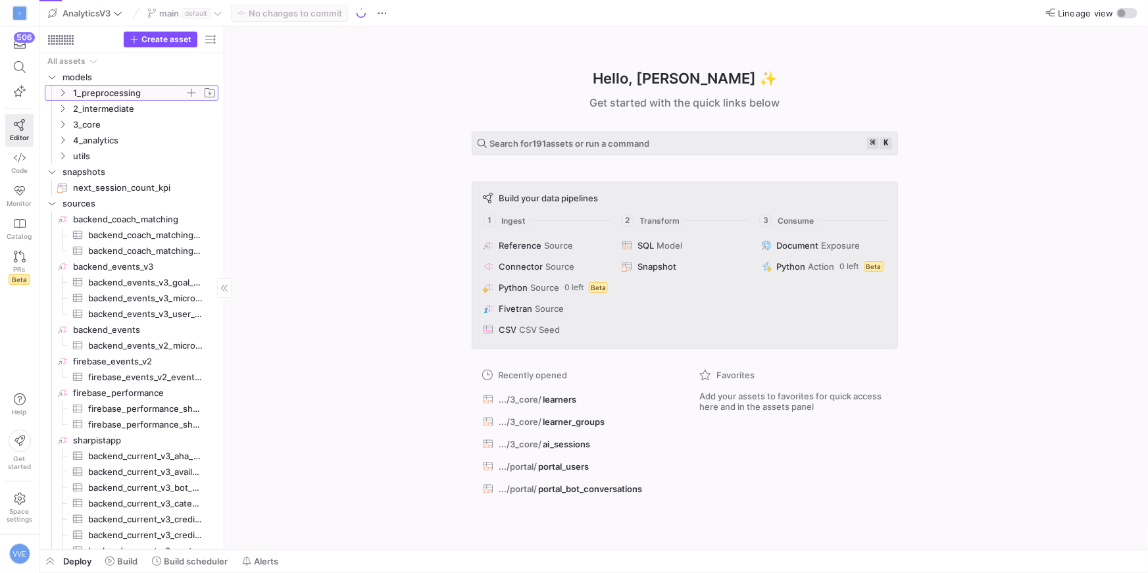
click at [58, 91] on icon "Press SPACE to select this row." at bounding box center [62, 93] width 9 height 8
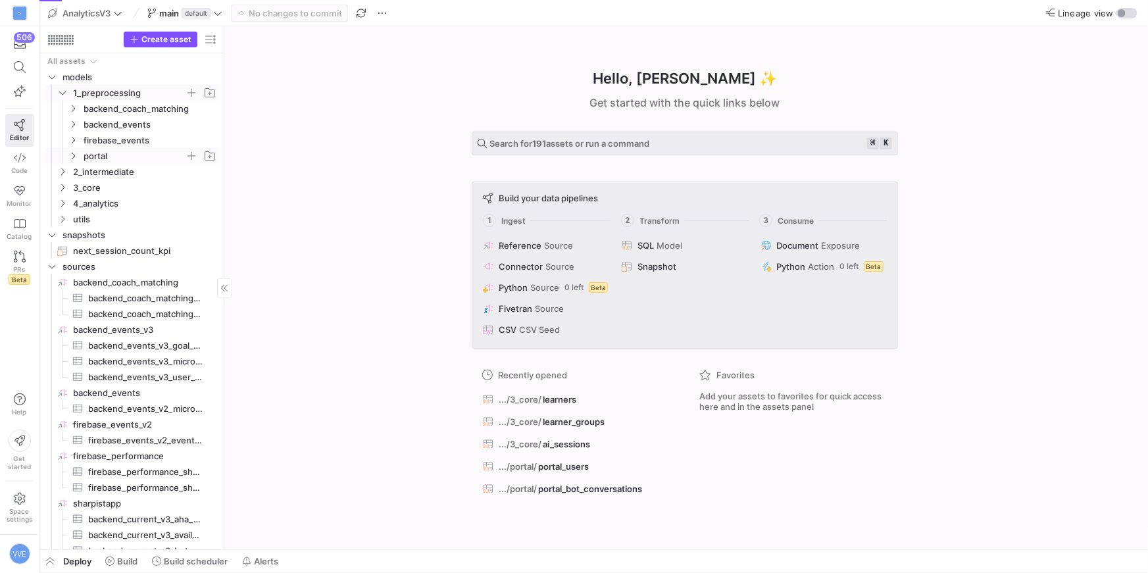
click at [73, 155] on icon "Press SPACE to select this row." at bounding box center [72, 156] width 9 height 8
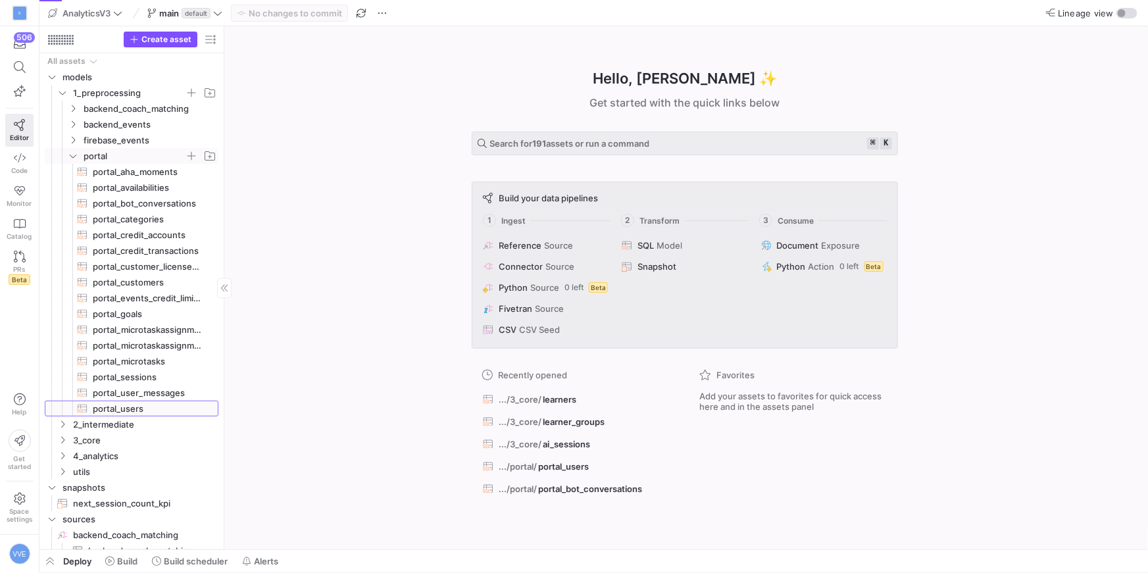
click at [126, 409] on span "portal_users​​​​​​​​​​" at bounding box center [148, 408] width 111 height 15
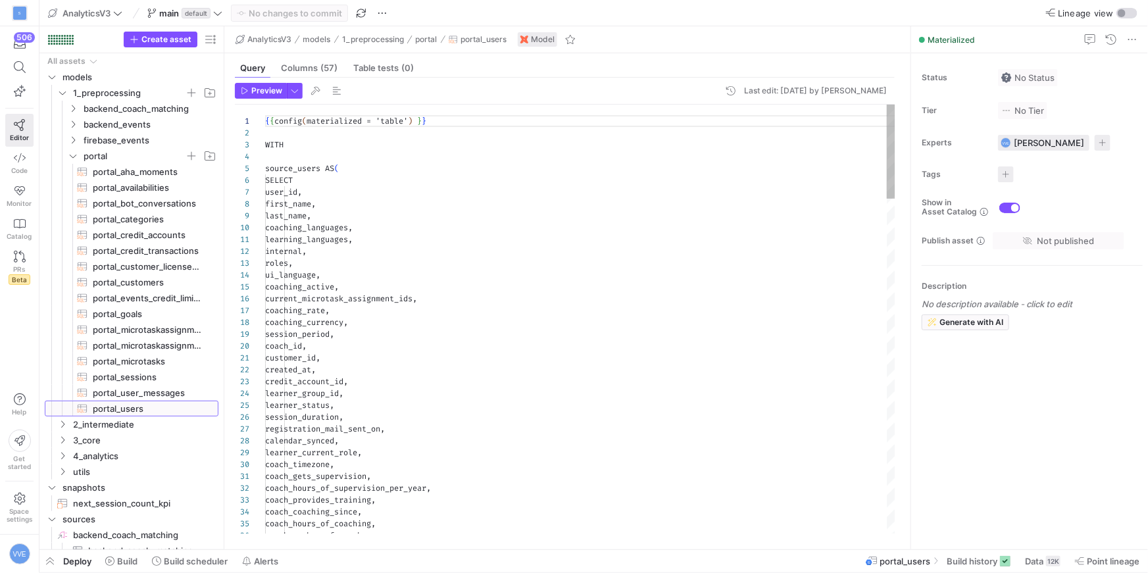
scroll to position [118, 0]
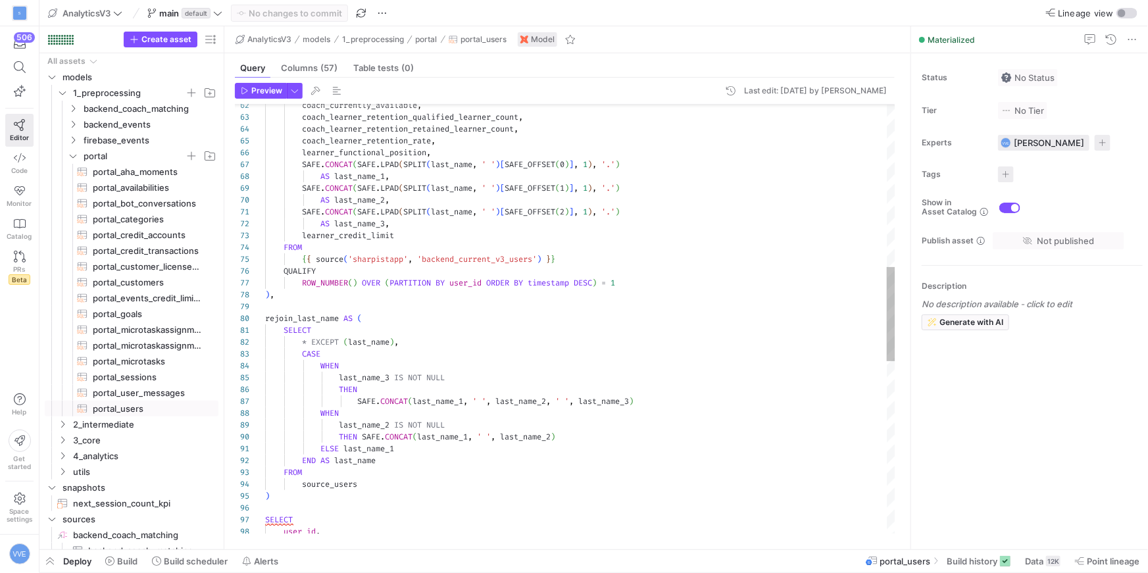
click at [443, 199] on div "coach_currently_available , coach_learner_retention_qualified_learner_count , c…" at bounding box center [580, 342] width 631 height 1953
type textarea "SAFE.CONCAT(SAFE.LPAD(SPLIT(last_name, ' ')[SAFE_OFFSET(2)], 1), '.') AS last_n…"
type textarea "a"
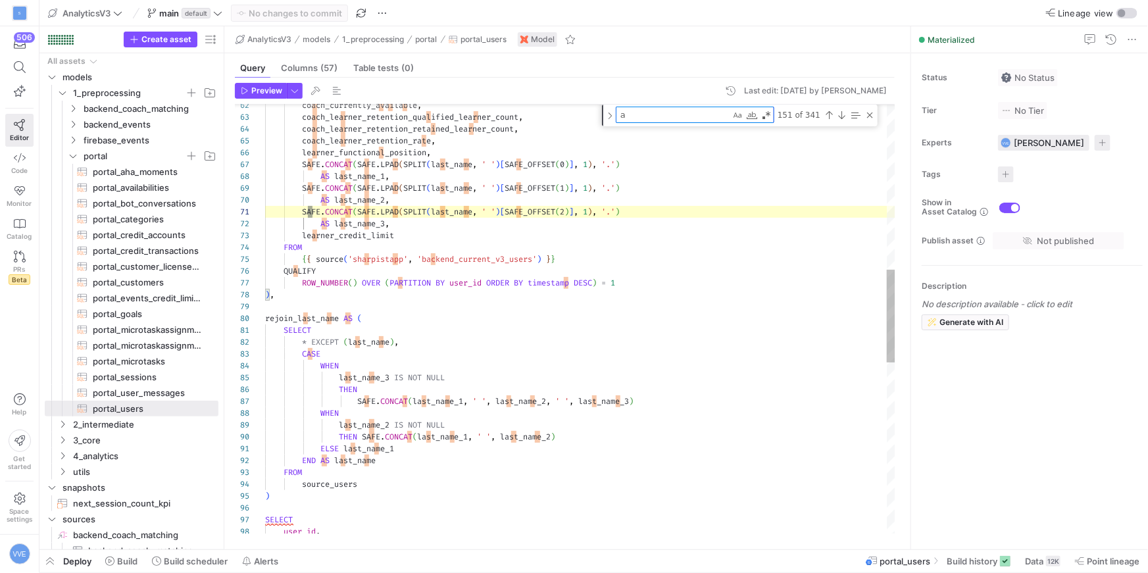
scroll to position [118, 94]
type textarea "created_at, credit_account_id, learner_group_id, learner_status, session_durati…"
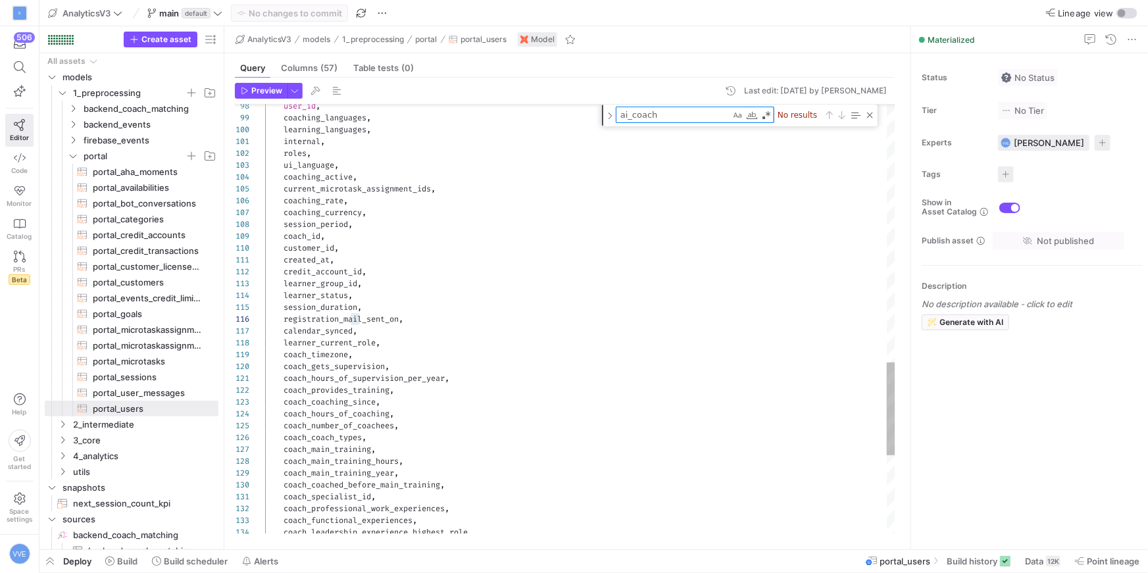
click at [703, 119] on textarea "ai_coach" at bounding box center [674, 114] width 114 height 15
paste textarea "learner_ai_coach_interview_opt_in"
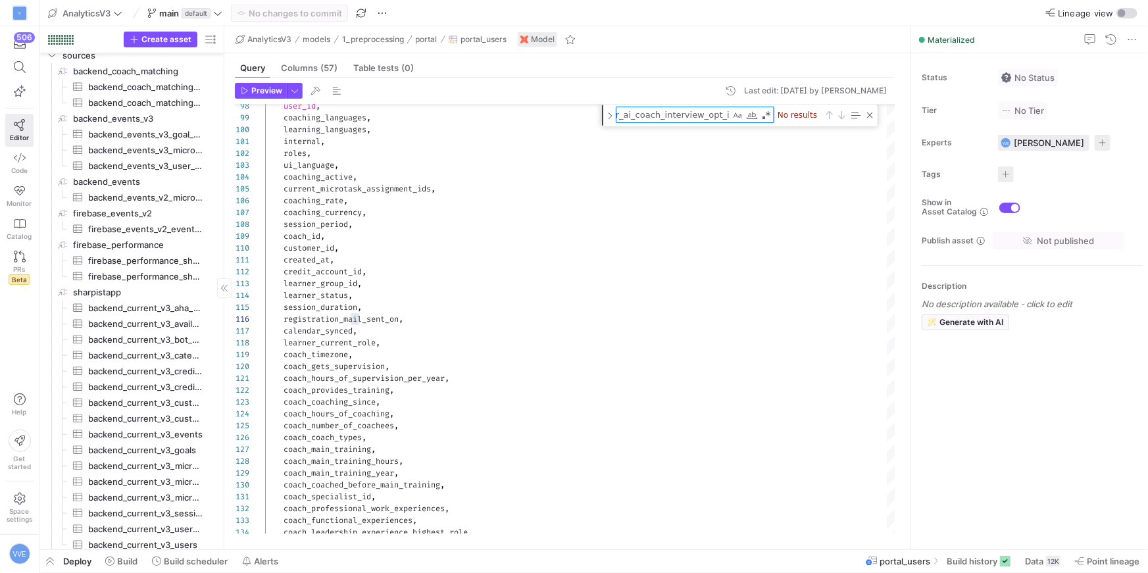
scroll to position [467, 0]
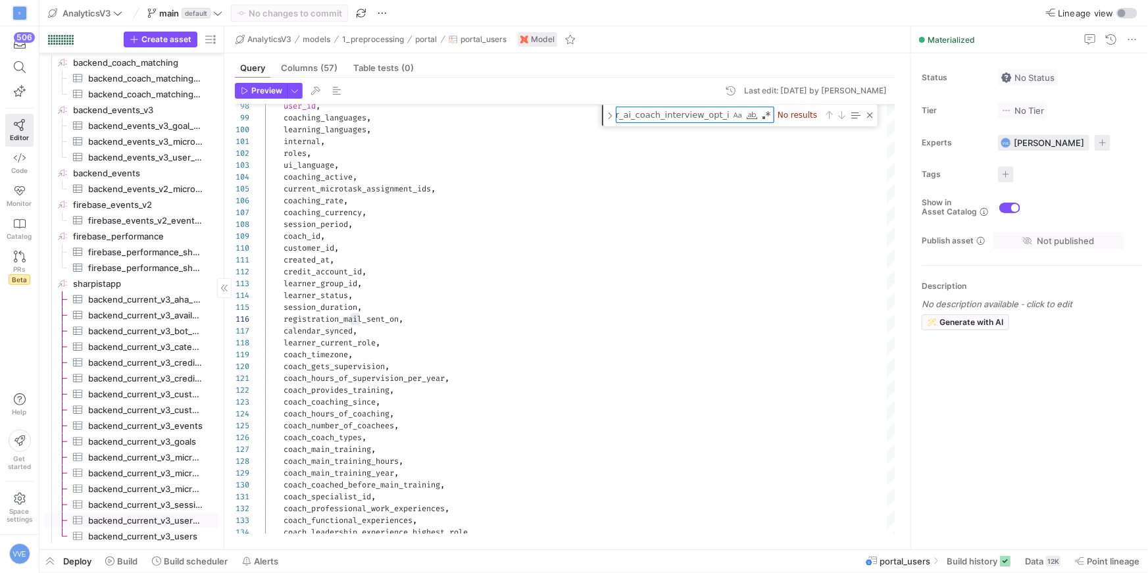
type textarea "learner_ai_coach_interview_opt_in"
click at [151, 534] on span "backend_current_v3_users​​​​​​​​​" at bounding box center [145, 536] width 115 height 15
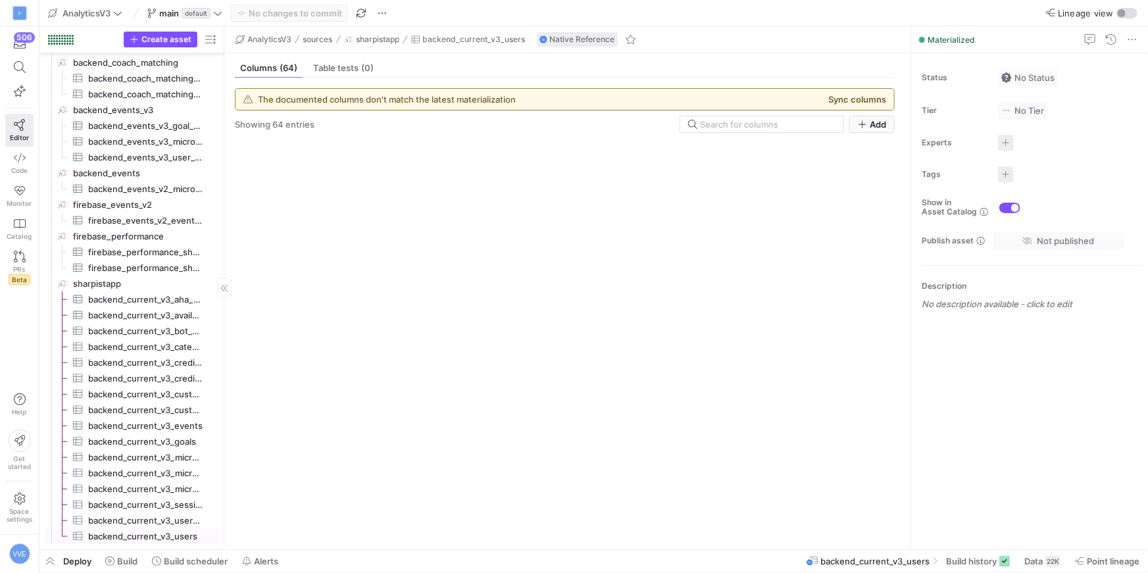
scroll to position [467, 0]
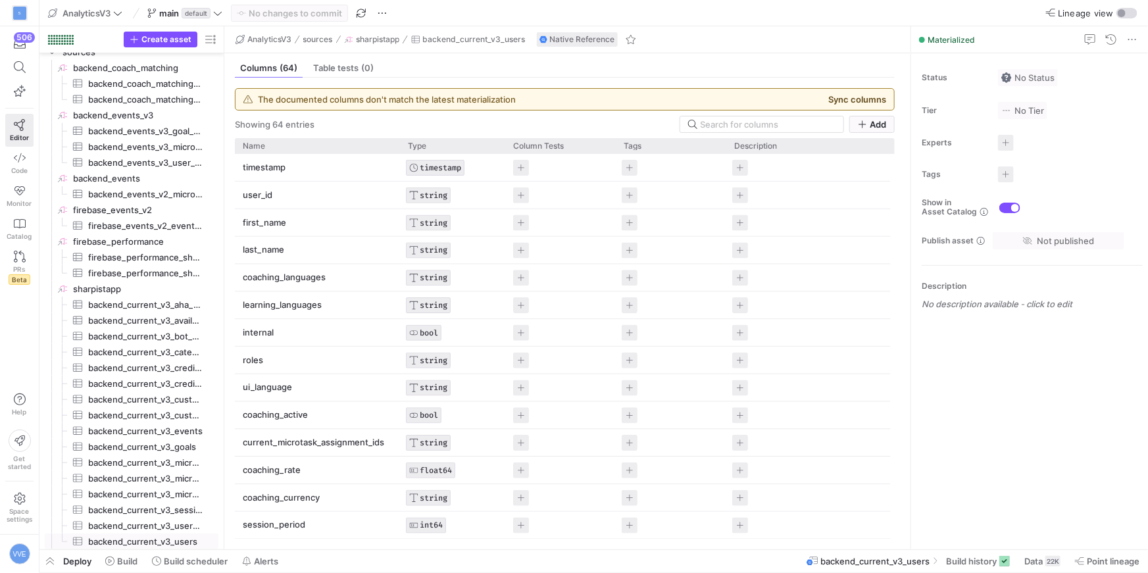
click at [870, 101] on button "Sync columns" at bounding box center [857, 99] width 58 height 11
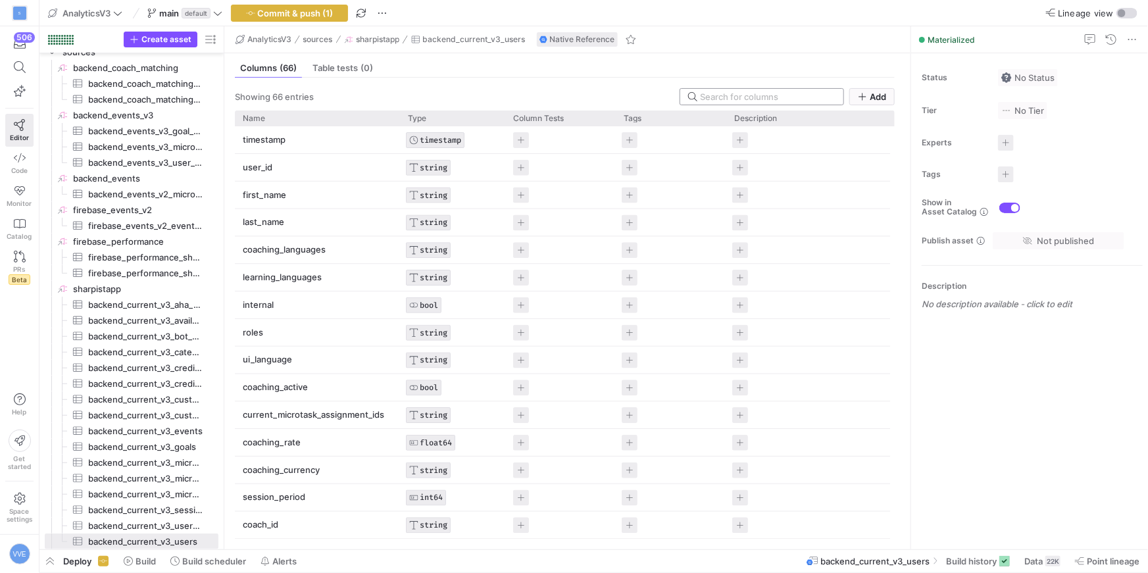
click at [767, 95] on input at bounding box center [768, 96] width 136 height 11
paste input "learner_ai_coach_interview_opt_in"
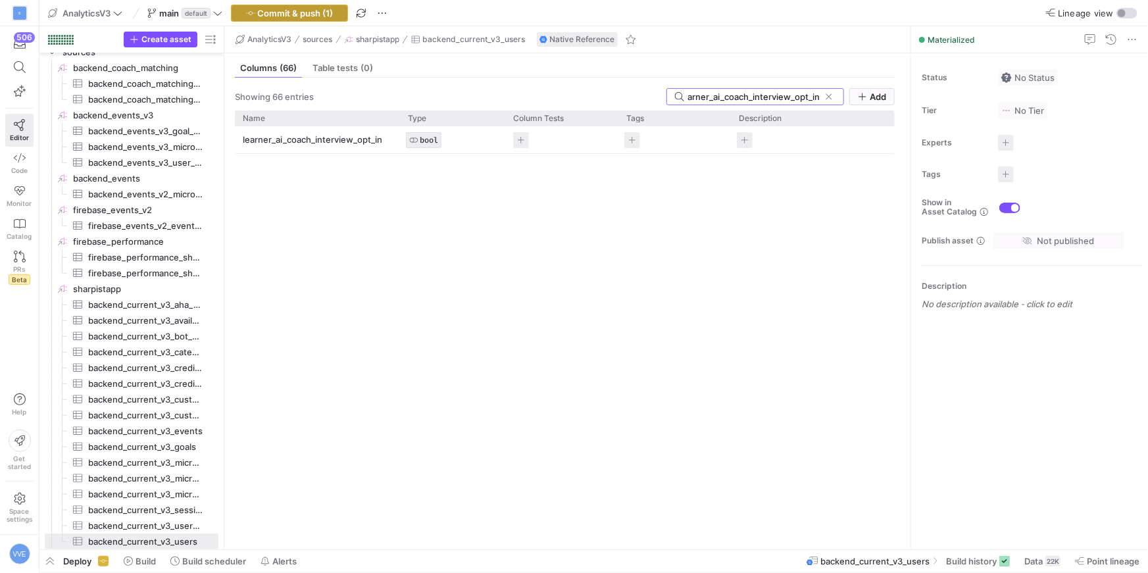
type input "learner_ai_coach_interview_opt_in"
click at [282, 14] on span "Commit & push (1)" at bounding box center [296, 13] width 76 height 11
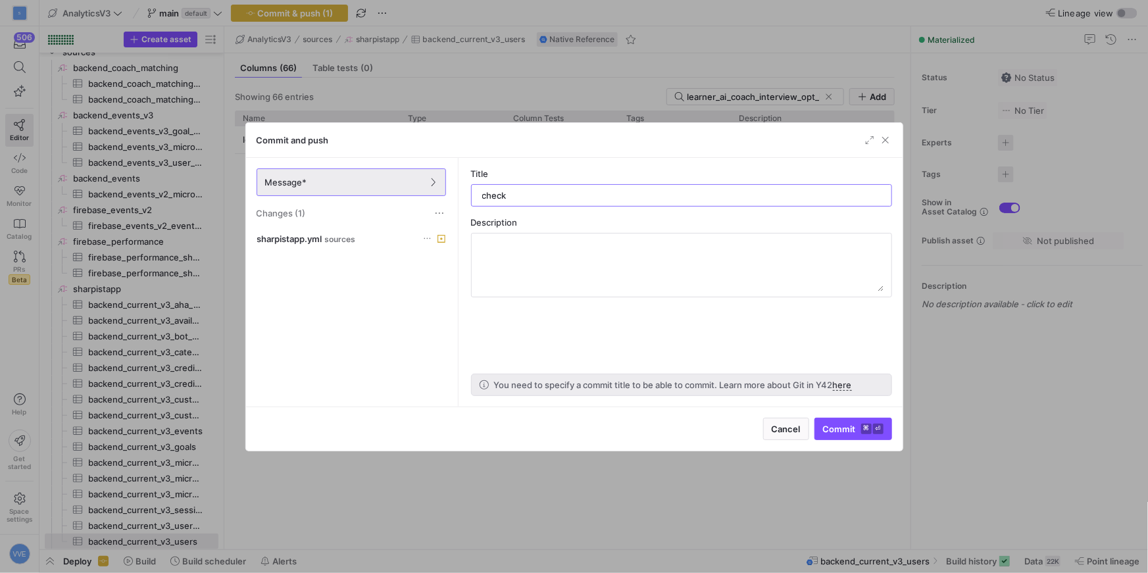
type input "check"
click at [885, 440] on div "Cancel Commit ⌘ ⏎" at bounding box center [574, 429] width 657 height 44
click at [885, 439] on span "submit" at bounding box center [853, 429] width 76 height 21
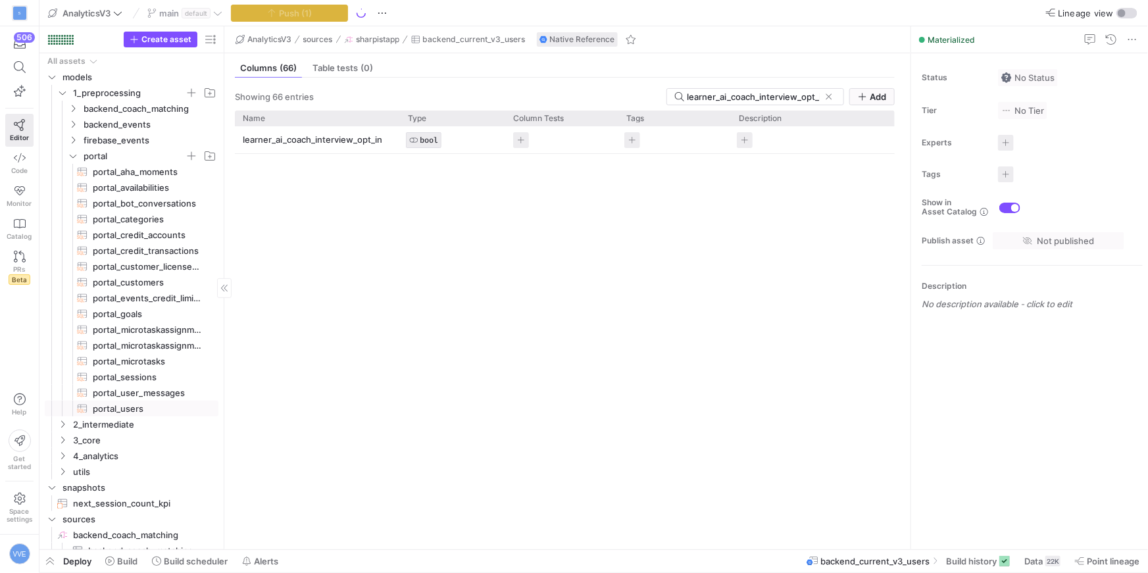
click at [128, 413] on span "portal_users​​​​​​​​​​" at bounding box center [148, 408] width 111 height 15
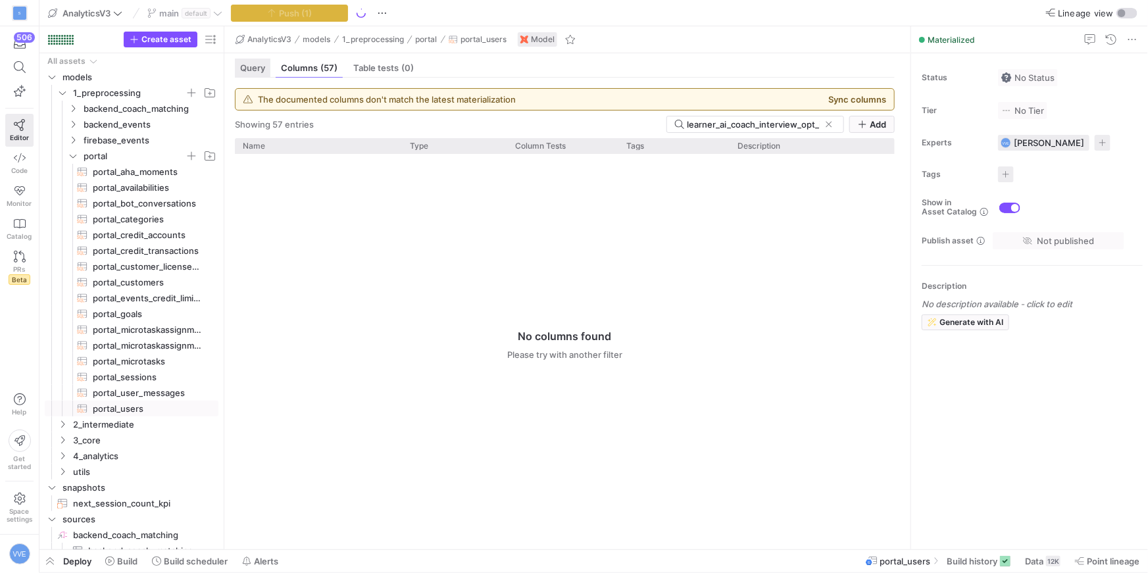
click at [247, 68] on span "Query" at bounding box center [252, 68] width 25 height 9
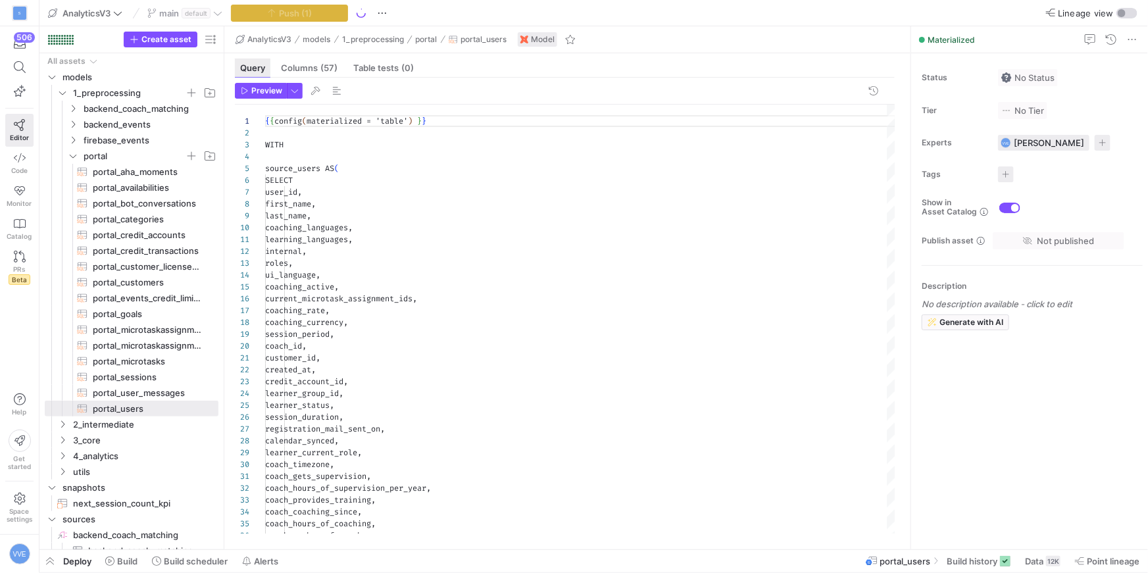
scroll to position [118, 0]
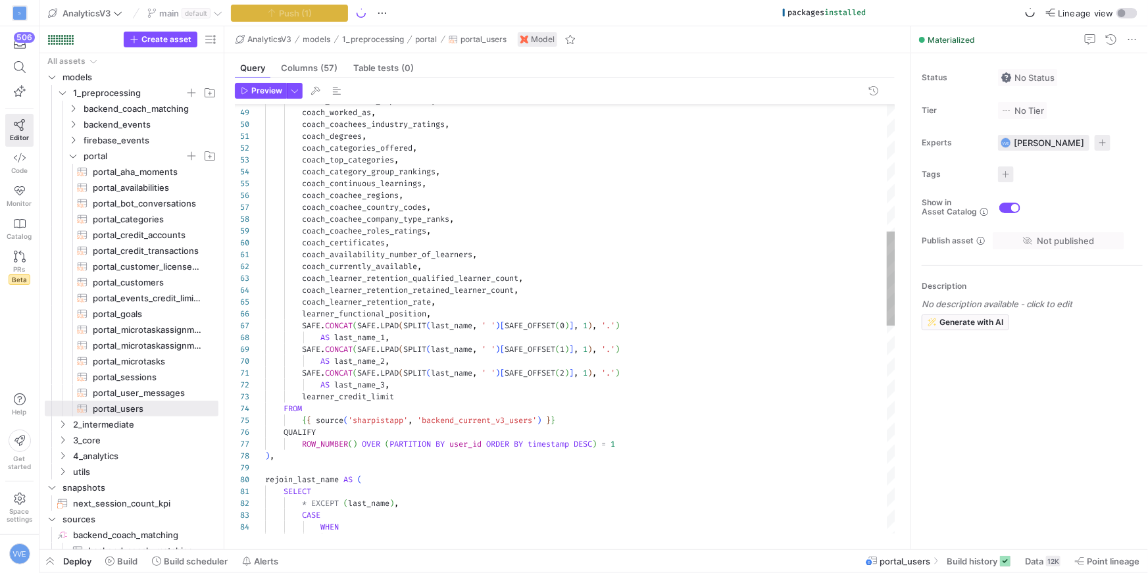
click at [459, 294] on div "coach_learner_retention_rate , learner_functional_position , SAFE . CONCAT ( SA…" at bounding box center [580, 504] width 631 height 1953
click at [446, 308] on div "coach_learner_retention_rate , learner_functional_position , SAFE . CONCAT ( SA…" at bounding box center [580, 504] width 631 height 1953
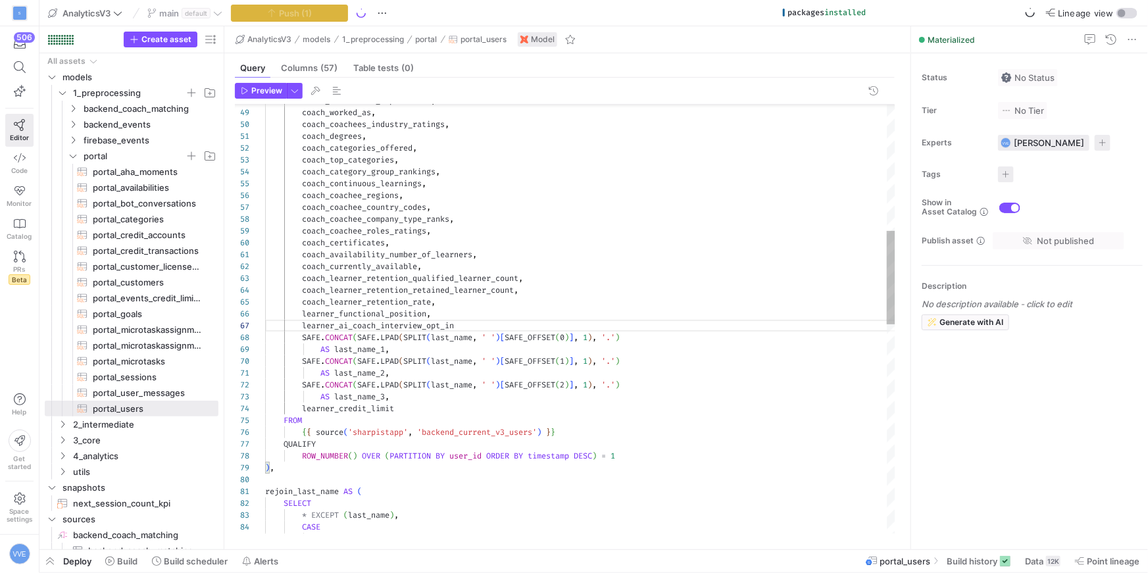
scroll to position [71, 198]
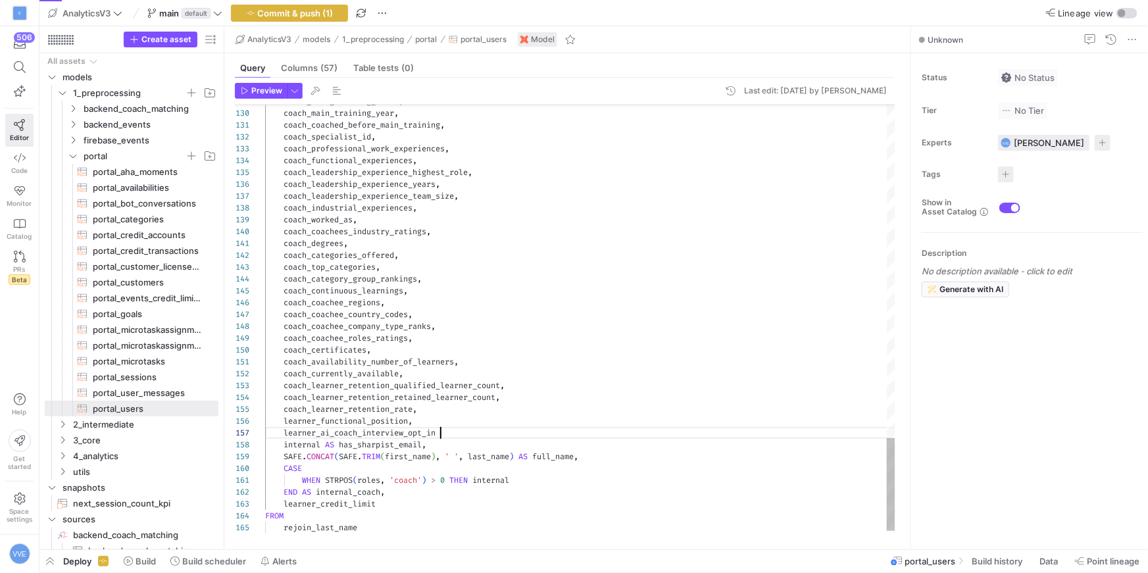
scroll to position [71, 180]
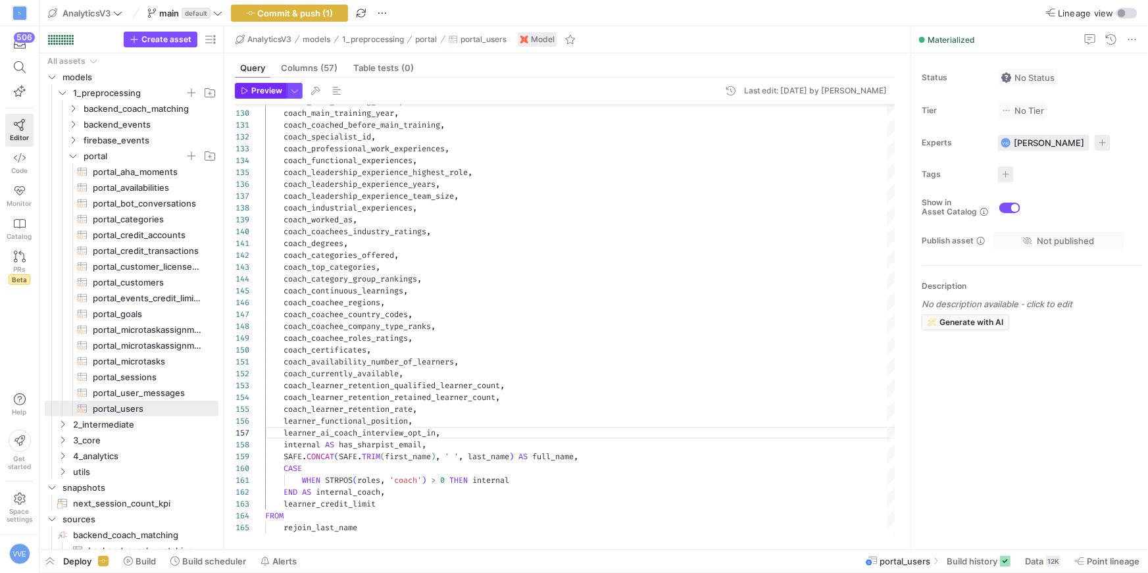
type textarea "coach_availability_number_of_learners, coach_currently_available, coach_learner…"
click at [271, 91] on span "Preview" at bounding box center [266, 90] width 31 height 9
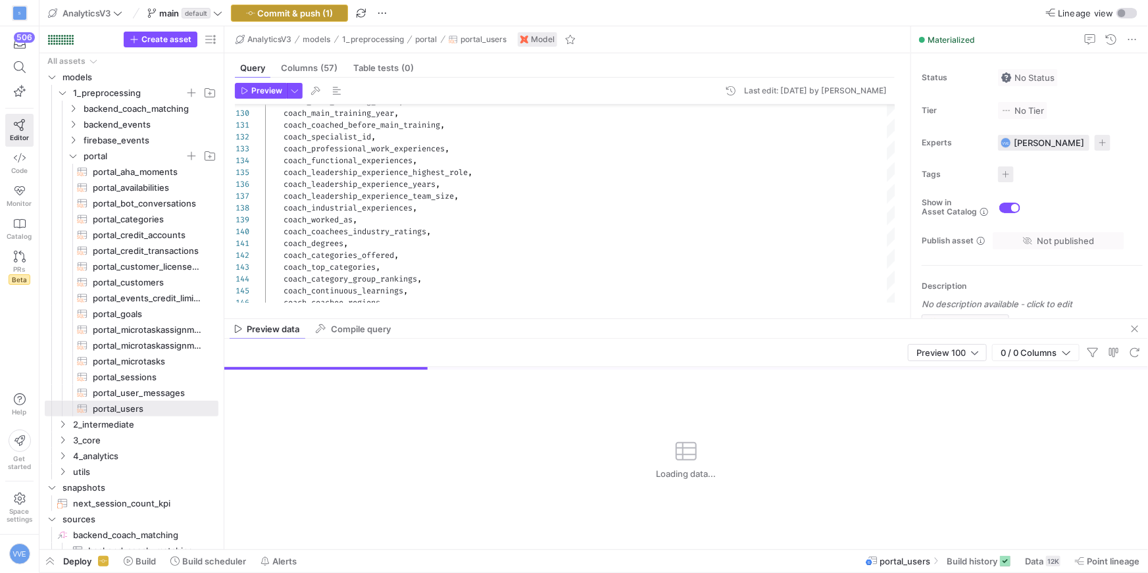
click at [308, 18] on span "button" at bounding box center [290, 13] width 116 height 16
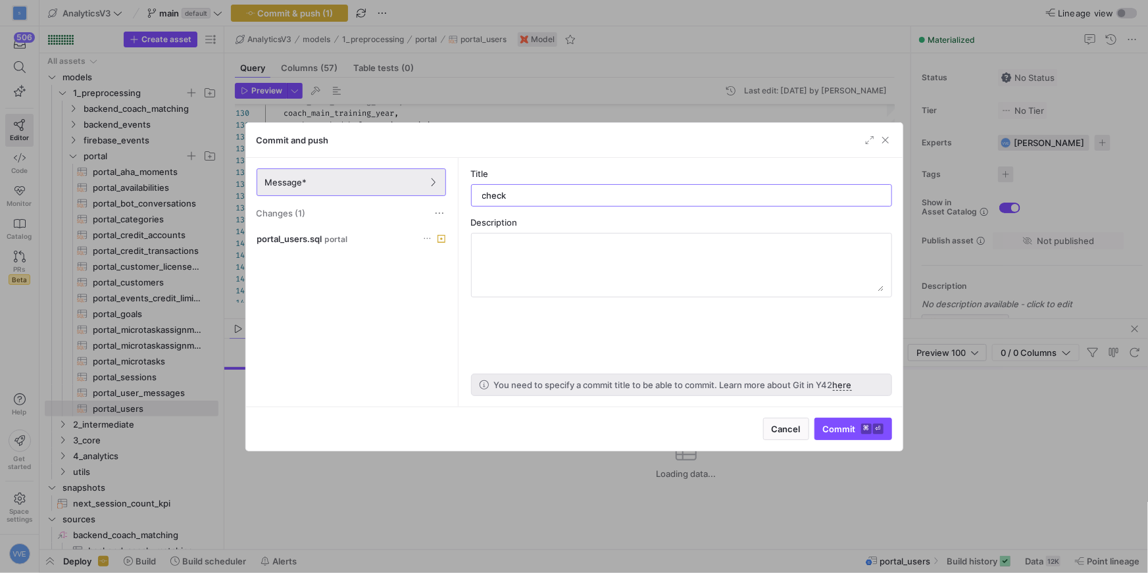
type input "check"
click at [875, 441] on div "Cancel Commit ⌘ ⏎" at bounding box center [574, 429] width 657 height 44
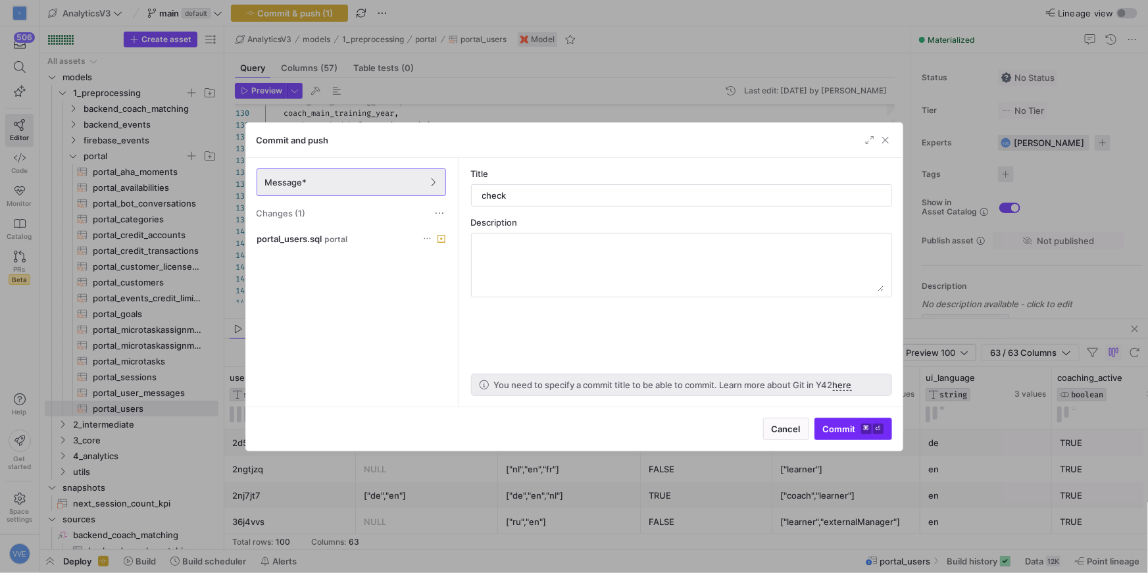
click at [880, 440] on button "Commit ⌘ ⏎" at bounding box center [854, 429] width 78 height 22
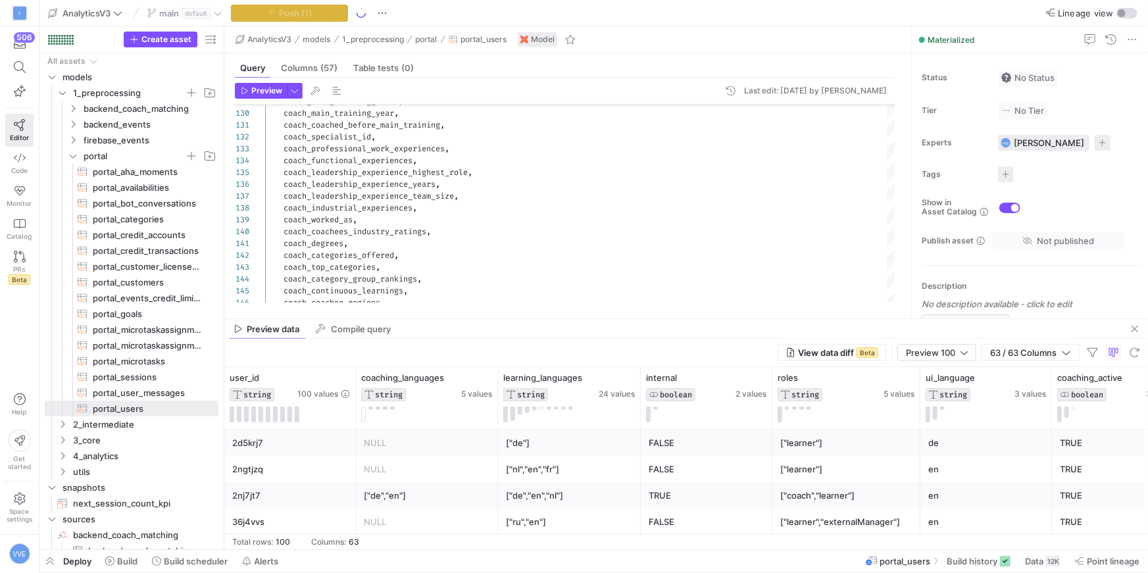
click at [784, 317] on mat-tab-group "Query Columns (57) Table tests (0) Preview Last edit: Thursday 12 June 2025 by …" at bounding box center [564, 185] width 681 height 265
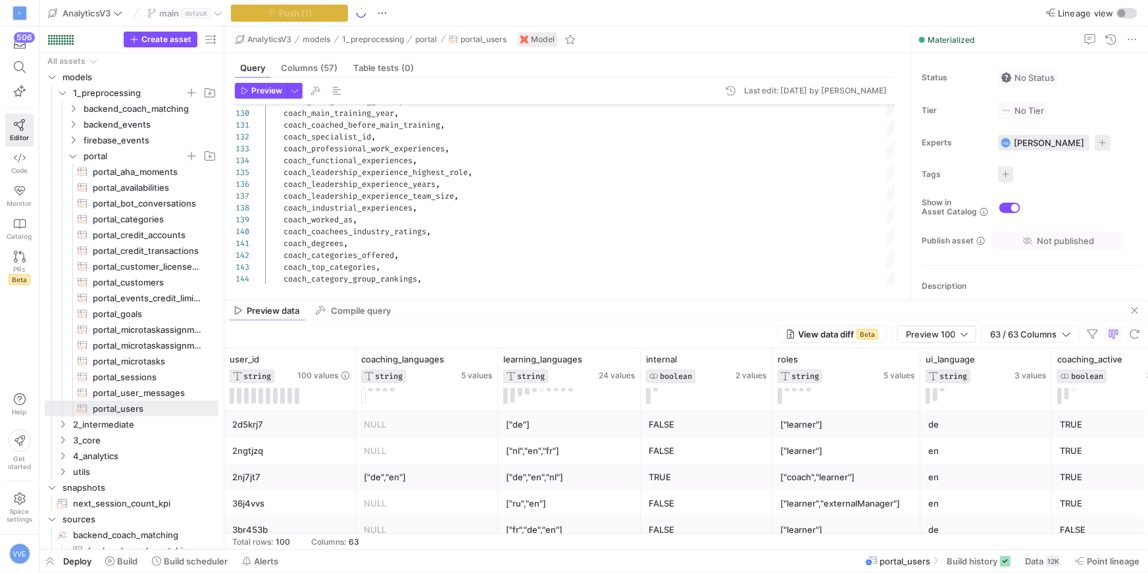
drag, startPoint x: 784, startPoint y: 318, endPoint x: 784, endPoint y: 89, distance: 229.0
click at [784, 300] on div at bounding box center [686, 300] width 924 height 1
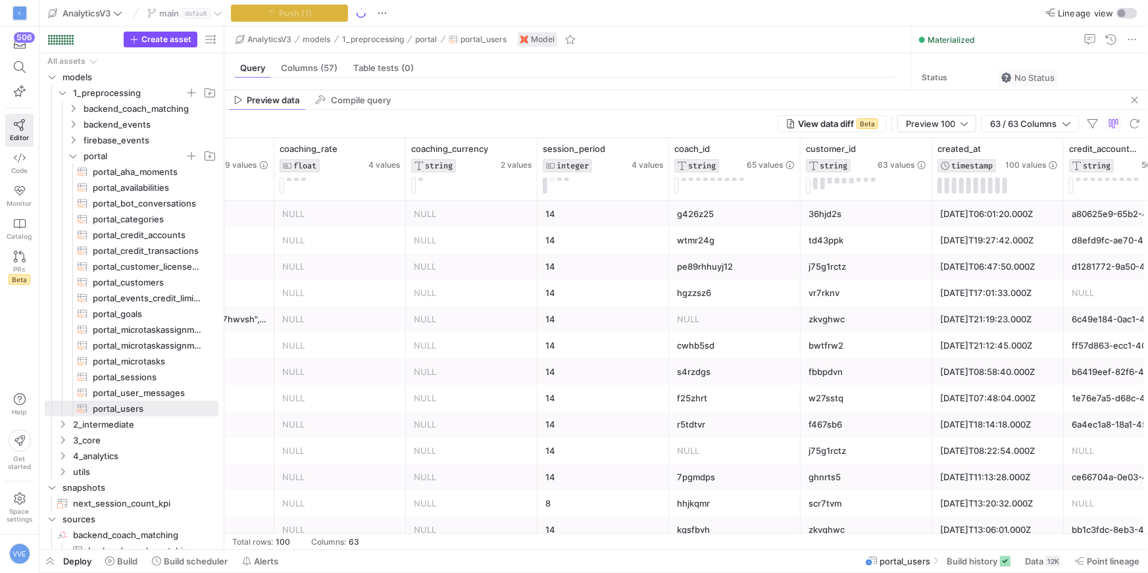
scroll to position [0, 0]
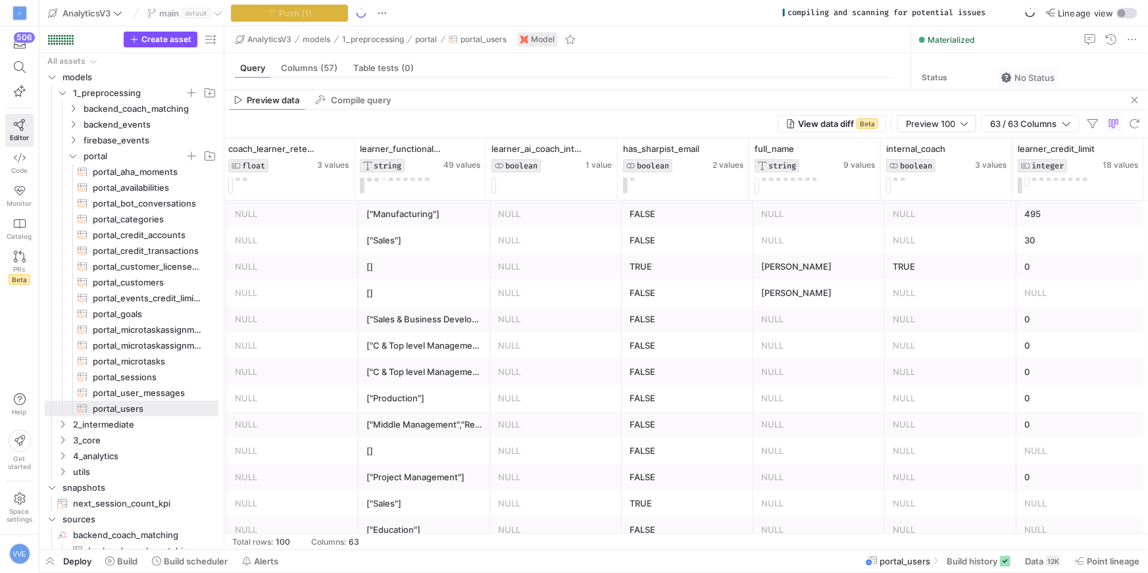
click at [954, 114] on div "View data diff Beta Preview 100 63 / 63 Columns" at bounding box center [686, 124] width 924 height 28
click at [954, 116] on div "Preview 100" at bounding box center [937, 124] width 62 height 16
click at [922, 168] on span "Full Preview" at bounding box center [936, 166] width 68 height 11
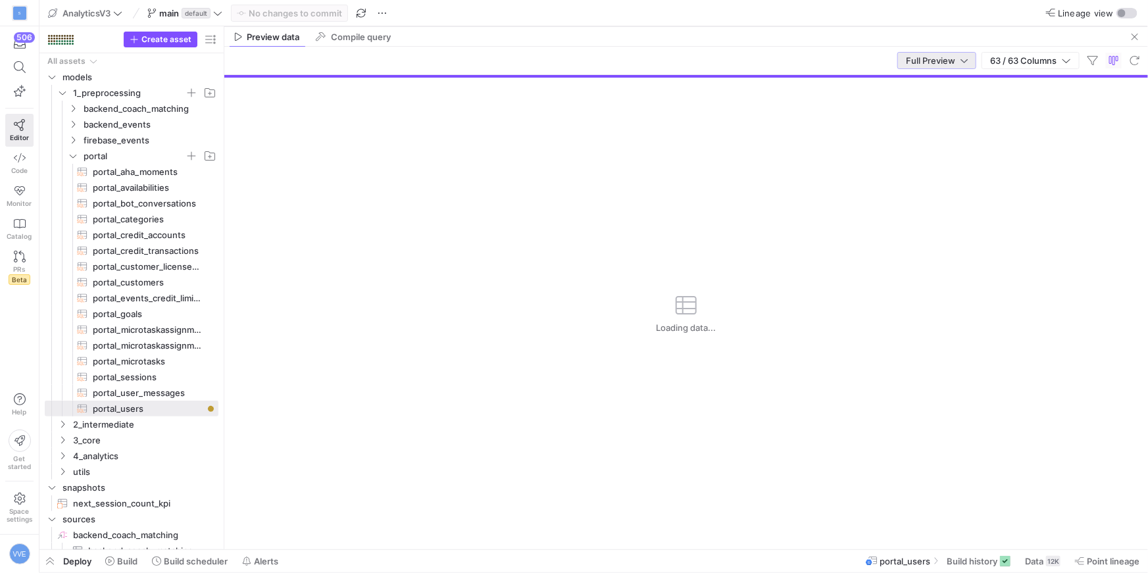
drag, startPoint x: 633, startPoint y: 89, endPoint x: 633, endPoint y: 26, distance: 63.2
click at [633, 26] on y42-editor-shell "AnalyticsV3 main default No changes to commit Lineage view Create asset Drag he…" at bounding box center [593, 274] width 1109 height 549
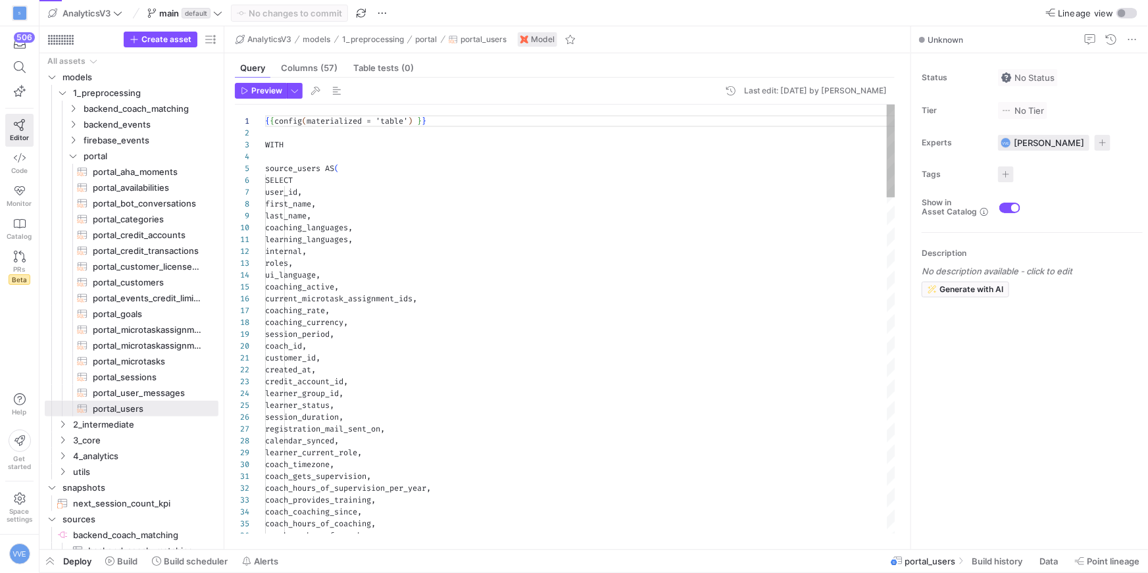
scroll to position [118, 0]
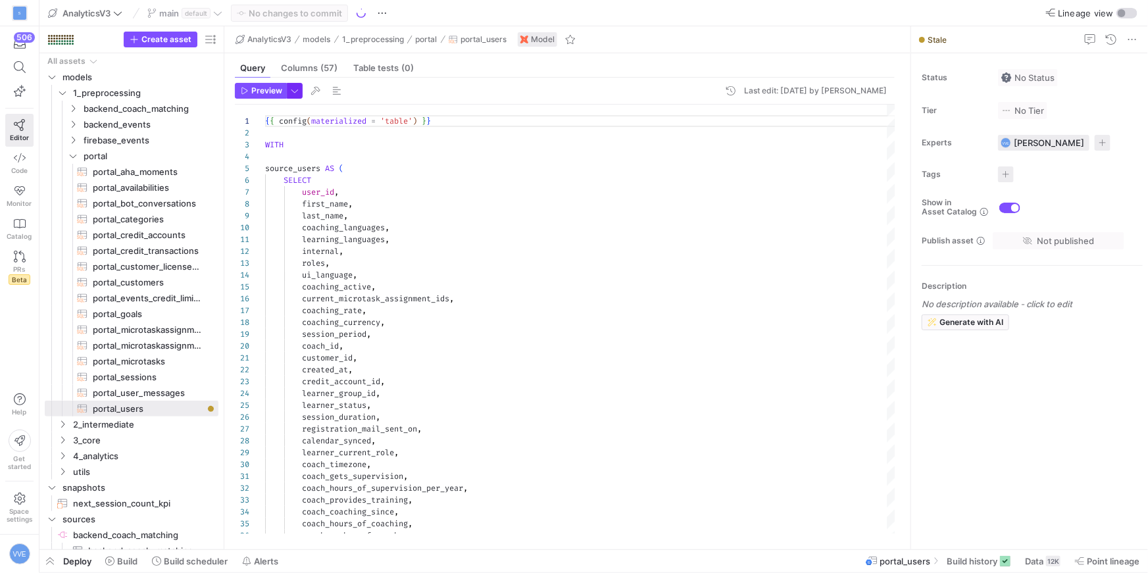
click at [295, 93] on span "button" at bounding box center [295, 91] width 14 height 14
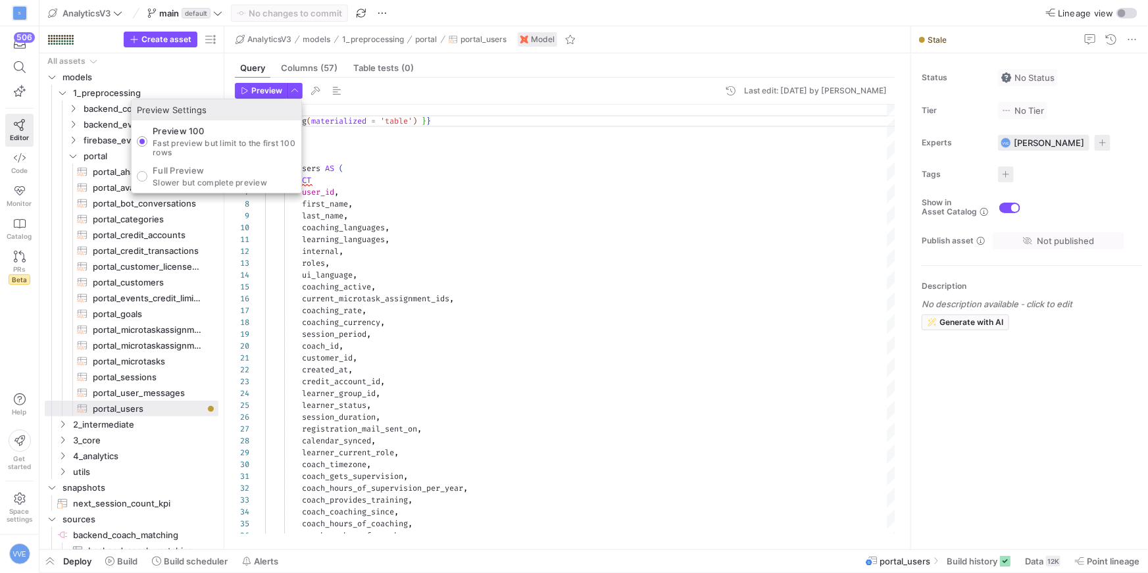
click at [198, 172] on p "Full Preview" at bounding box center [210, 170] width 114 height 11
click at [147, 172] on input "Full Preview Slower but complete preview" at bounding box center [142, 176] width 11 height 11
radio input "true"
click at [276, 85] on div at bounding box center [574, 286] width 1148 height 573
click at [276, 86] on span "Preview" at bounding box center [266, 90] width 31 height 9
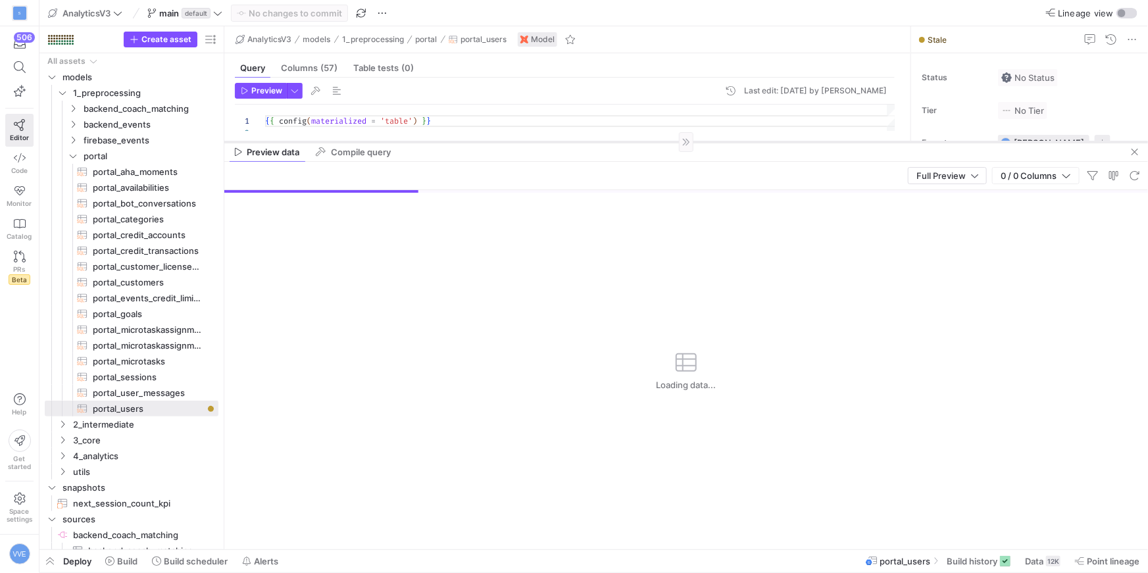
drag, startPoint x: 615, startPoint y: 318, endPoint x: 615, endPoint y: 123, distance: 195.4
click at [615, 141] on div at bounding box center [686, 141] width 924 height 1
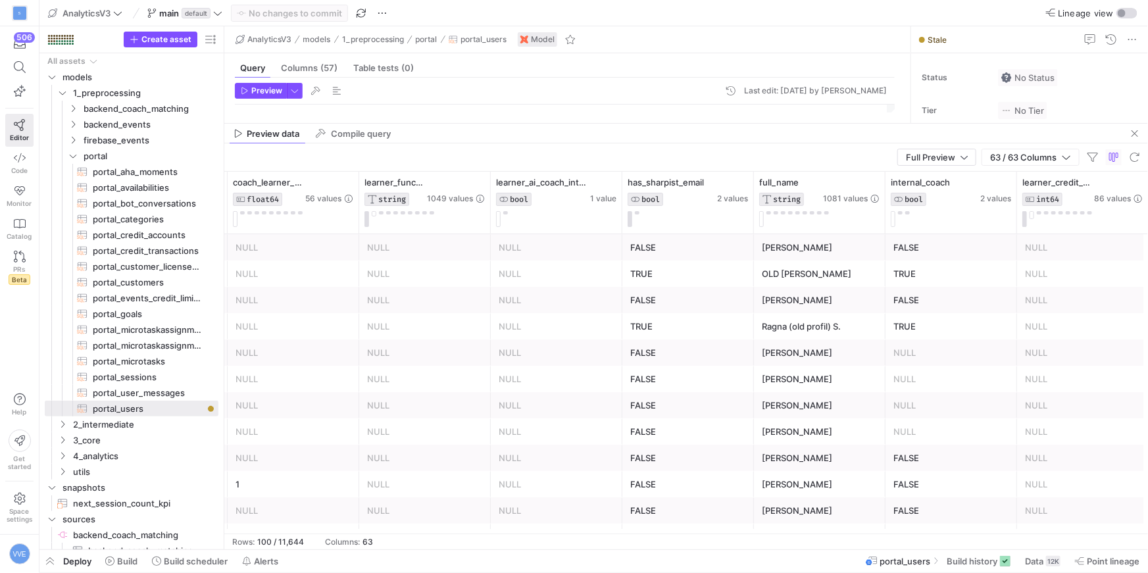
scroll to position [0, 0]
click at [501, 213] on button at bounding box center [501, 212] width 5 height 3
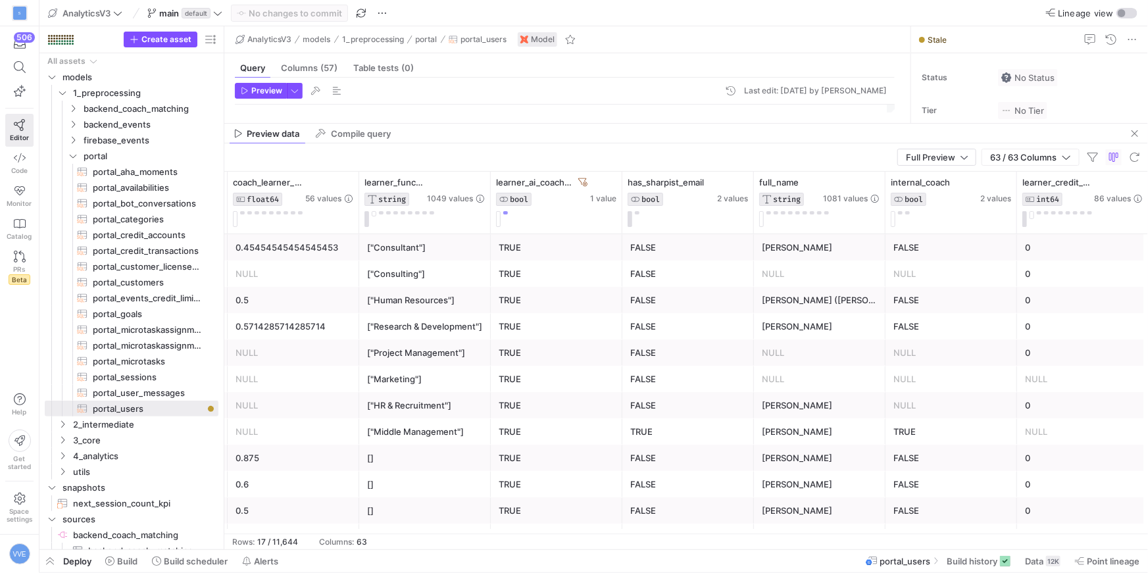
scroll to position [0, 7378]
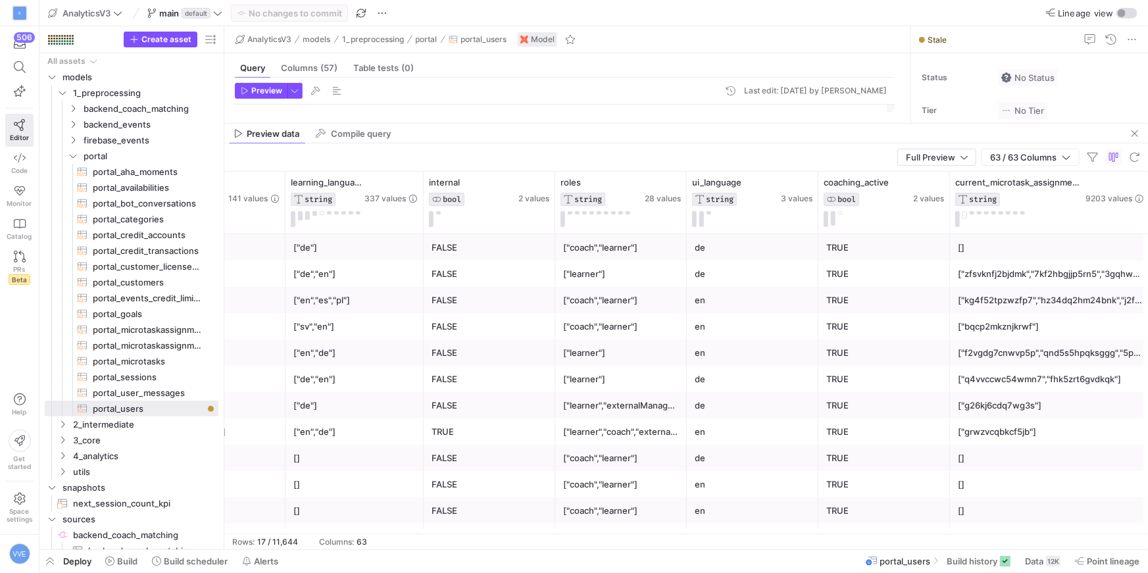
click at [473, 245] on div "FALSE" at bounding box center [490, 248] width 116 height 26
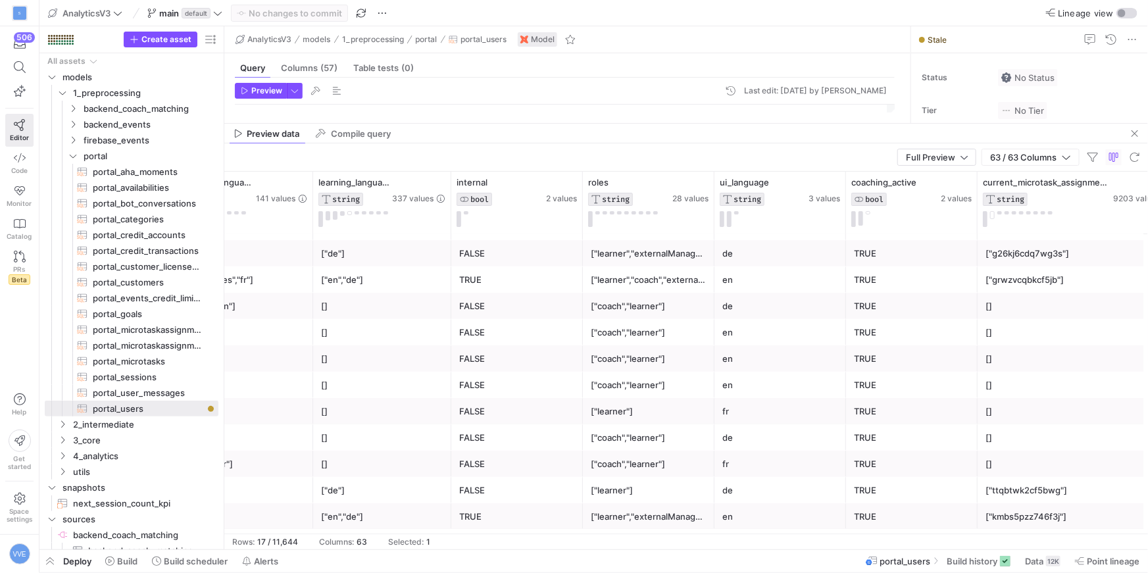
click at [496, 512] on div "TRUE" at bounding box center [517, 517] width 116 height 26
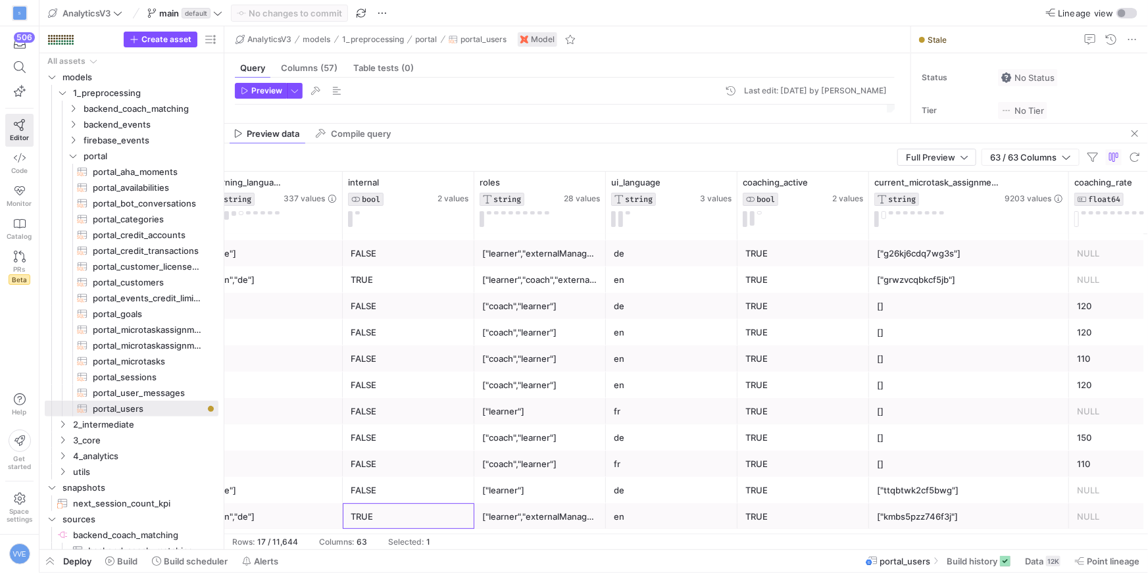
click at [416, 514] on div "TRUE" at bounding box center [409, 517] width 116 height 26
click at [444, 282] on div "TRUE" at bounding box center [409, 280] width 116 height 26
click at [426, 473] on div "FALSE" at bounding box center [409, 464] width 116 height 26
click at [419, 444] on div "FALSE" at bounding box center [409, 438] width 116 height 26
click at [446, 383] on div "FALSE" at bounding box center [409, 385] width 116 height 26
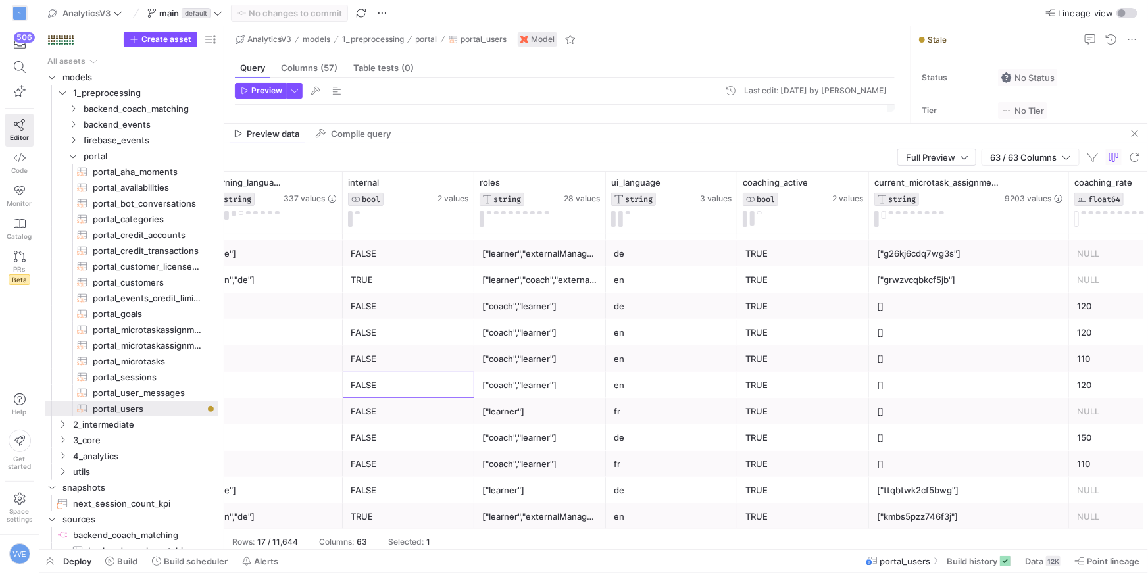
click at [445, 357] on div "FALSE" at bounding box center [409, 359] width 116 height 26
click at [445, 328] on div "FALSE" at bounding box center [409, 333] width 116 height 26
click at [447, 309] on div "FALSE" at bounding box center [409, 306] width 116 height 26
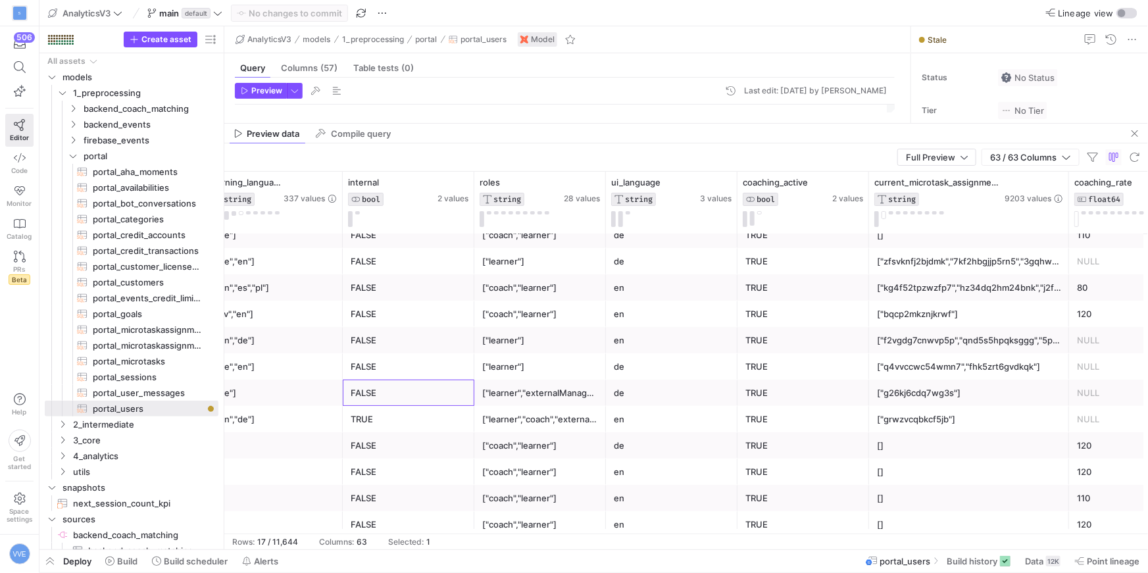
click at [448, 394] on div "FALSE" at bounding box center [409, 393] width 116 height 26
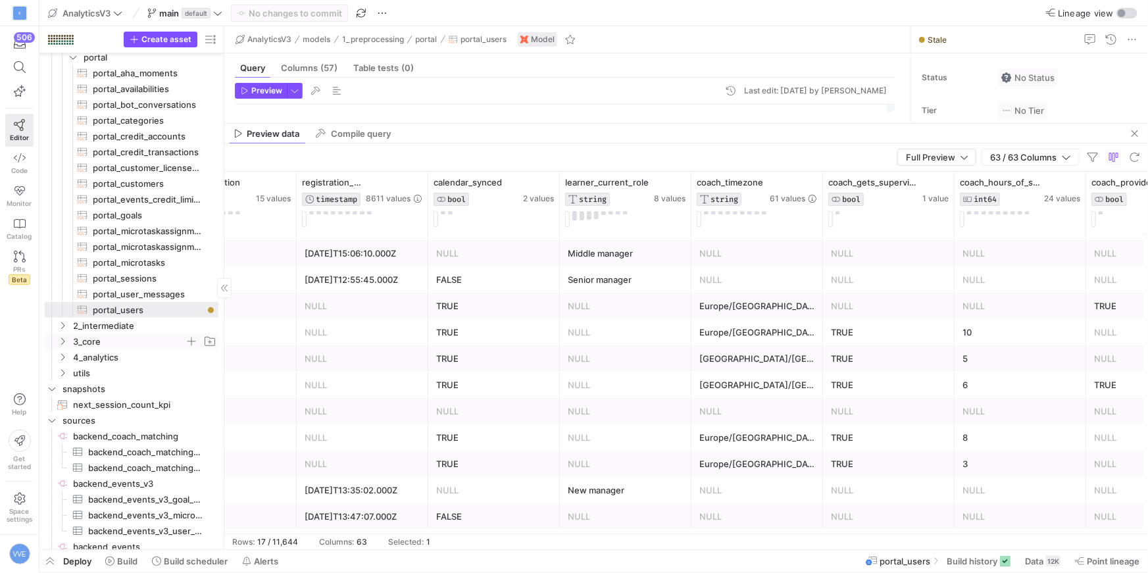
click at [64, 340] on icon "Press SPACE to select this row." at bounding box center [62, 342] width 9 height 8
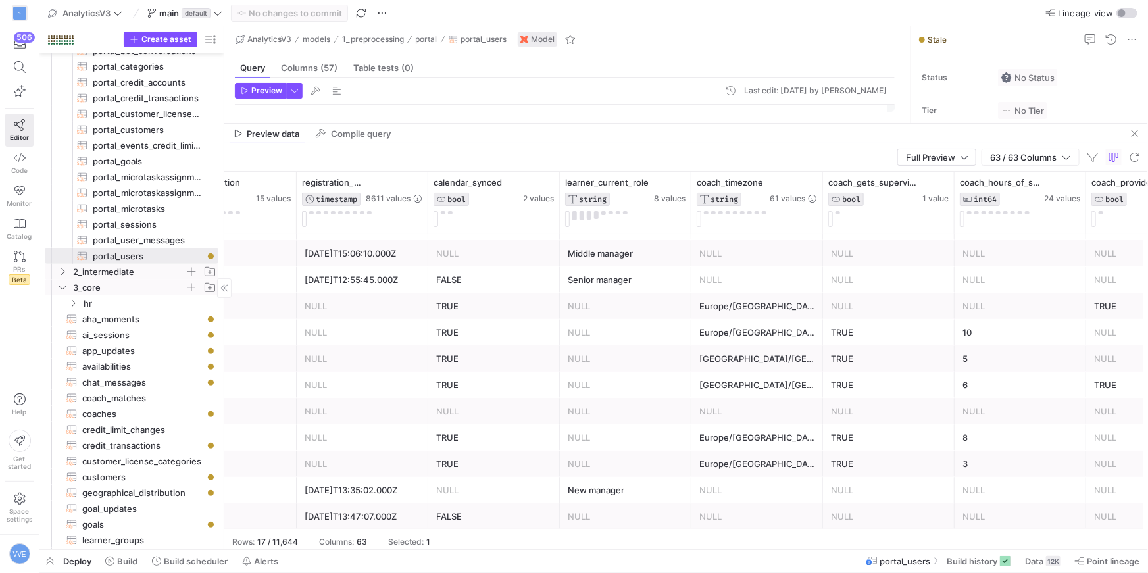
click at [62, 270] on icon "Press SPACE to select this row." at bounding box center [62, 272] width 9 height 8
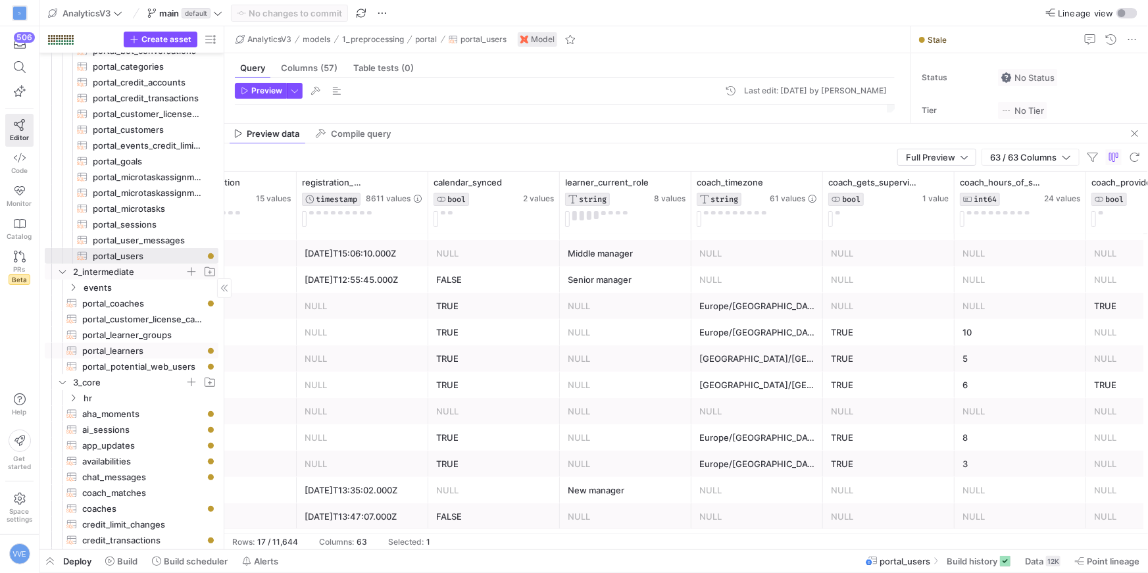
click at [112, 349] on span "portal_learners​​​​​​​​​​" at bounding box center [142, 350] width 121 height 15
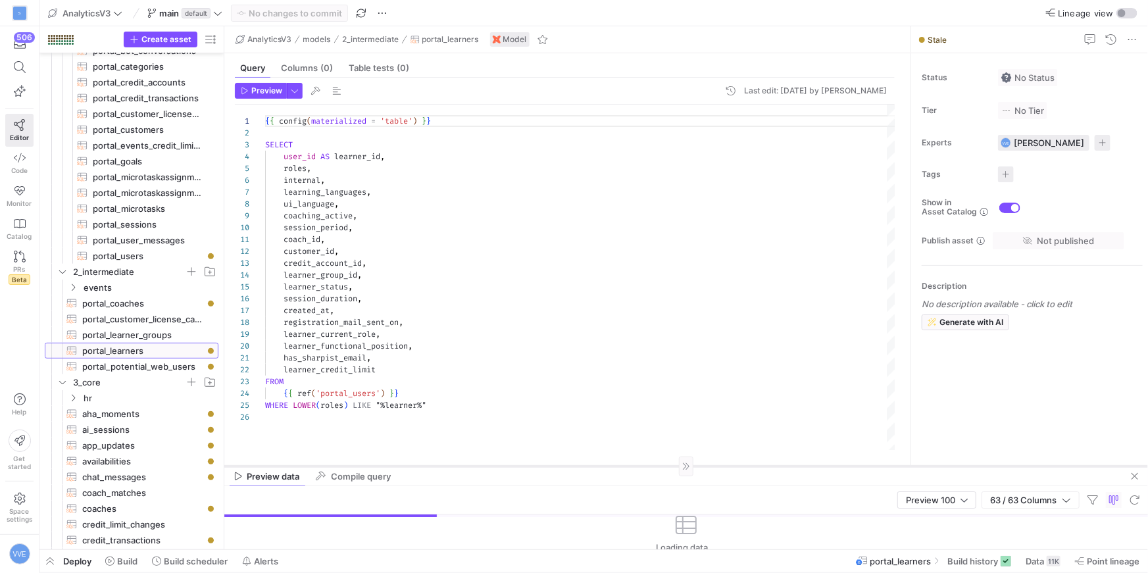
drag, startPoint x: 574, startPoint y: 122, endPoint x: 497, endPoint y: 452, distance: 338.4
click at [497, 466] on div at bounding box center [686, 466] width 924 height 1
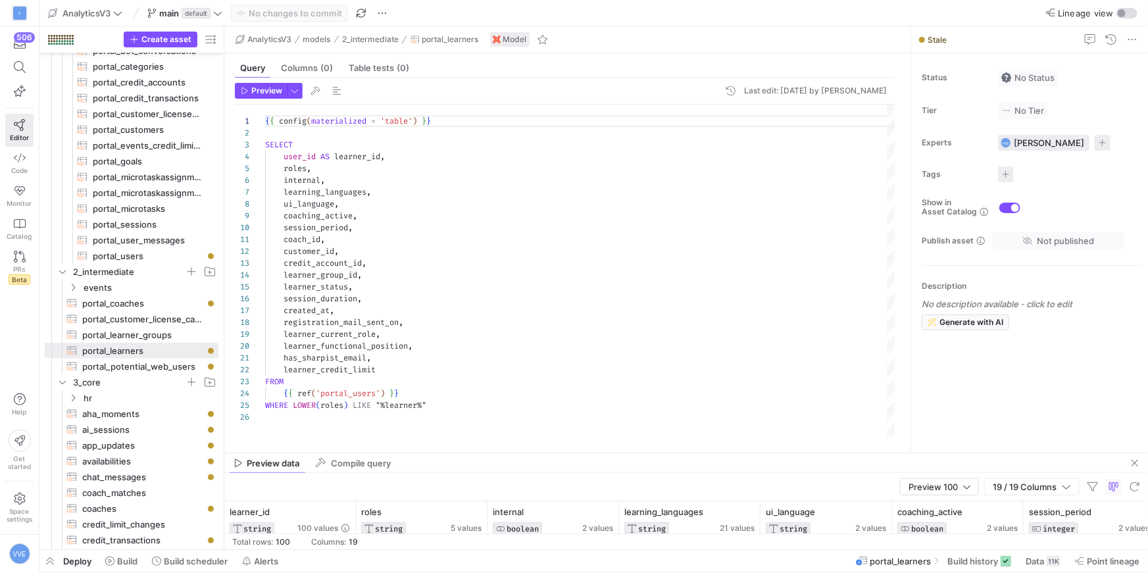
click at [421, 372] on div "{ { config ( materialized = 'table' ) } } SELECT user_id AS learner_id , roles …" at bounding box center [580, 271] width 631 height 332
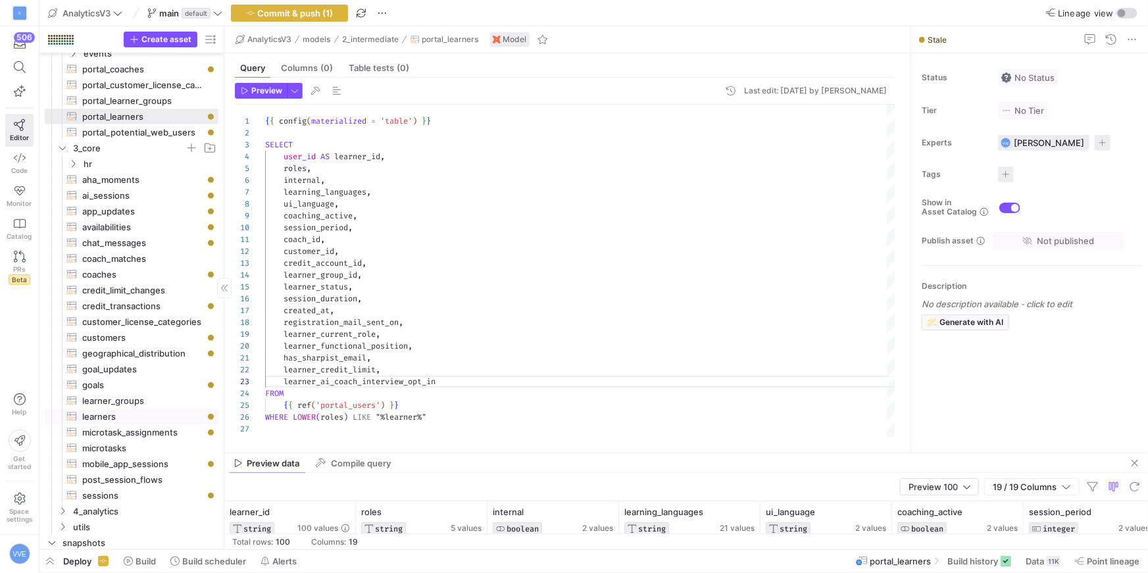
click at [133, 419] on span "learners​​​​​​​​​​" at bounding box center [142, 416] width 121 height 15
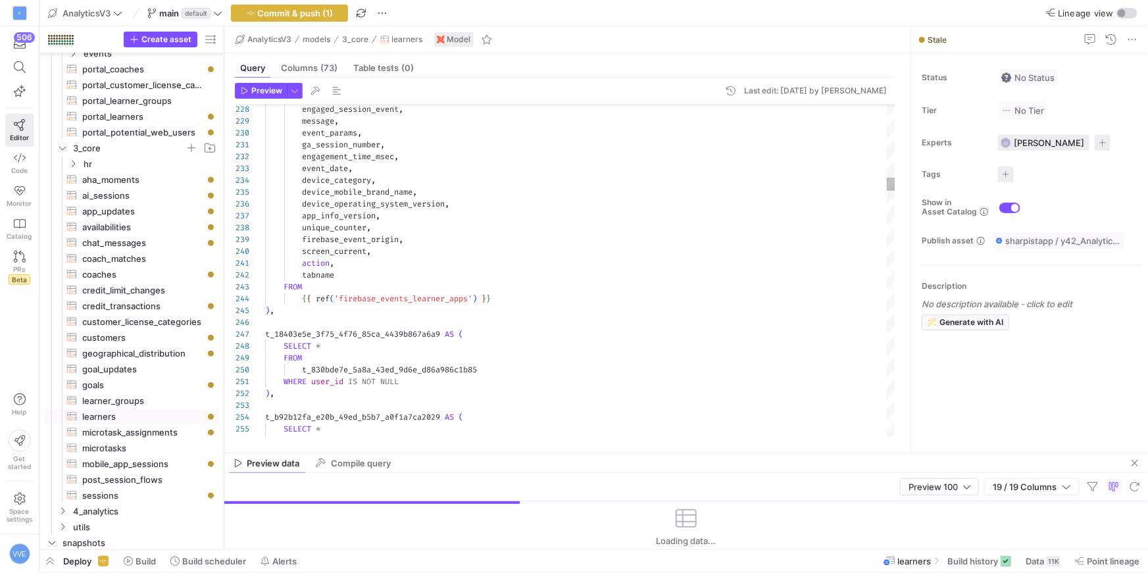
type textarea "action, tabname FROM {{ ref('firebase_events_learner_apps') }} ), t_18403e5e_3f…"
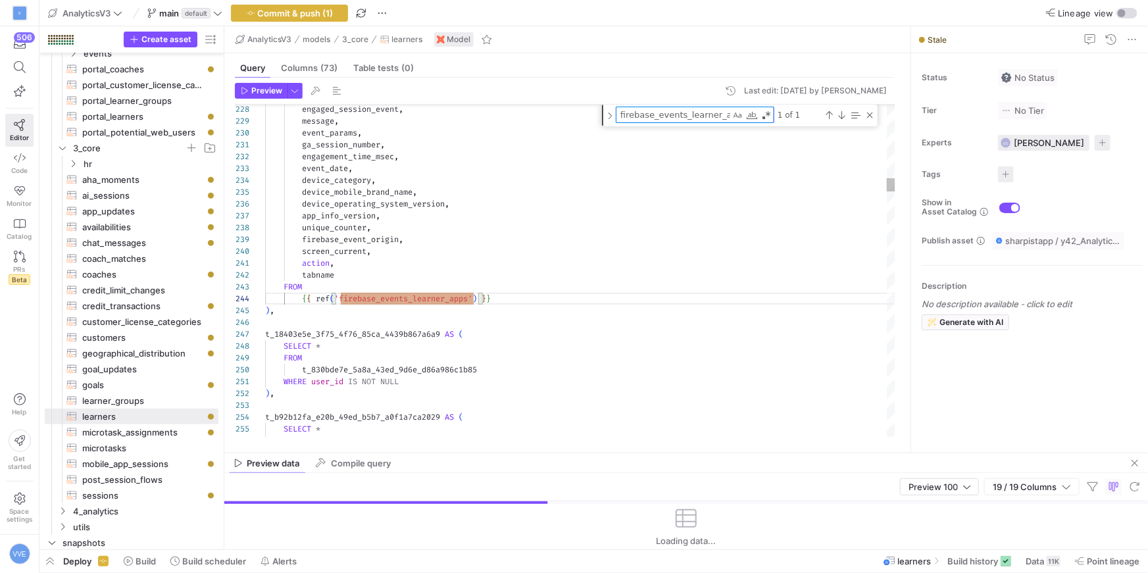
type textarea "P"
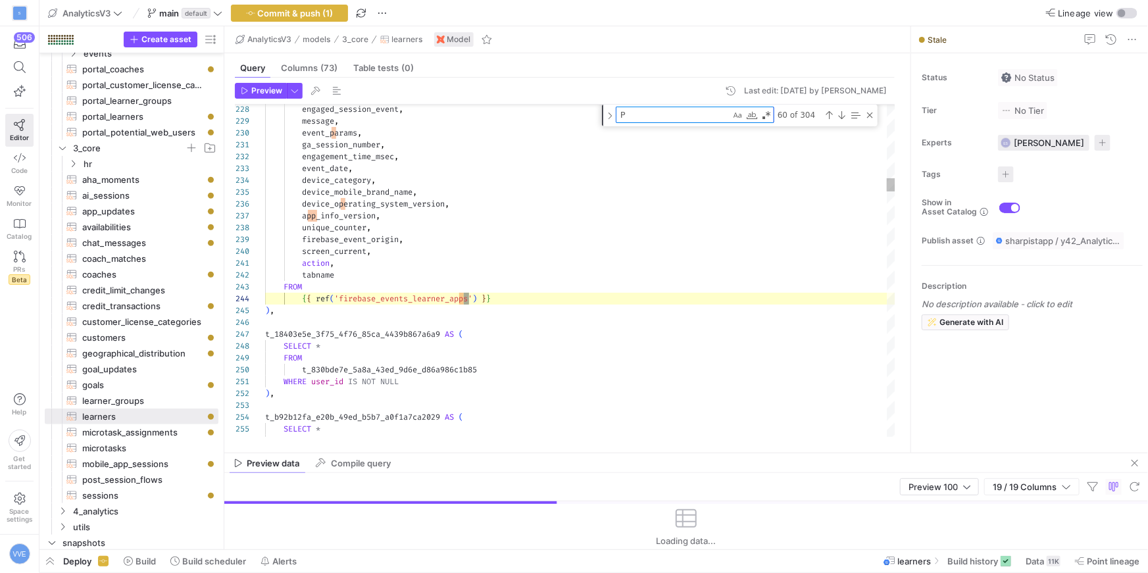
type textarea "coach_id, customer_id, credit_account_id, learner_group_id, learner_status, ses…"
type textarea "Por"
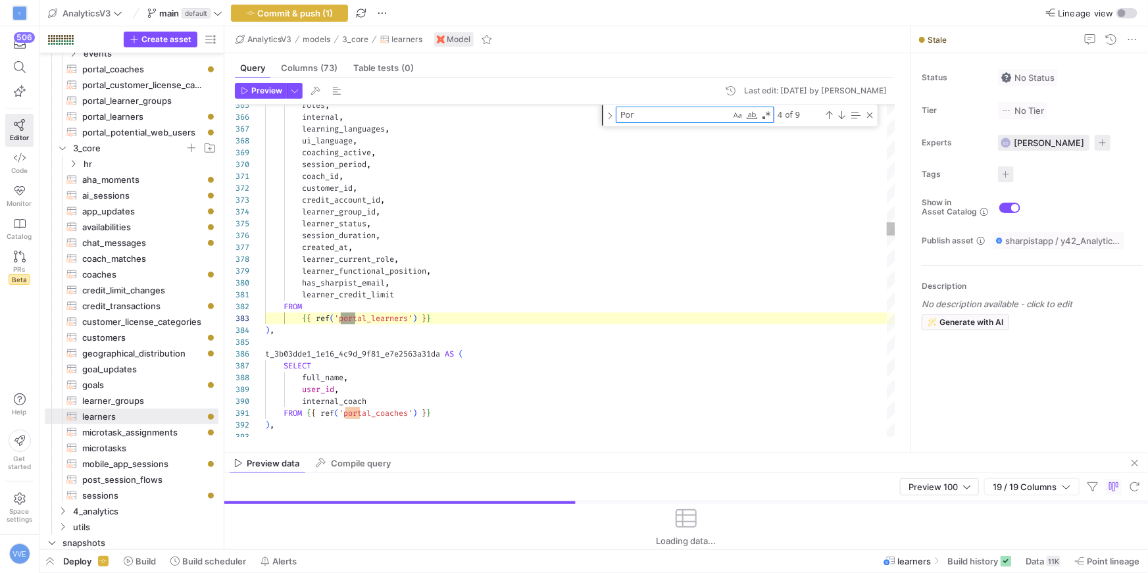
type textarea "coach_id, customer_id, credit_account_id, learner_group_id, learner_status, ses…"
type textarea "Po"
type textarea "action, tabname FROM {{ ref('firebase_events_learner_apps') }} ), t_18403e5e_3f…"
type textarea "P"
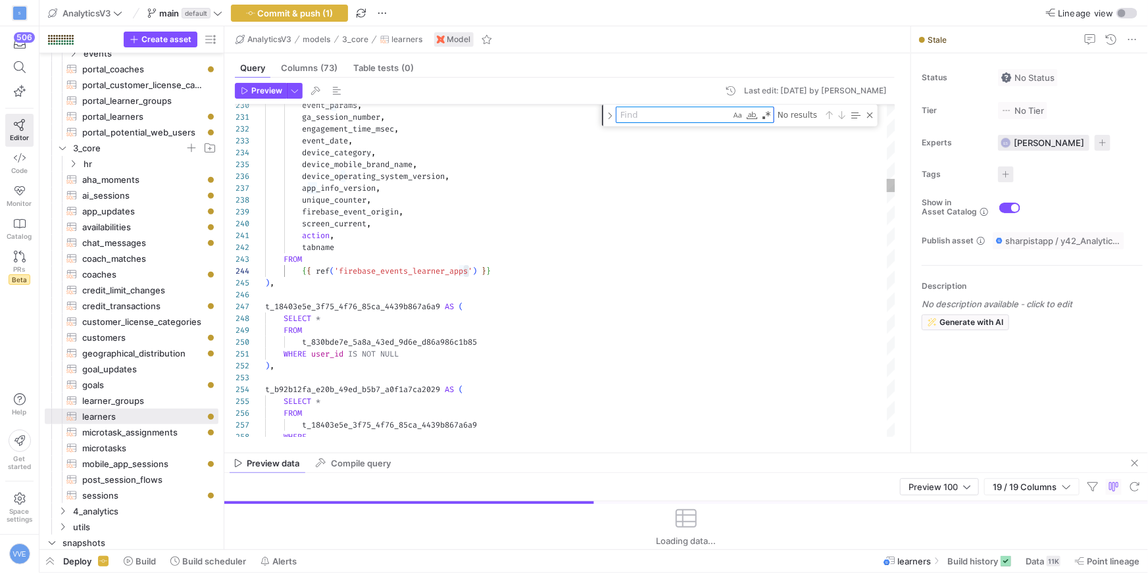
type textarea "p"
type textarea "WHERE user_id IS NOT NULL ), t_b92b12fa_e20b_49ed_b5b7_a0f1a7ca2029 AS ( SELECT…"
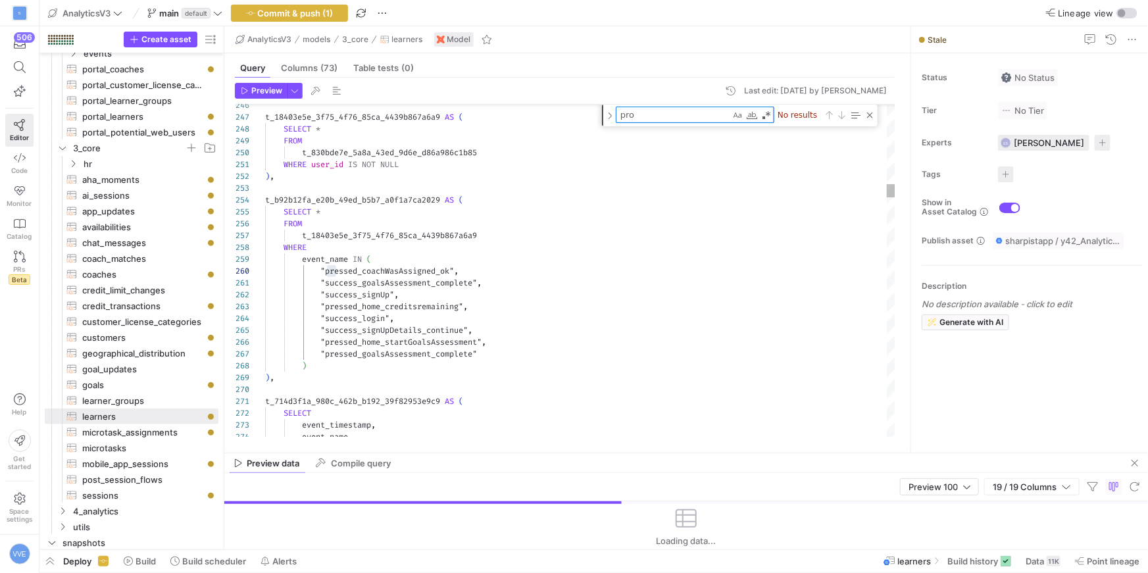
type textarea "pr"
type textarea "action, tabname FROM {{ ref('firebase_events_learner_apps') }} ), t_18403e5e_3f…"
type textarea "p"
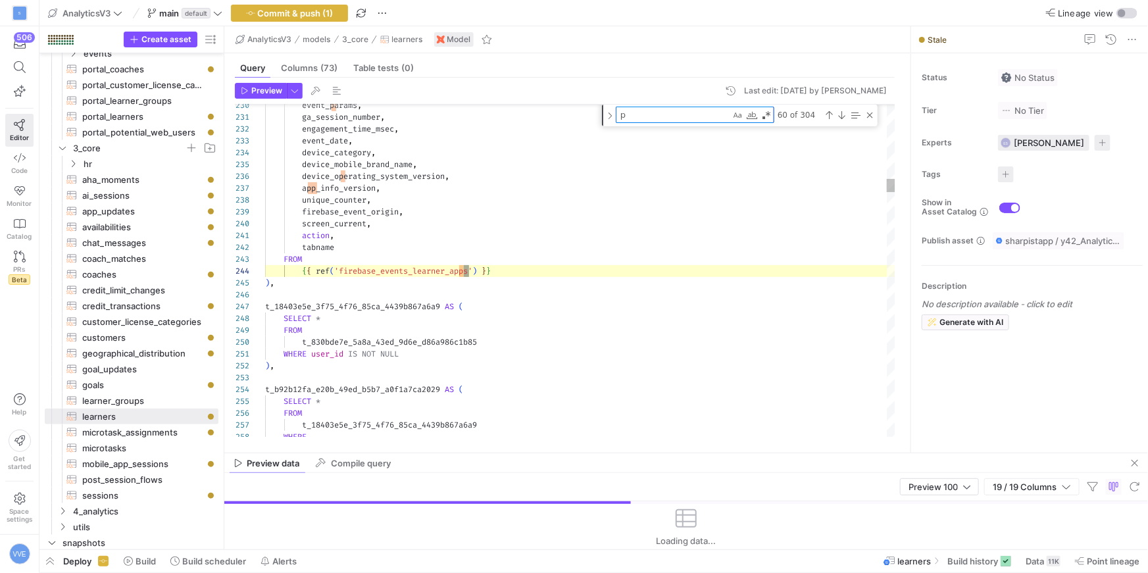
type textarea "coach_id, customer_id, credit_account_id, learner_group_id, learner_status, ses…"
type textarea "po"
type textarea "learner_credit_limit FROM {{ ref('portal_learners') }} ), t_3b03dde1_1e16_4c9d_…"
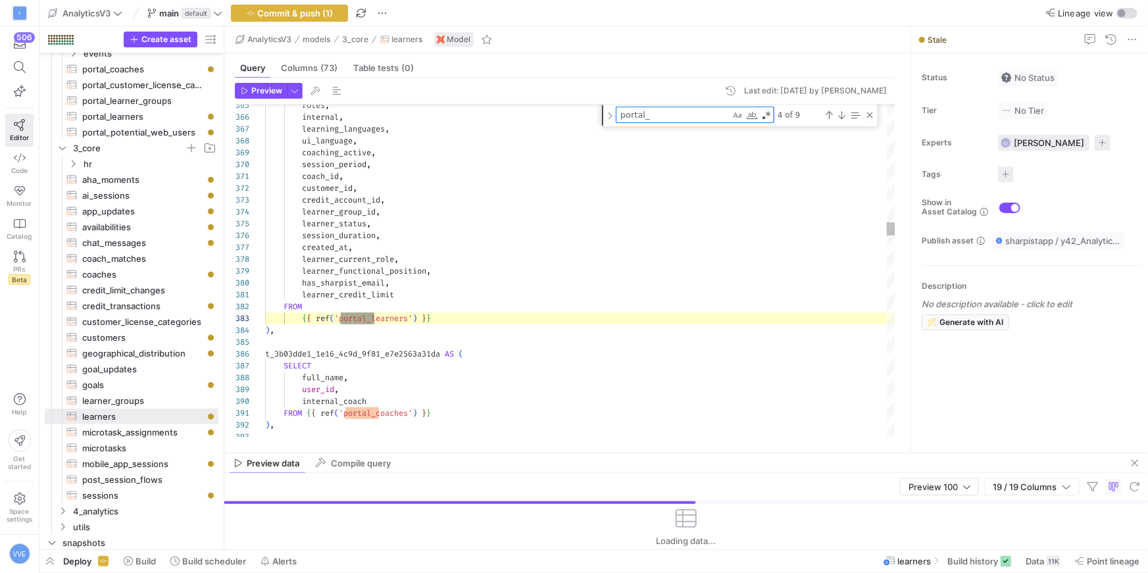
type textarea "portal_"
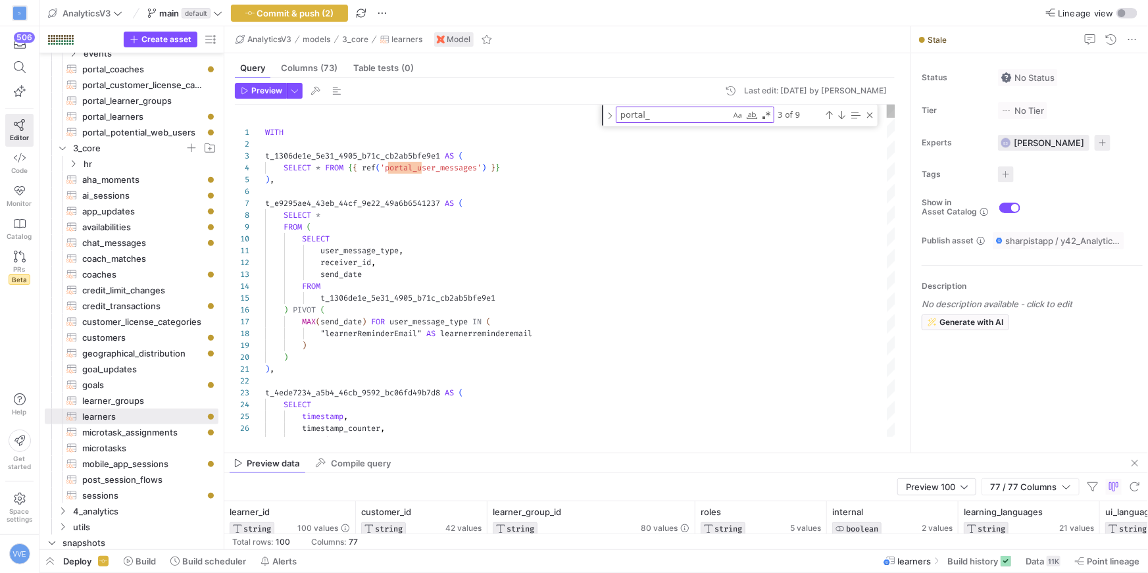
click at [264, 132] on div "1" at bounding box center [250, 132] width 30 height 12
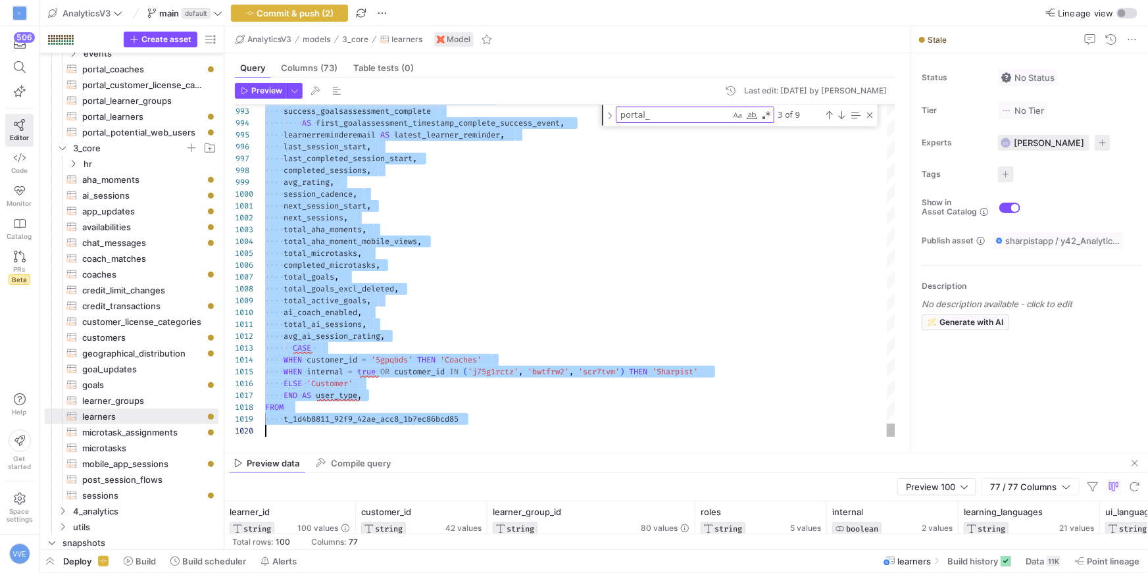
drag, startPoint x: 265, startPoint y: 132, endPoint x: 313, endPoint y: 513, distance: 383.3
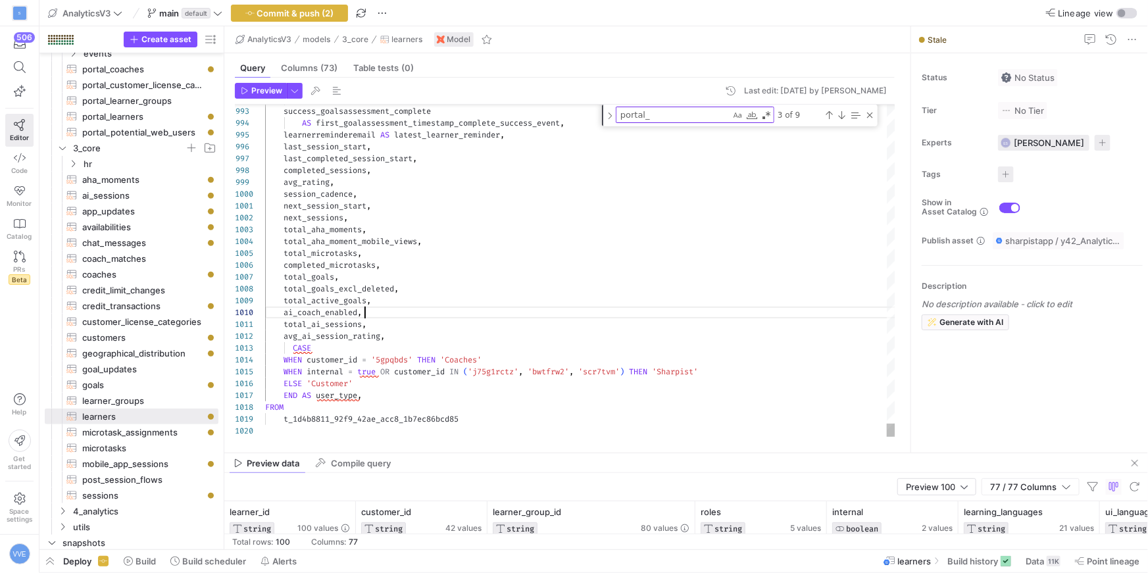
scroll to position [106, 99]
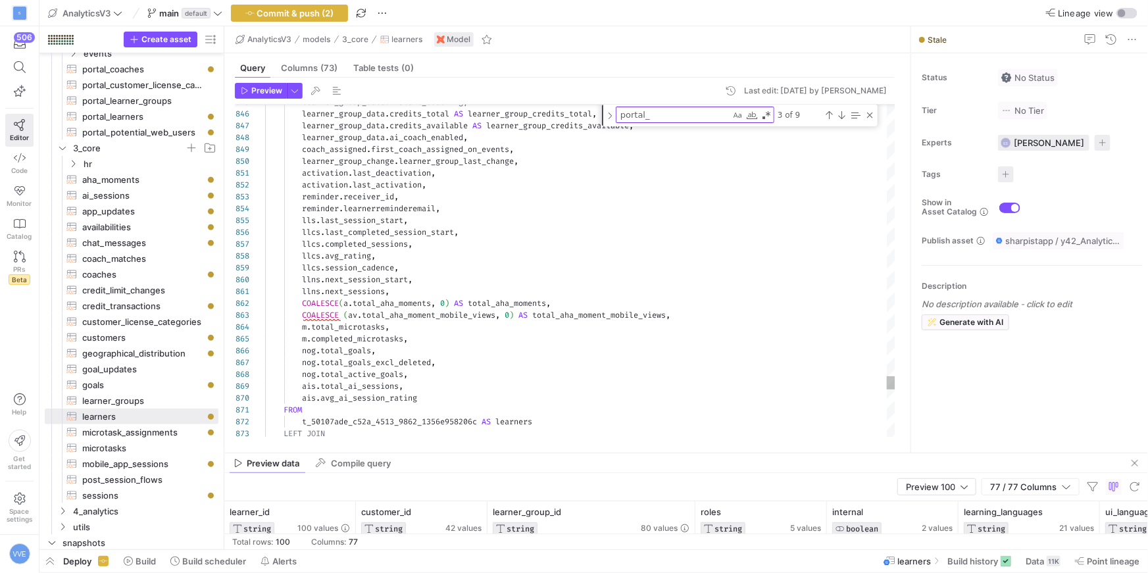
click at [654, 116] on textarea "portal_" at bounding box center [674, 114] width 114 height 15
type textarea "FROM {{ ref('portal_learner_groups') }} ), t_d5090e60_7504_43c9_b04d_e0086c48e3…"
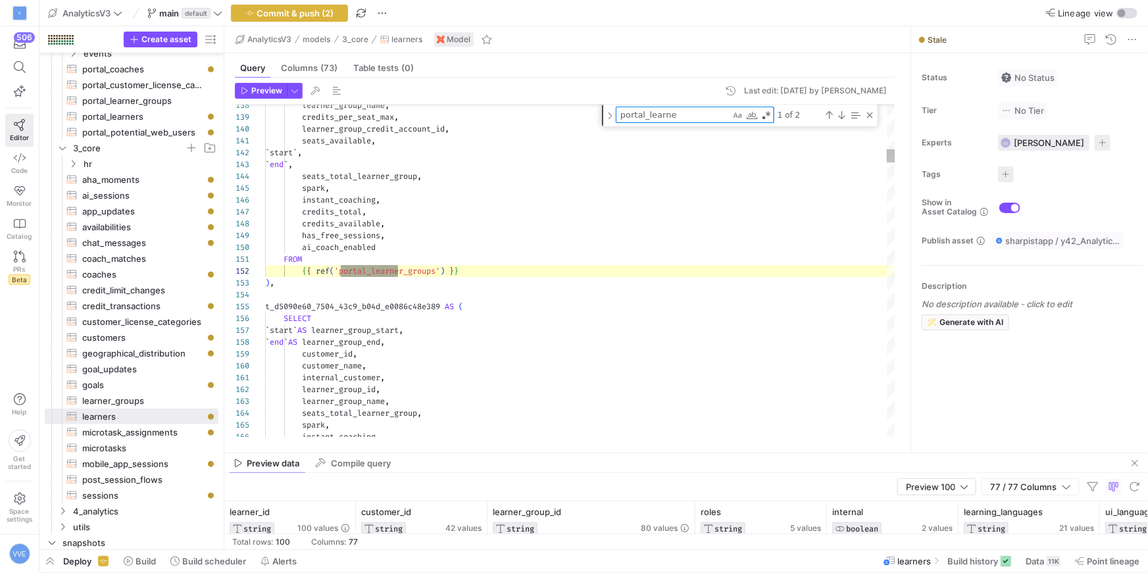
scroll to position [118, 142]
type textarea "portal_learner"
type textarea "learner_credit_limit FROM {{ ref('portal_learners') }} ), t_3b03dde1_1e16_4c9d_…"
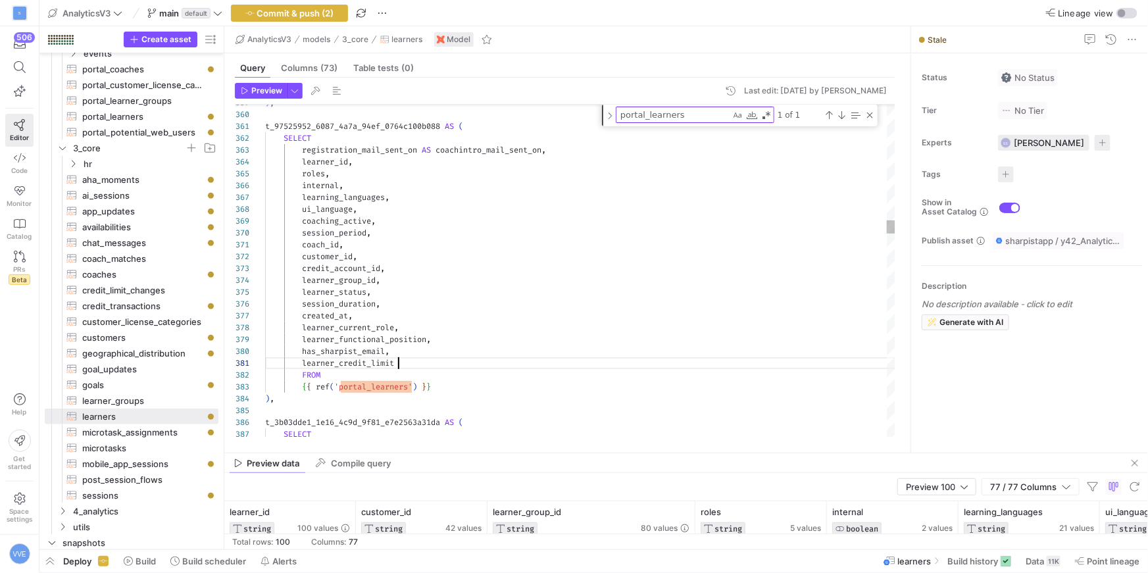
scroll to position [0, 132]
click at [691, 117] on textarea "portal_learners" at bounding box center [674, 114] width 114 height 15
click at [691, 118] on textarea "portal_learners" at bounding box center [674, 114] width 114 height 15
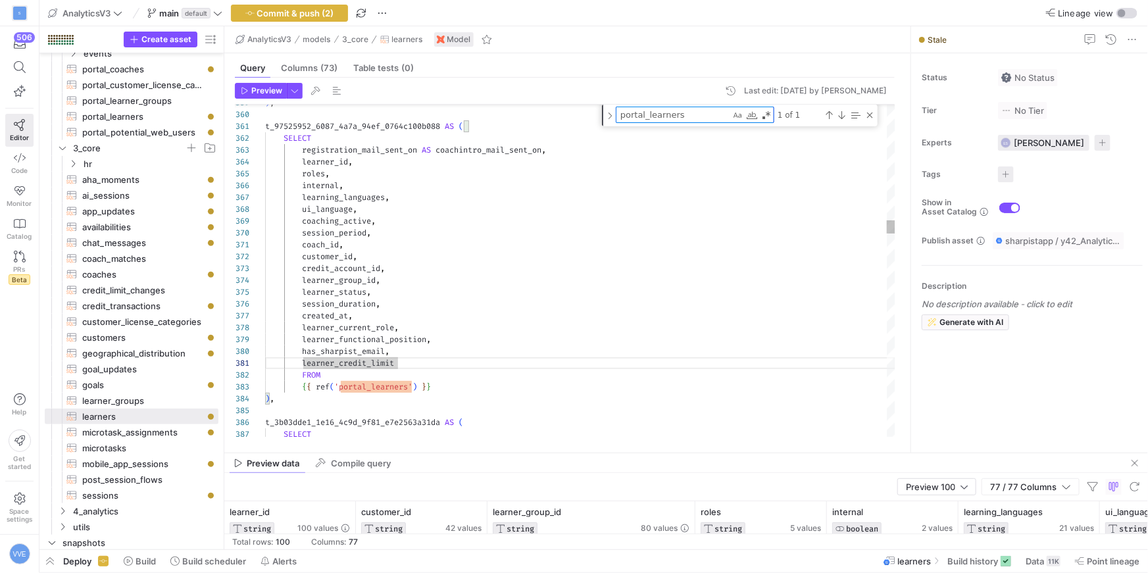
paste textarea "learner_ai_coach_interview_opt_in"
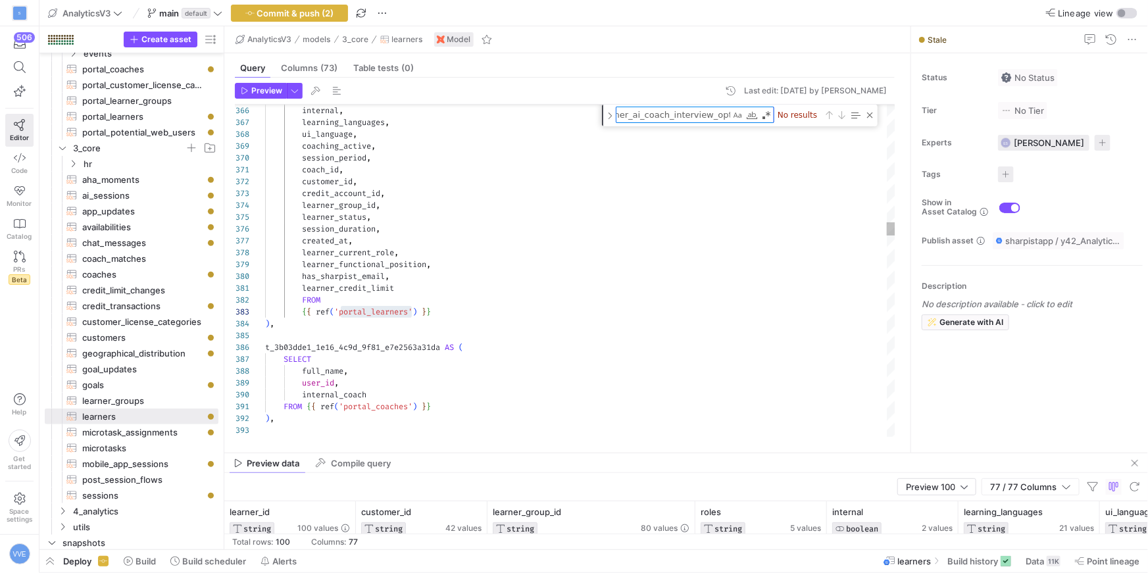
scroll to position [0, 32]
type textarea "learner_ai_coach_interview_opt_in"
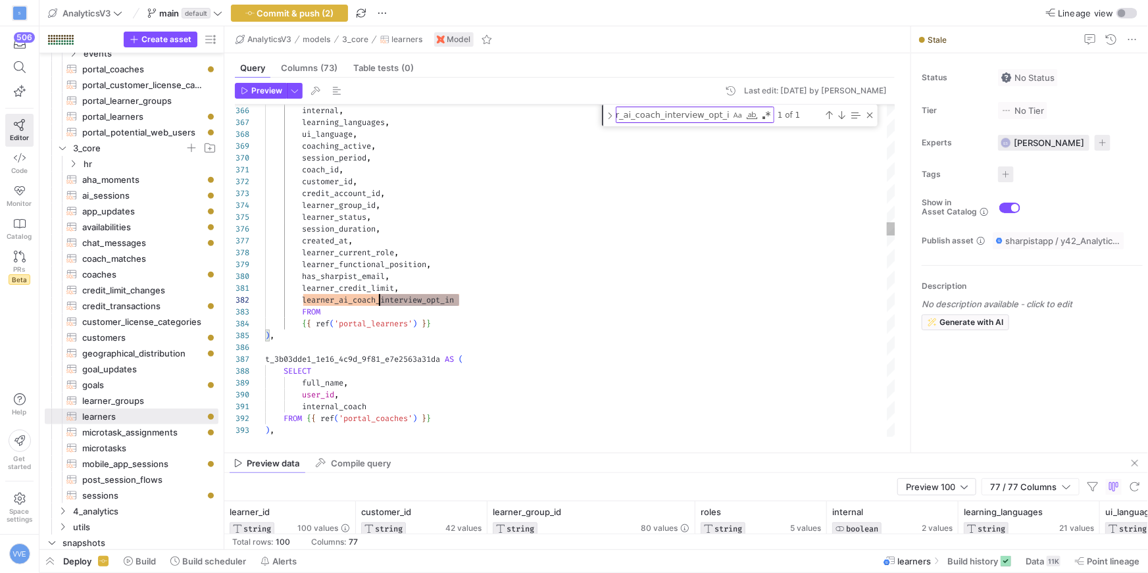
scroll to position [12, 66]
drag, startPoint x: 487, startPoint y: 301, endPoint x: 301, endPoint y: 292, distance: 186.5
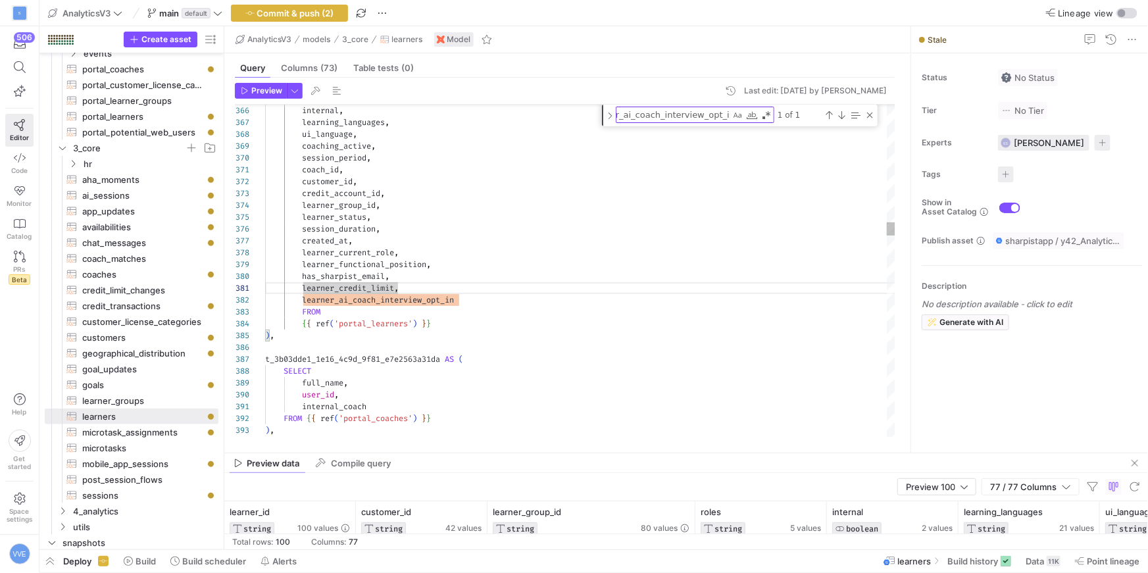
type textarea "learner_credit_limit, learner_ai_coach_interview_opt_in FROM {{ ref('portal_lea…"
click at [605, 116] on div "Toggle Replace" at bounding box center [610, 116] width 12 height 22
click at [649, 131] on textarea "Replace" at bounding box center [688, 133] width 143 height 15
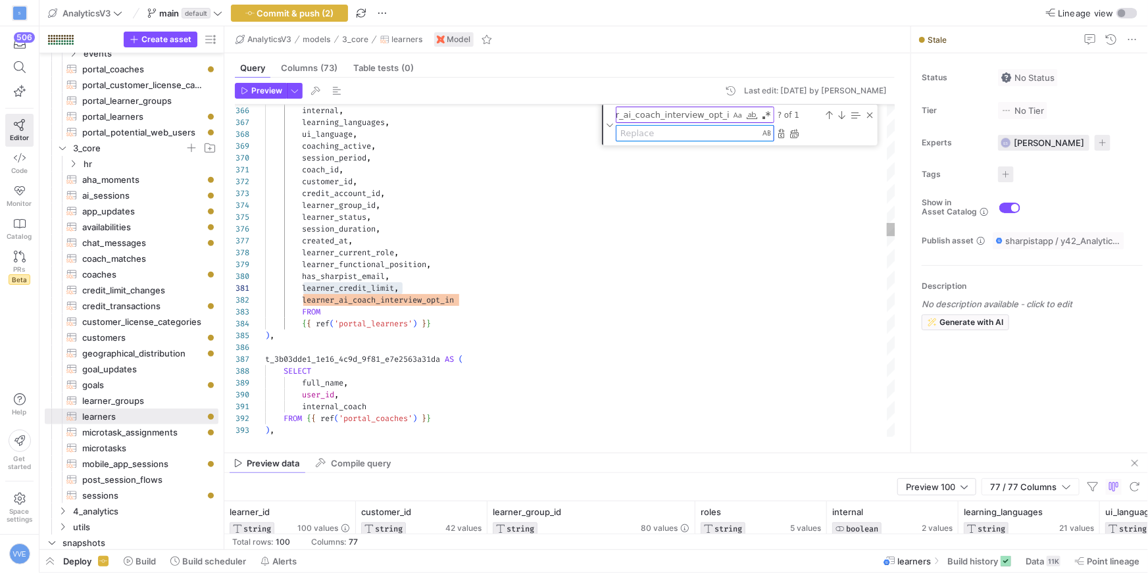
paste textarea "learner_credit_limit,"
type textarea "learner_credit_limit,"
click at [700, 116] on textarea "learner_ai_coach_interview_opt_in" at bounding box center [674, 114] width 114 height 15
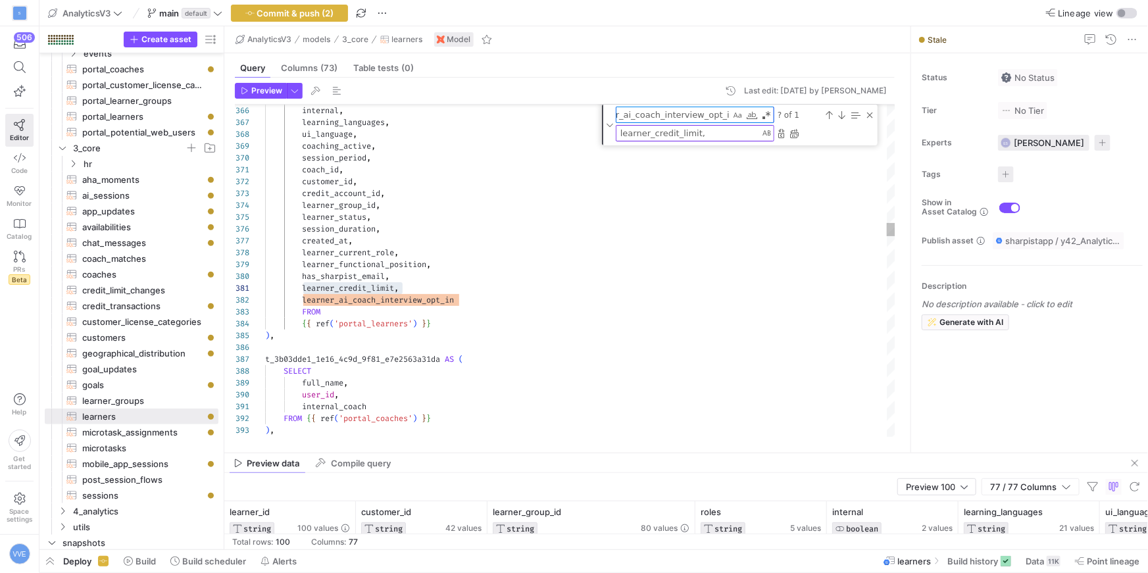
paste textarea "credit_limit,"
type textarea "left_table.created_at, left_table.learner_current_role, left_table.learner_func…"
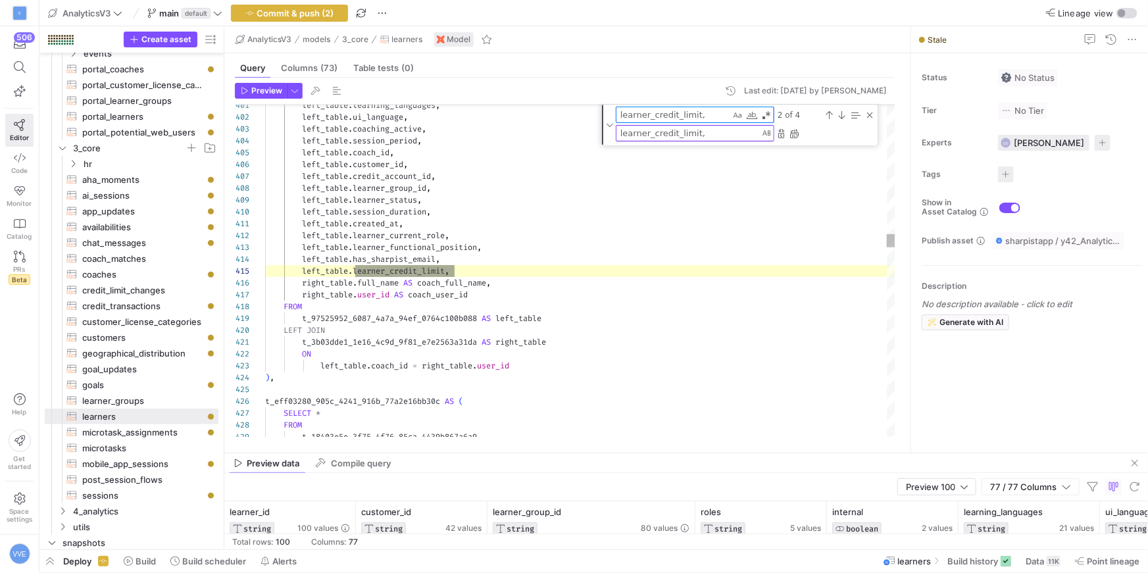
scroll to position [118, 190]
type textarea "learner_credit_limit,"
click at [698, 141] on div "learner_credit_limit, learner_credit_limit, 2 of 4 learner_credit_limit, learne…" at bounding box center [740, 125] width 276 height 41
click at [698, 134] on textarea "learner_credit_limit," at bounding box center [688, 133] width 143 height 15
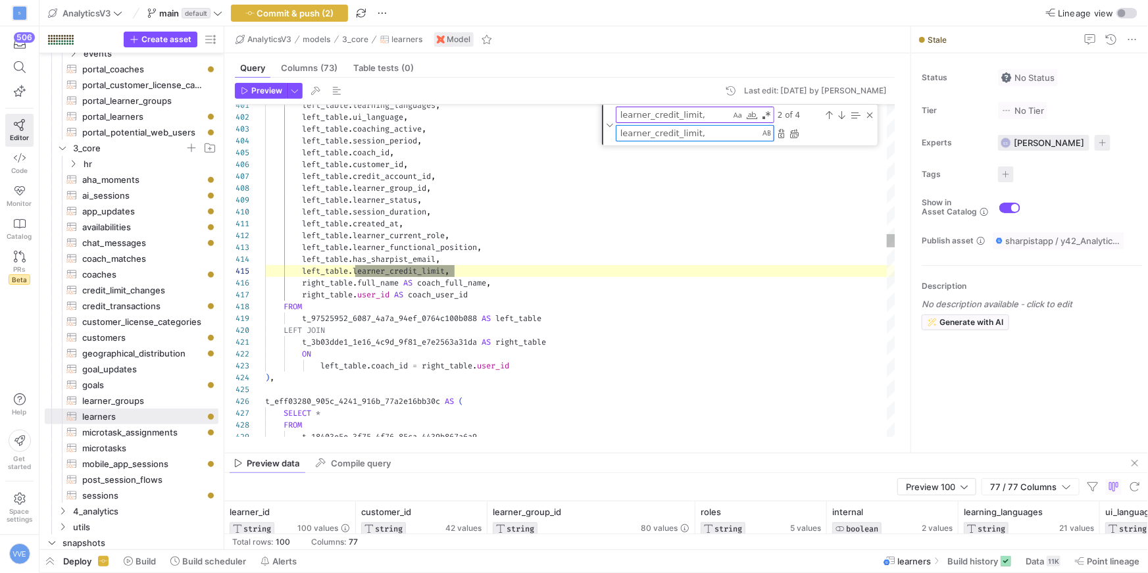
click at [698, 134] on textarea "learner_credit_limit," at bounding box center [688, 133] width 143 height 15
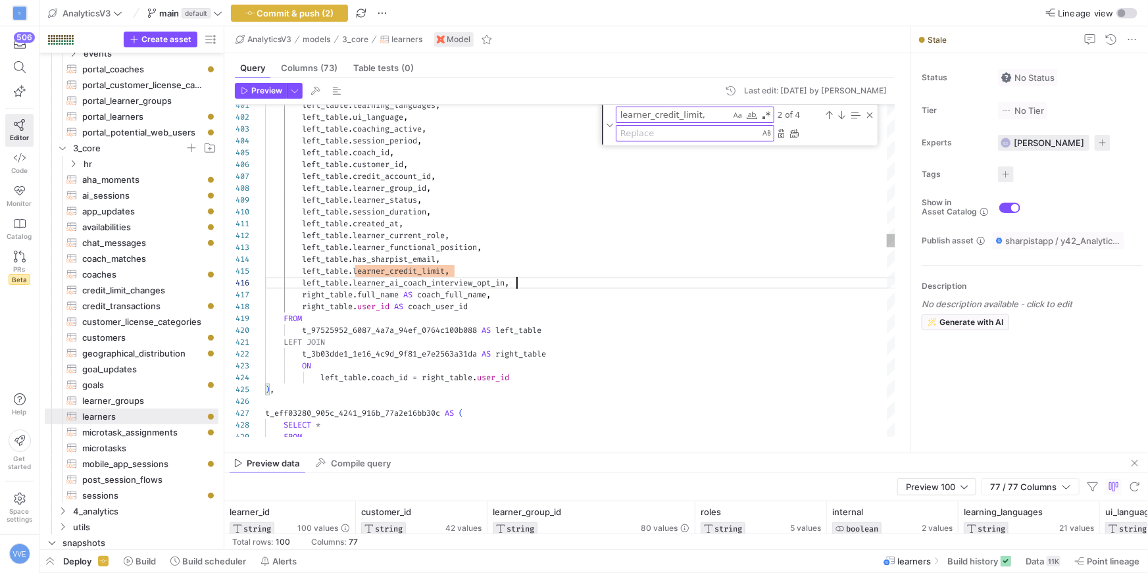
scroll to position [59, 251]
click at [842, 114] on div "Next Match (Enter)" at bounding box center [841, 115] width 11 height 11
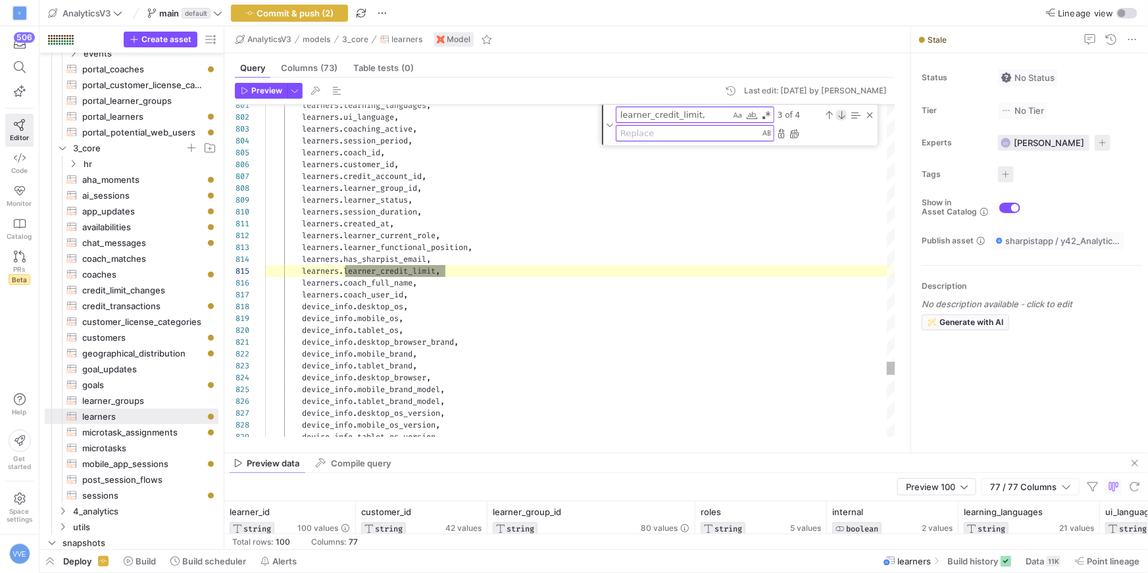
scroll to position [0, 180]
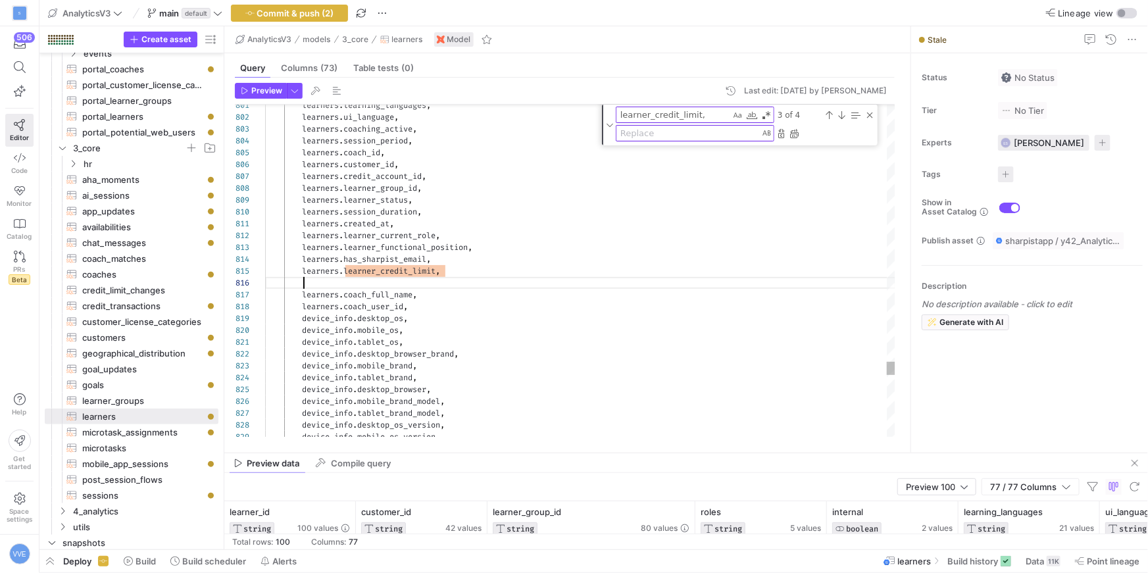
scroll to position [59, 38]
click at [672, 115] on textarea "learner_credit_limit," at bounding box center [674, 114] width 114 height 15
click at [672, 117] on textarea "learner_credit_limit," at bounding box center [674, 114] width 114 height 15
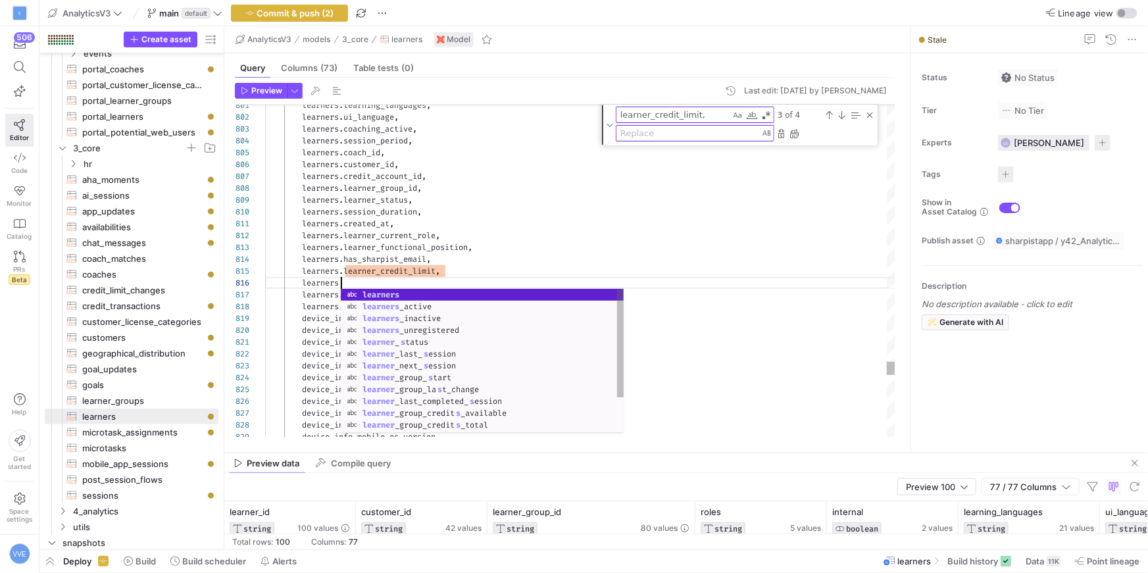
scroll to position [59, 80]
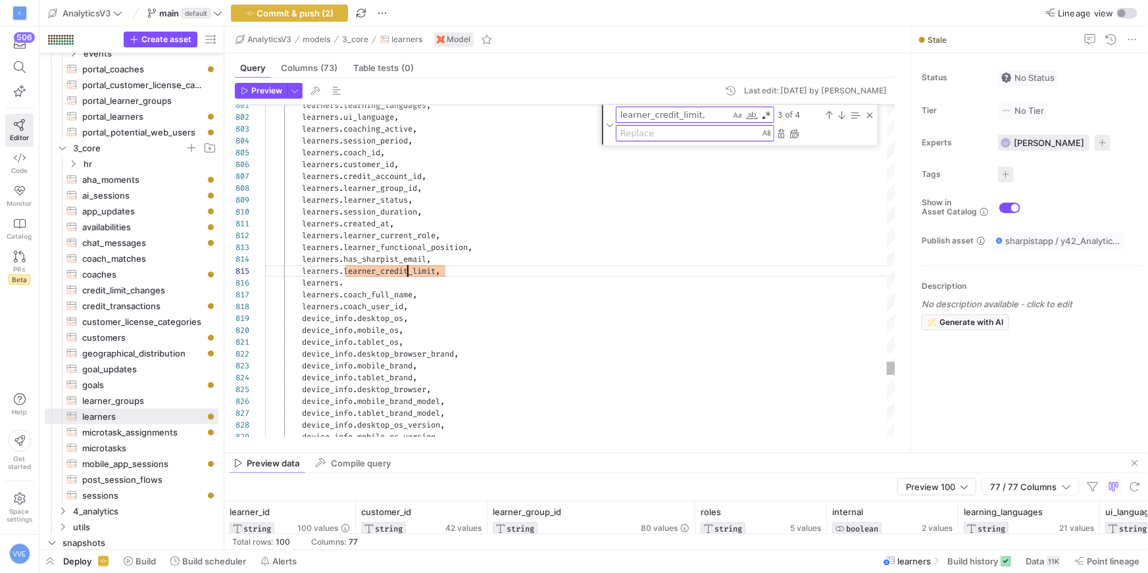
click at [842, 115] on div "Next Match (Enter)" at bounding box center [841, 115] width 11 height 11
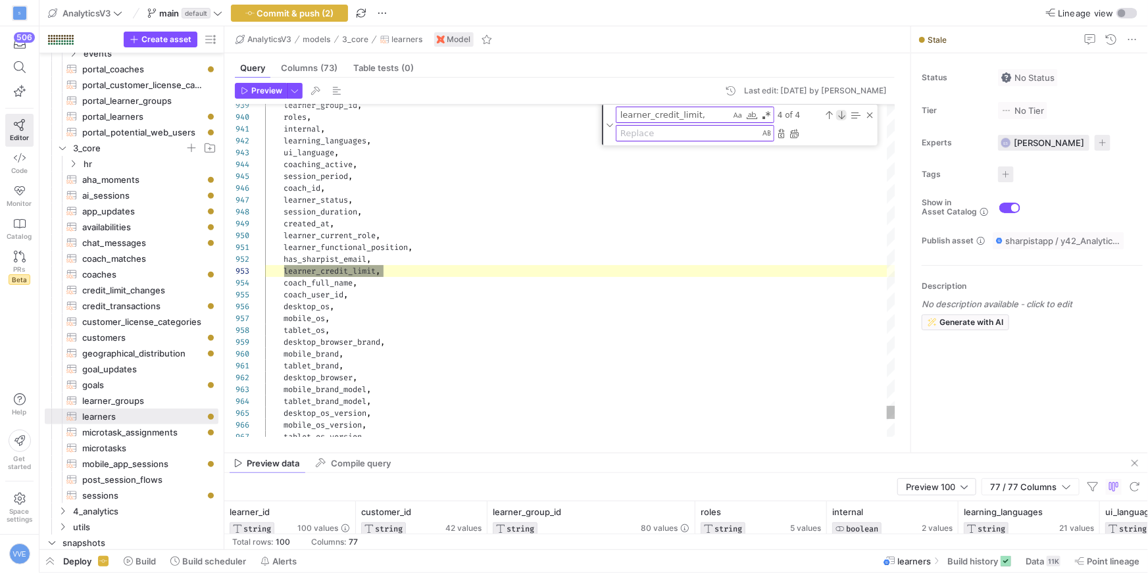
scroll to position [0, 118]
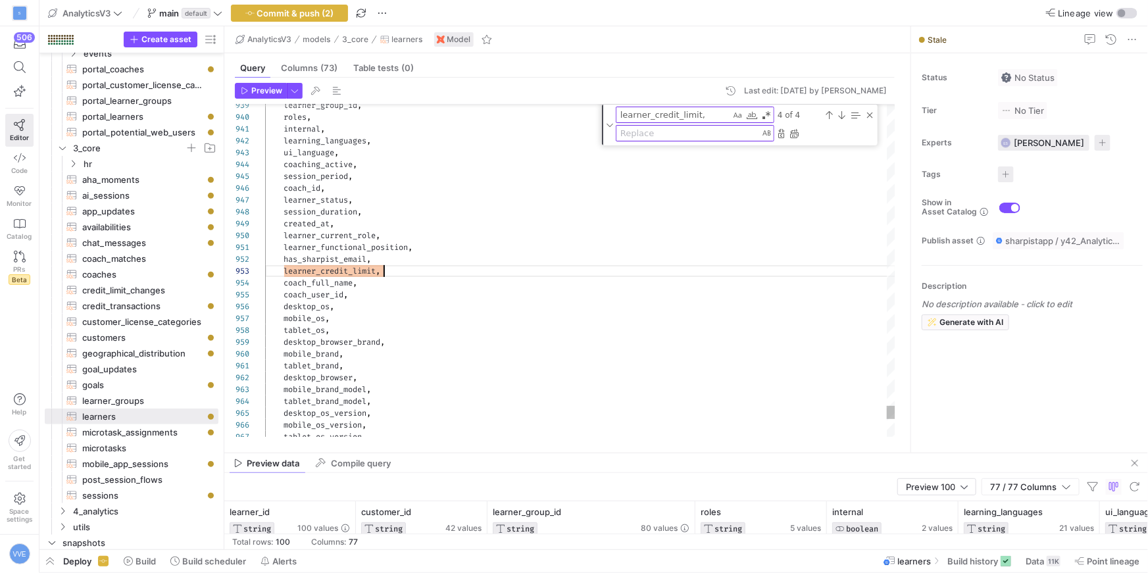
type textarea "learner_functional_position, has_sharpist_email, learner_credit_limit, learner_…"
click at [324, 22] on y42-top-nav "AnalyticsV3 main default Commit & push (2) Lineage view" at bounding box center [593, 13] width 1109 height 26
click at [327, 21] on y42-top-nav "AnalyticsV3 main default Commit & push (2) Lineage view" at bounding box center [593, 13] width 1109 height 26
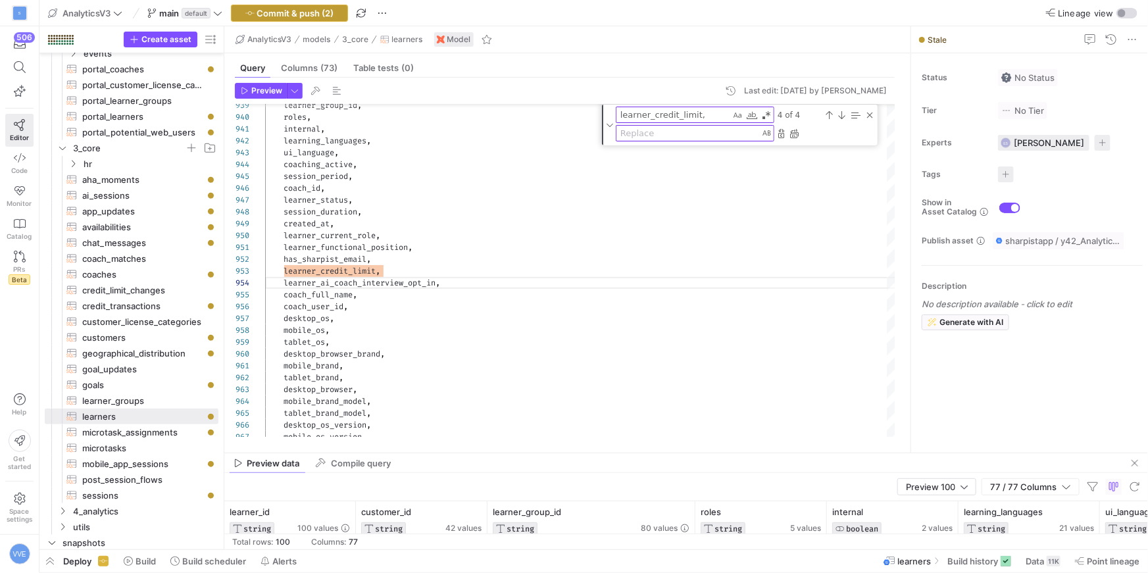
click at [328, 18] on span "button" at bounding box center [290, 13] width 116 height 16
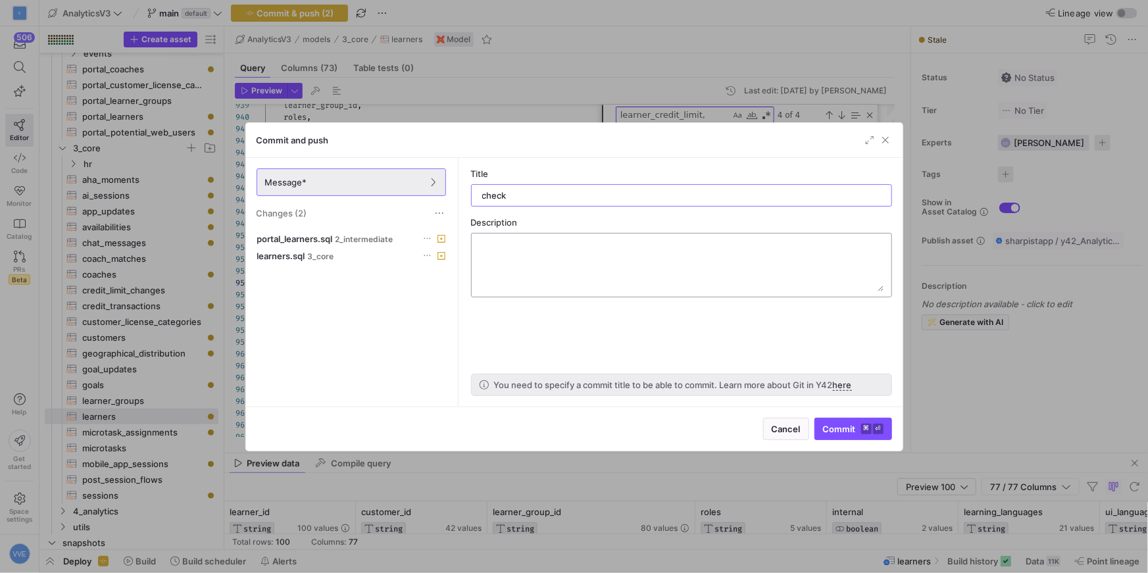
type input "check"
click at [846, 405] on as-split-area "Title check Description You need to specify a commit title to be able to commit…" at bounding box center [682, 282] width 442 height 249
click at [846, 419] on span "submit" at bounding box center [853, 429] width 76 height 21
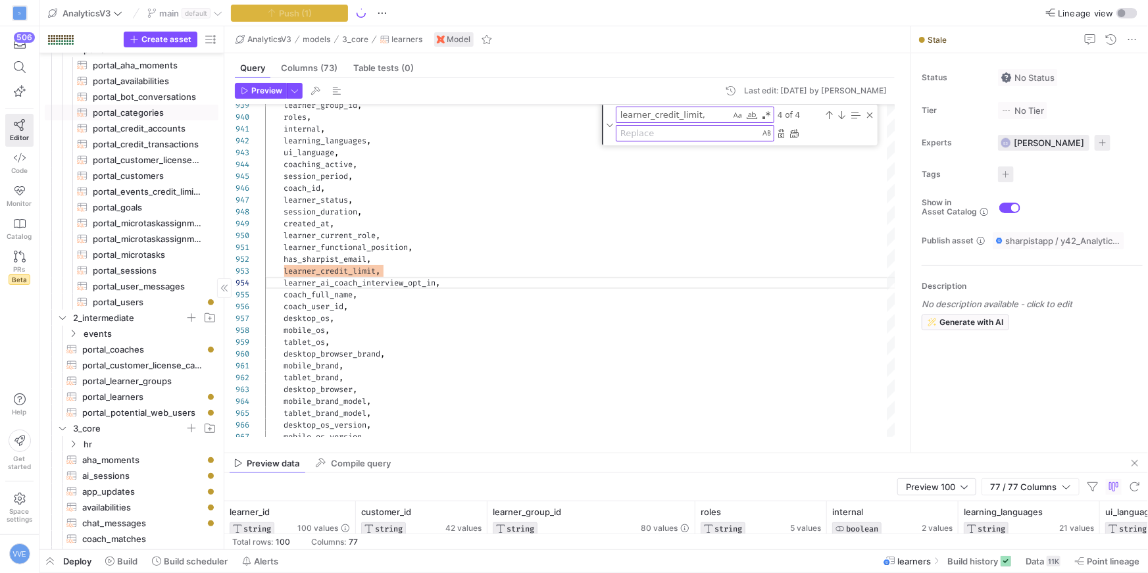
scroll to position [14, 0]
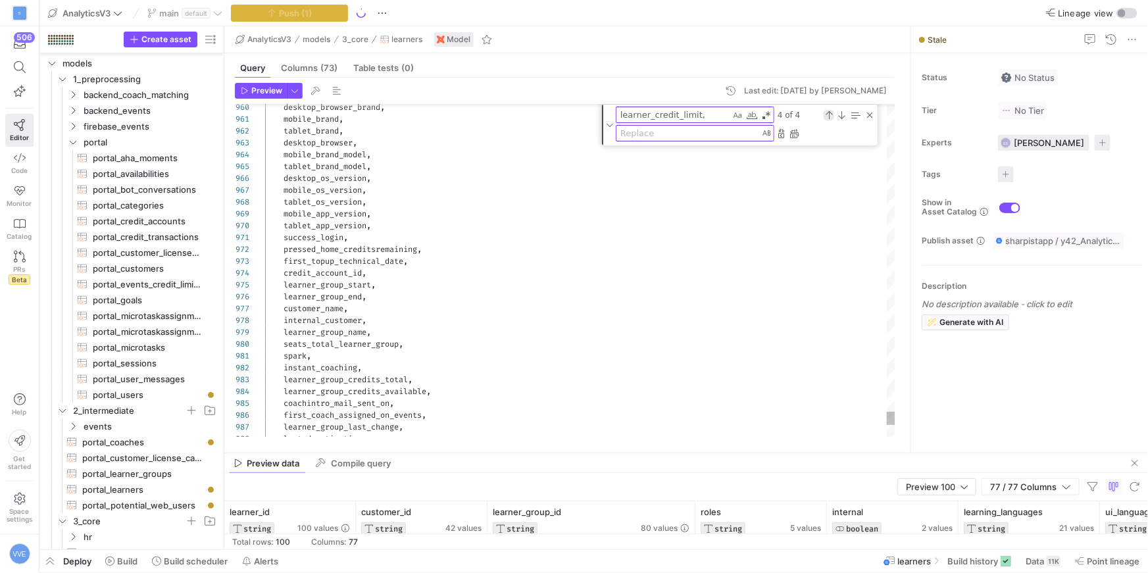
click at [825, 117] on div "Previous Match (⇧Enter)" at bounding box center [829, 115] width 11 height 11
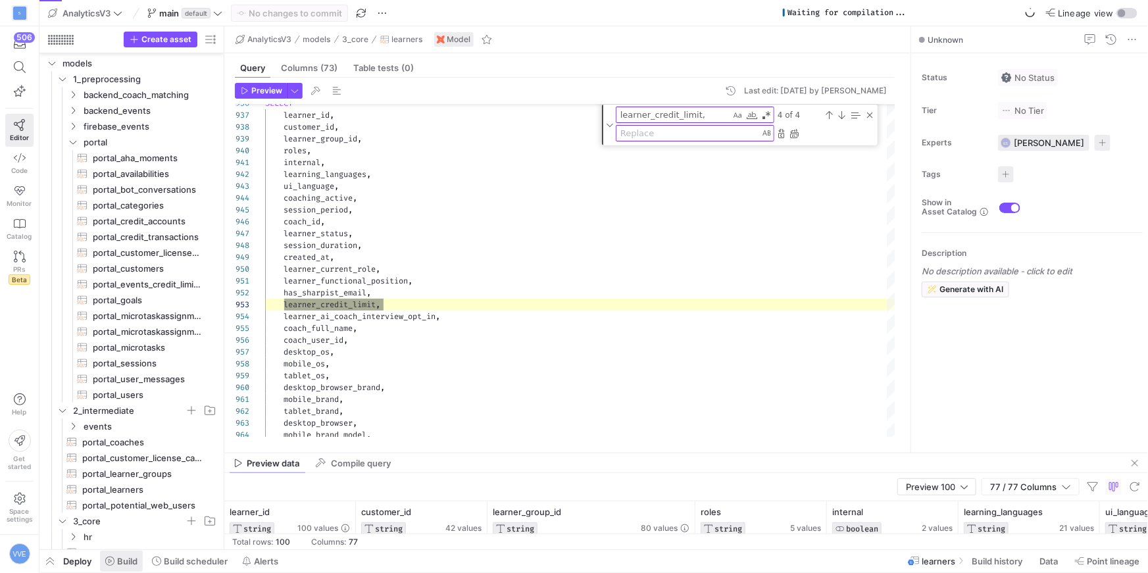
click at [128, 563] on span "Build" at bounding box center [127, 561] width 20 height 11
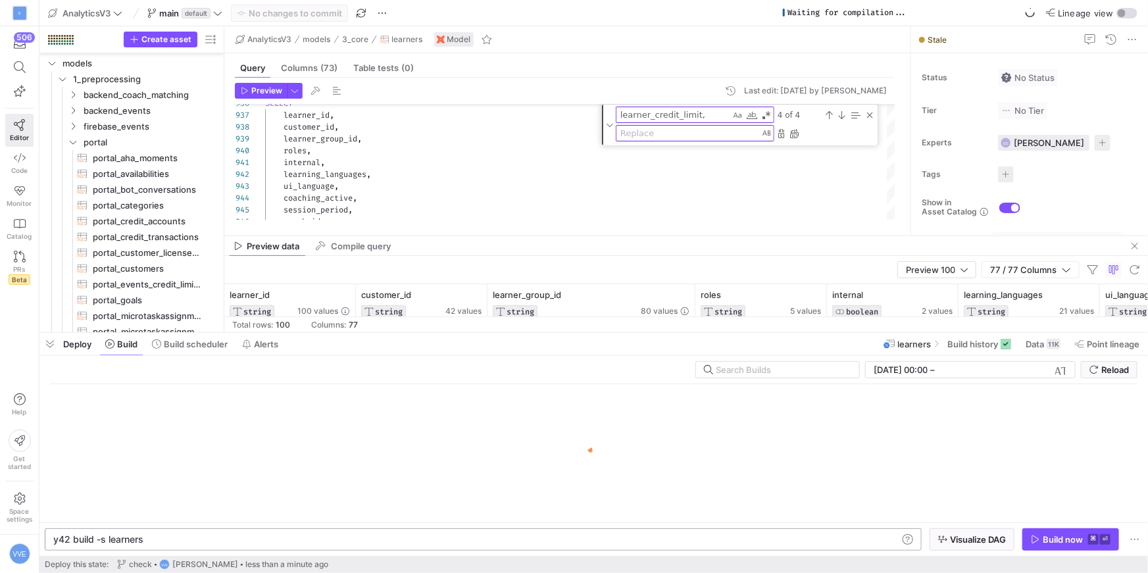
click at [107, 544] on div "y42 build -s learners" at bounding box center [476, 539] width 846 height 11
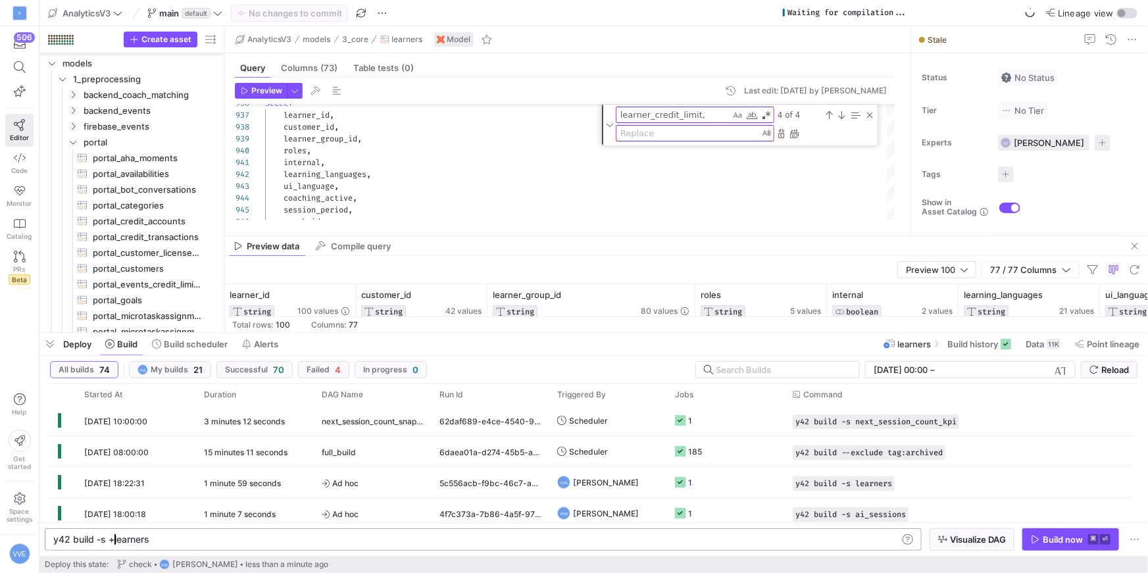
scroll to position [0, 61]
type textarea "y42 build -s +learners"
click at [1046, 538] on div "Build now" at bounding box center [1063, 539] width 40 height 11
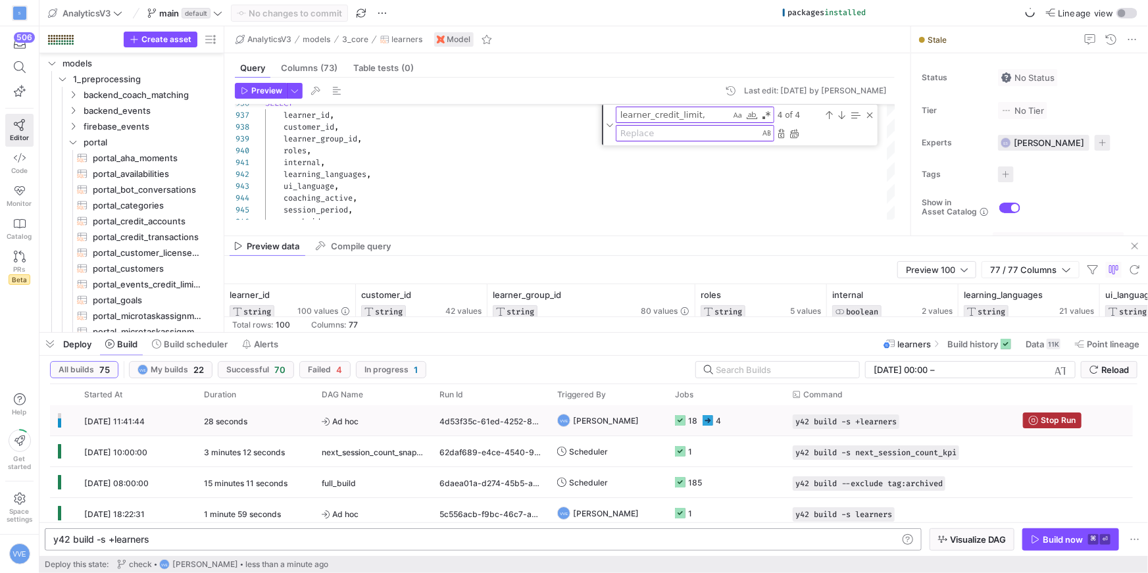
click at [716, 422] on div "4" at bounding box center [718, 420] width 5 height 31
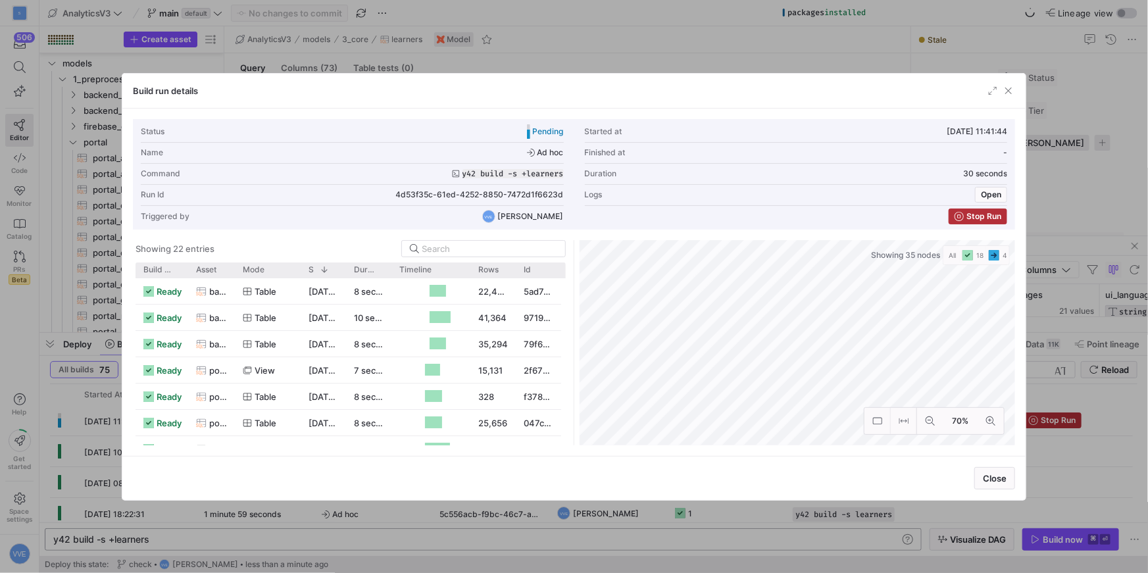
click at [1075, 326] on div at bounding box center [574, 286] width 1148 height 573
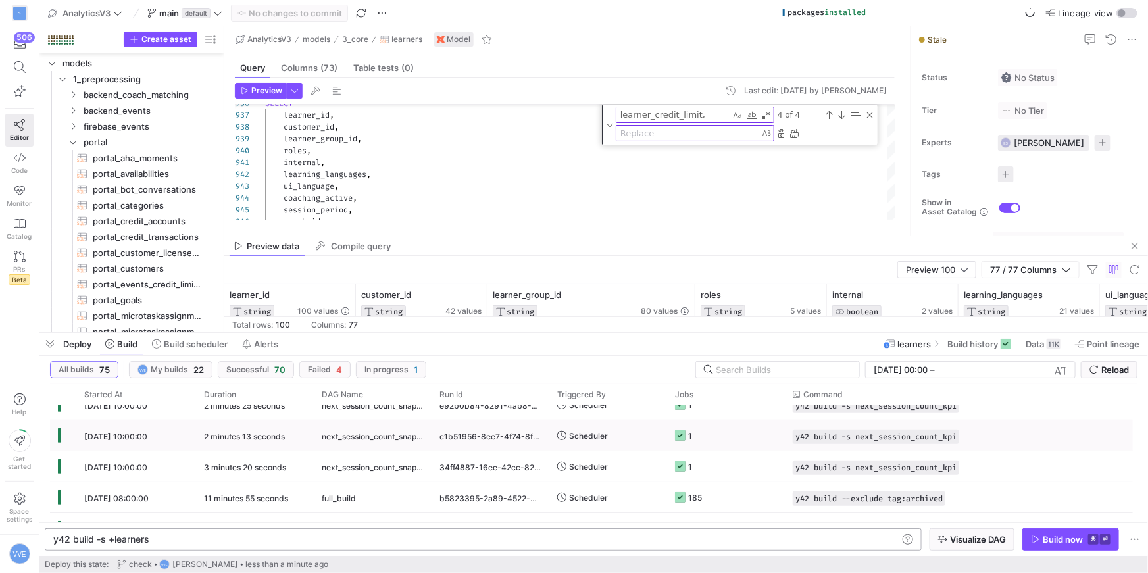
scroll to position [0, 0]
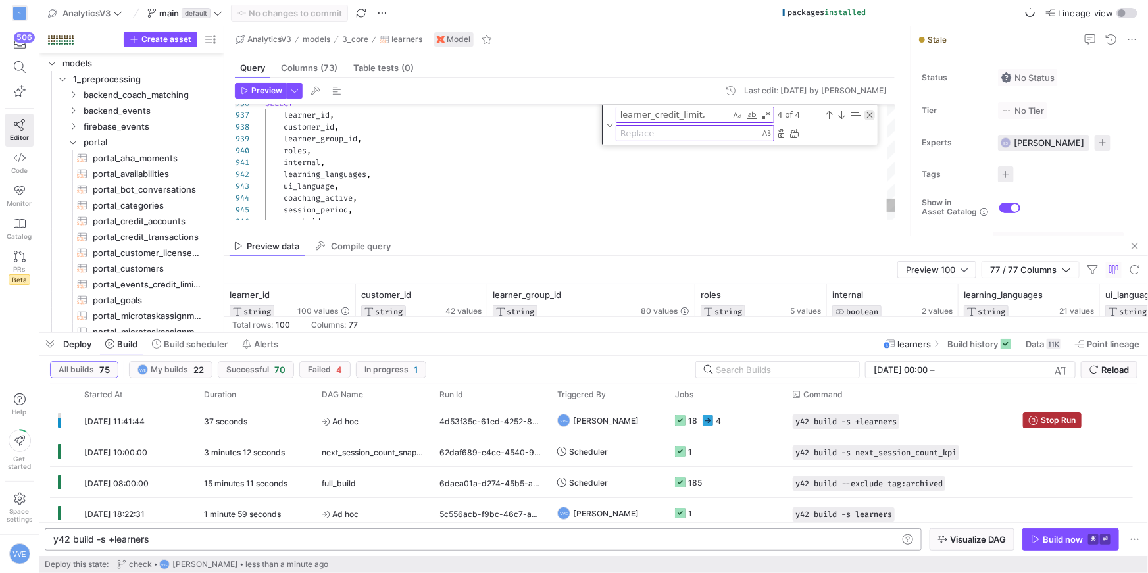
click at [871, 116] on div "Close (Escape)" at bounding box center [870, 115] width 11 height 11
click at [684, 422] on icon "Press SPACE to select this row." at bounding box center [680, 420] width 11 height 11
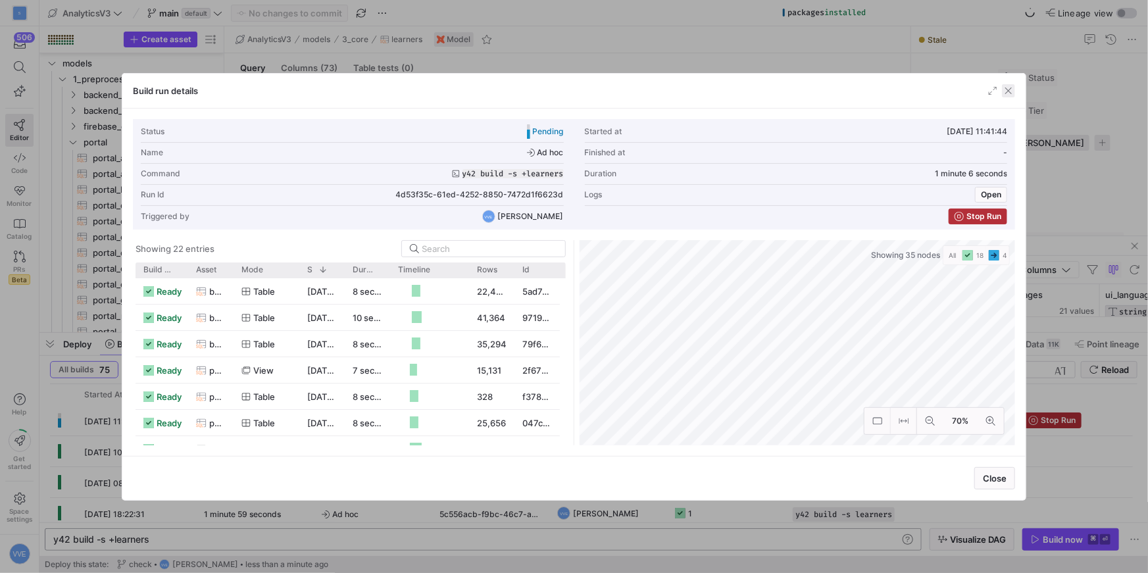
click at [1007, 94] on span "button" at bounding box center [1008, 90] width 13 height 13
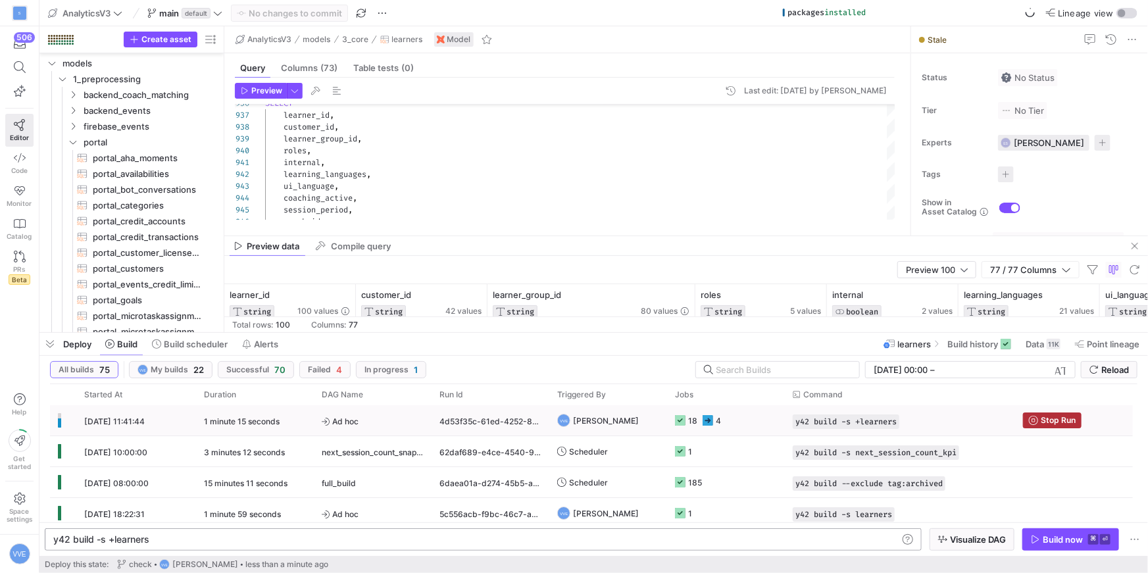
click at [705, 424] on icon "Press SPACE to select this row." at bounding box center [708, 420] width 11 height 11
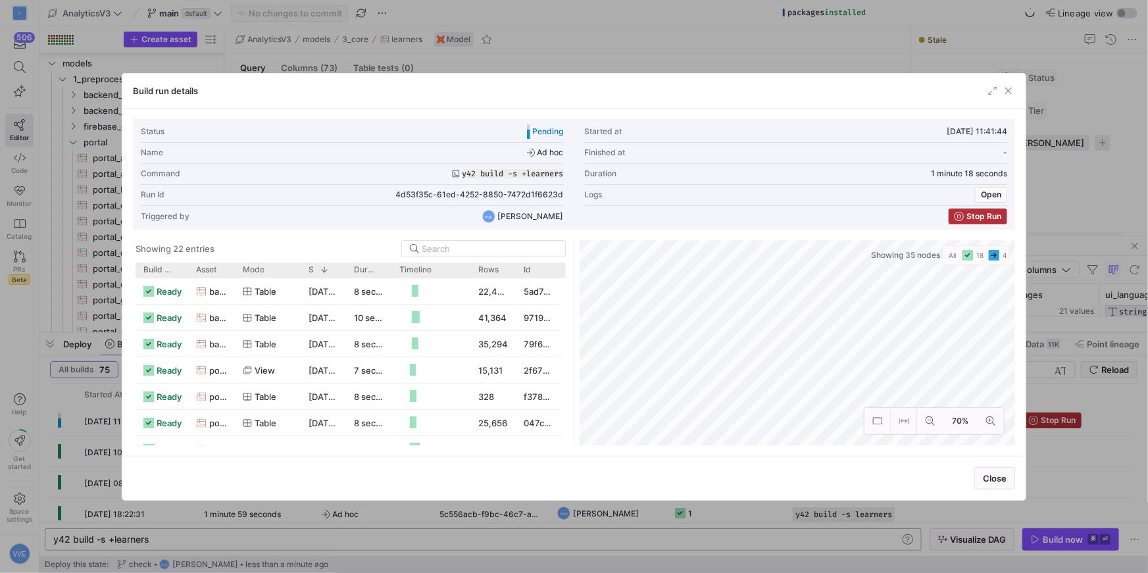
click at [1015, 97] on div "Build run details" at bounding box center [573, 91] width 903 height 35
click at [1015, 95] on span "button" at bounding box center [1008, 90] width 13 height 13
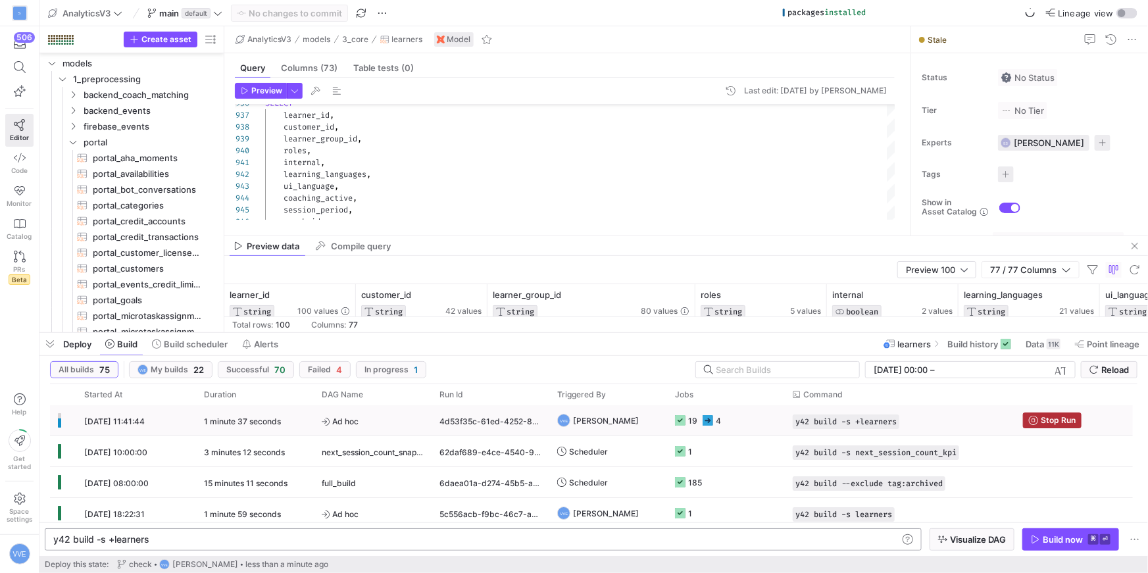
click at [720, 419] on div "4" at bounding box center [718, 420] width 5 height 31
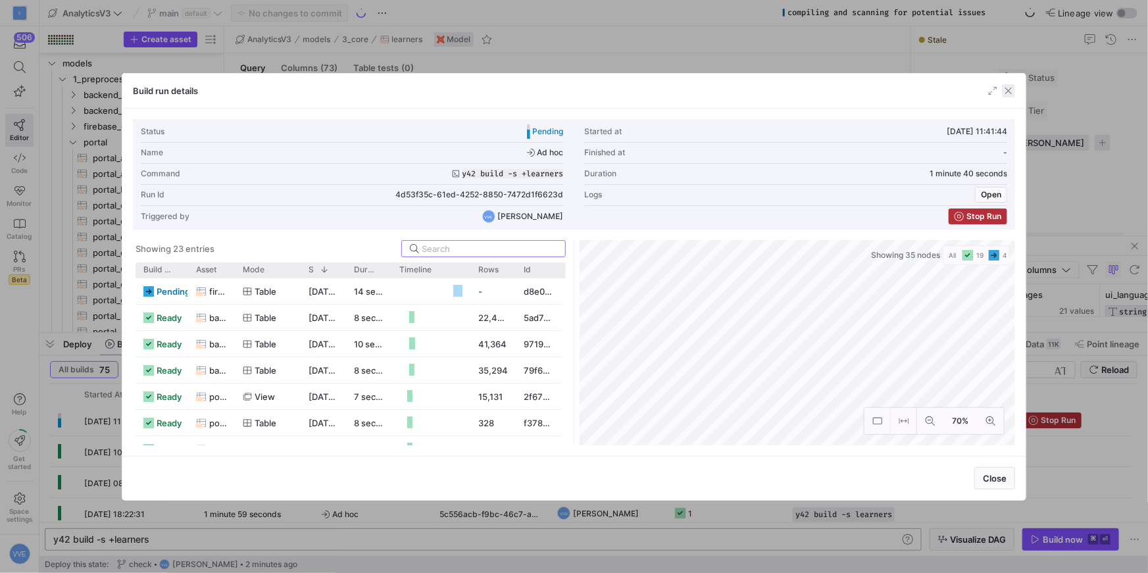
click at [1014, 88] on span "button" at bounding box center [1008, 90] width 13 height 13
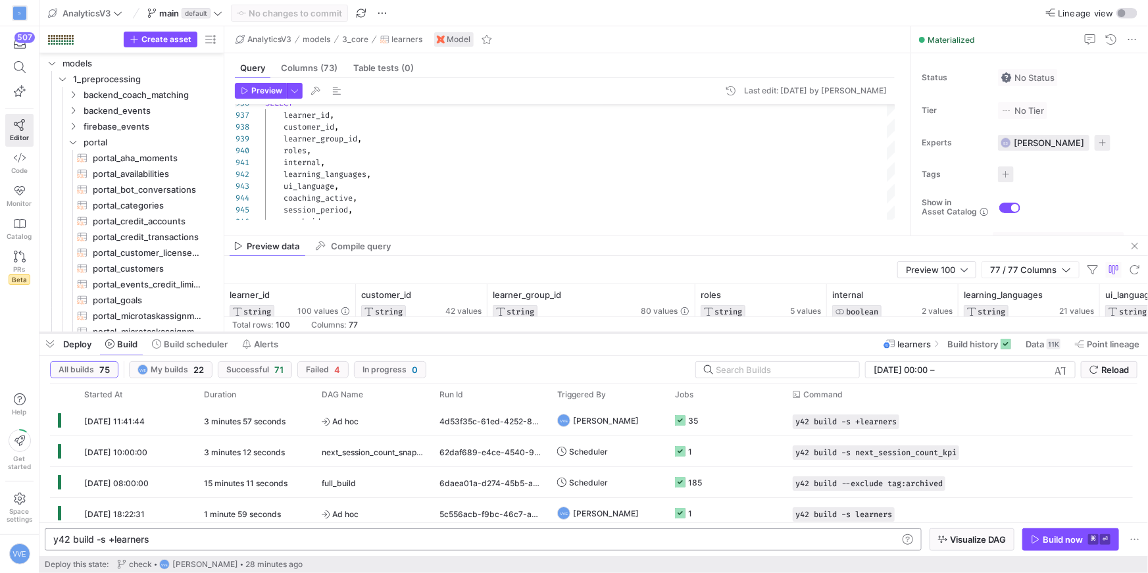
drag, startPoint x: 919, startPoint y: 331, endPoint x: 905, endPoint y: 503, distance: 173.0
click at [905, 336] on div at bounding box center [593, 332] width 1109 height 5
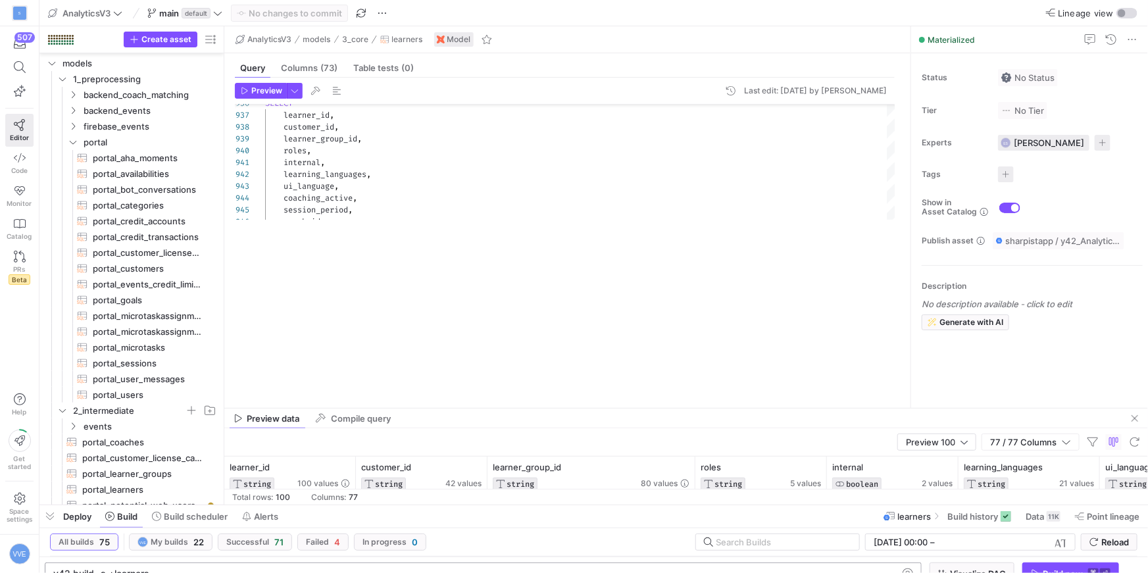
scroll to position [24, 118]
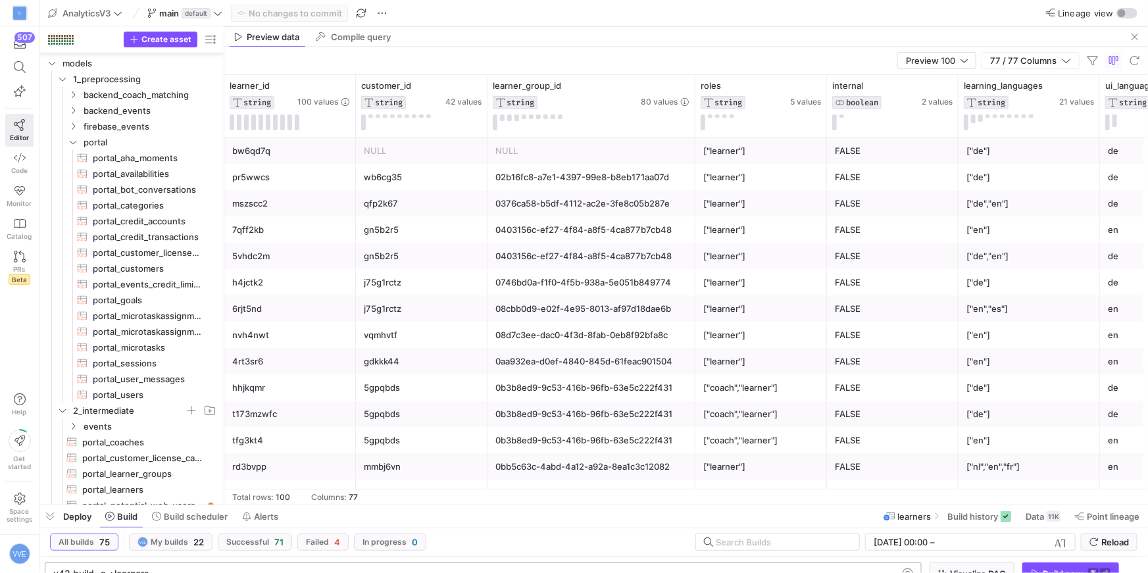
drag, startPoint x: 817, startPoint y: 407, endPoint x: 864, endPoint y: -9, distance: 418.5
click at [864, 0] on html "S 507 Editor Code Monitor Catalog PRs Beta Help Get started Space settings VVE …" at bounding box center [574, 286] width 1148 height 573
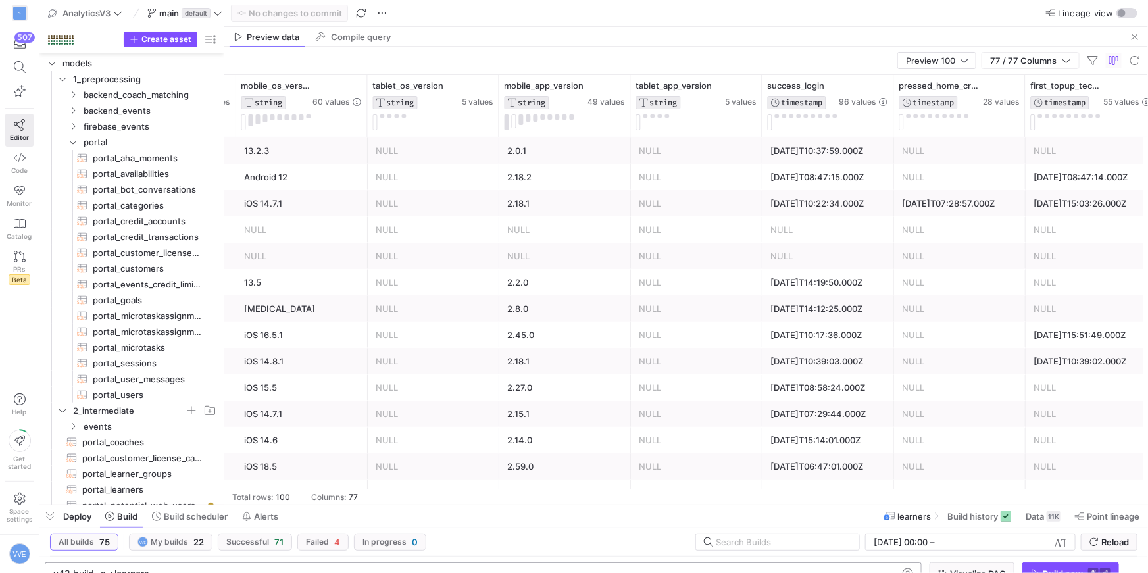
scroll to position [0, 3918]
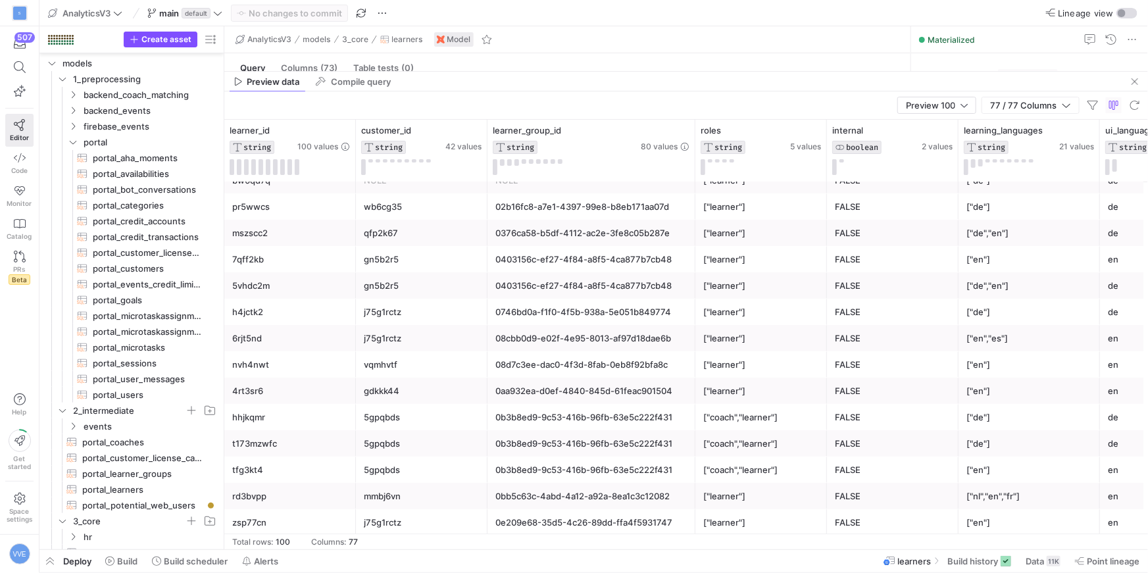
click at [608, 92] on div "Preview 100 77 / 77 Columns" at bounding box center [686, 105] width 924 height 28
click at [1056, 565] on div "11K" at bounding box center [1054, 561] width 14 height 11
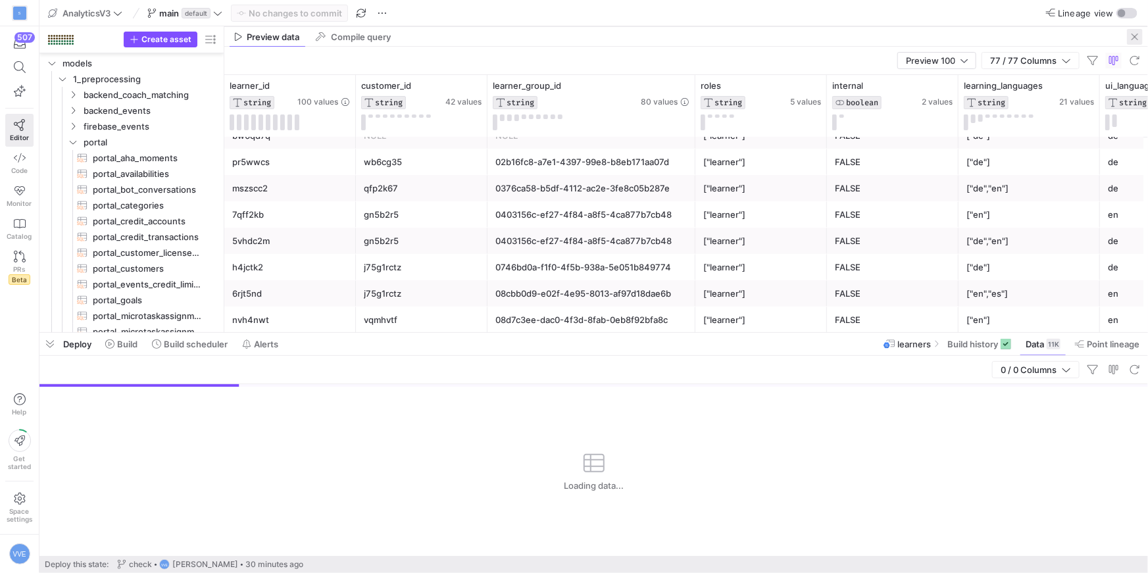
click at [1134, 34] on span "button" at bounding box center [1135, 37] width 16 height 16
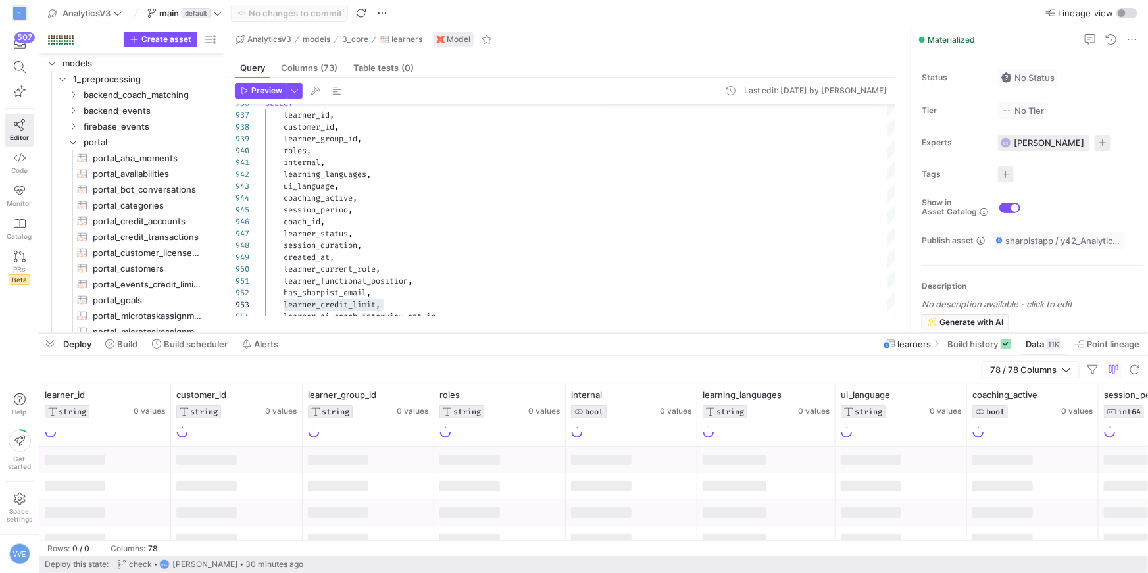
drag, startPoint x: 521, startPoint y: 332, endPoint x: 607, endPoint y: 128, distance: 221.2
click at [607, 330] on div at bounding box center [593, 332] width 1109 height 5
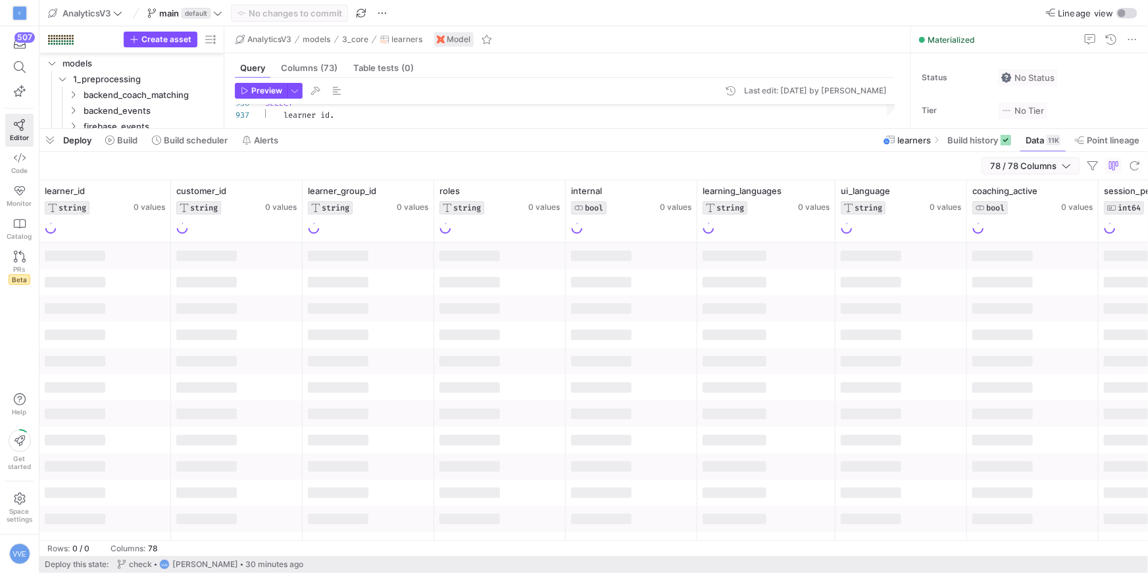
click at [1065, 172] on span "button" at bounding box center [1030, 166] width 97 height 16
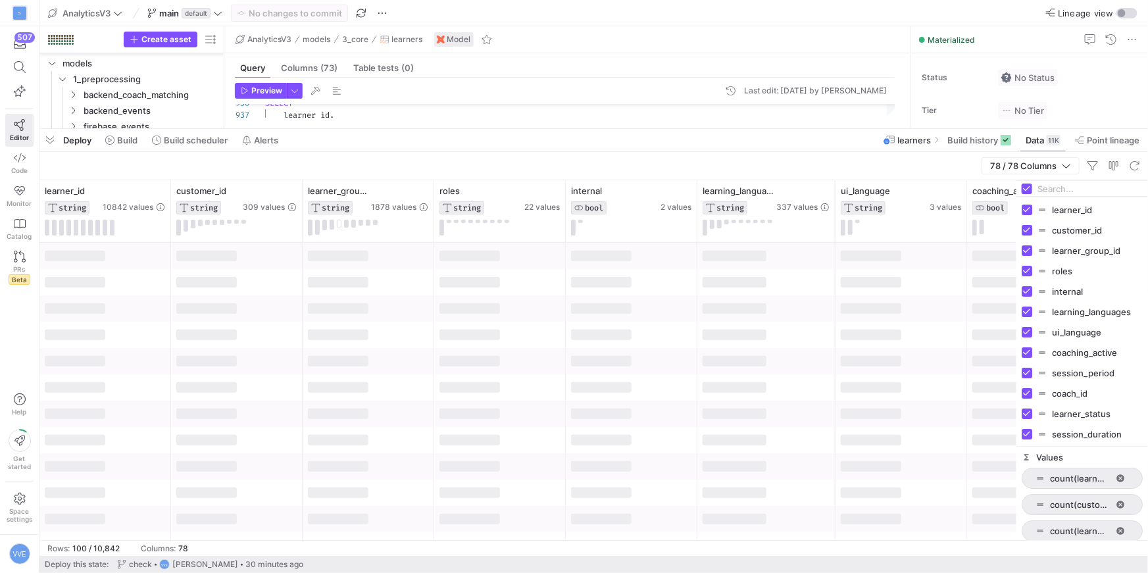
click at [1061, 180] on input "Filter Columns Input" at bounding box center [1090, 189] width 105 height 26
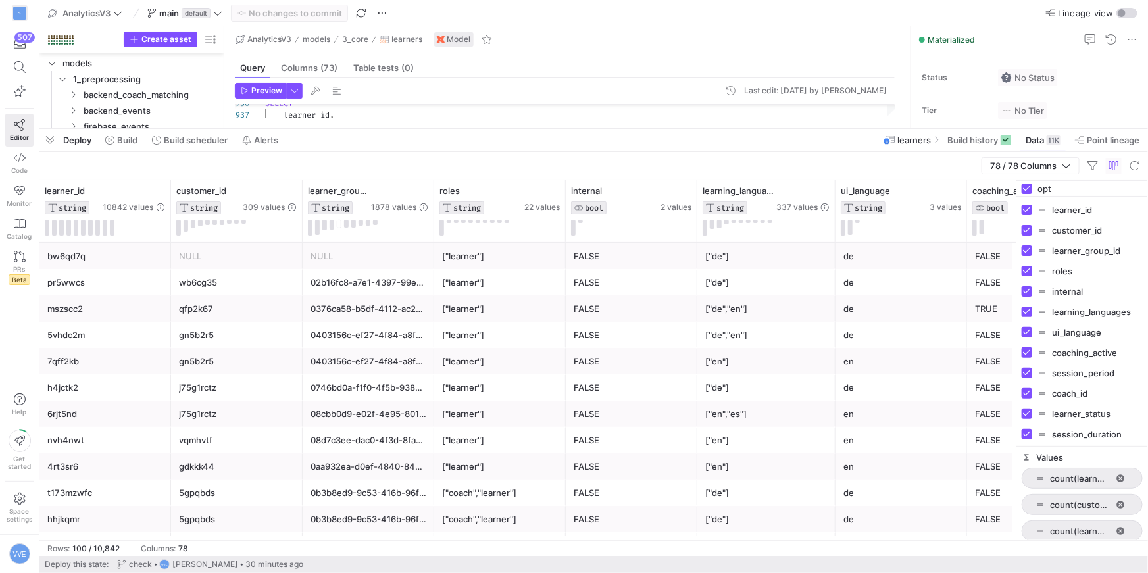
type input "opty"
checkbox input "false"
type input "opt"
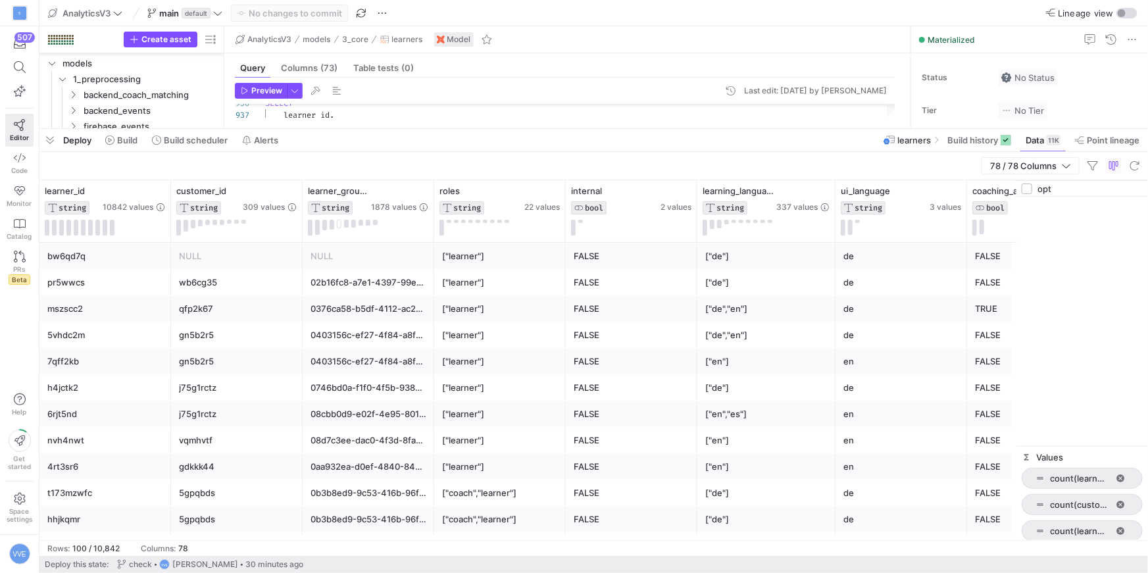
checkbox input "true"
type input "opt"
click at [1032, 209] on input "Press SPACE to toggle visibility (visible)" at bounding box center [1027, 210] width 11 height 11
checkbox input "false"
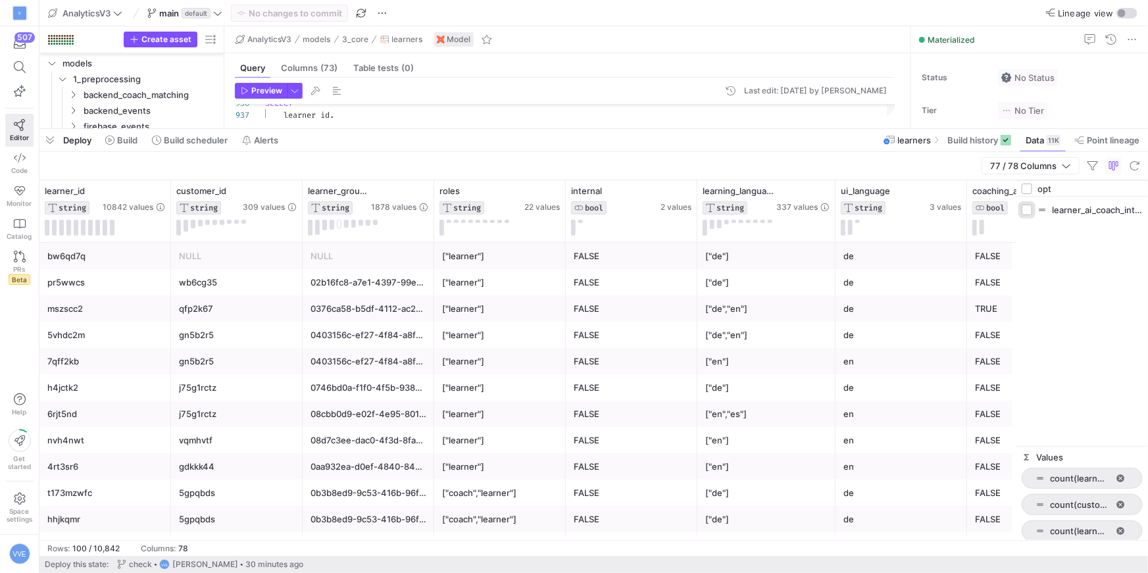
click at [1032, 209] on input "Press SPACE to toggle visibility (hidden)" at bounding box center [1027, 210] width 11 height 11
checkbox input "true"
click at [1060, 191] on input "opt" at bounding box center [1090, 189] width 105 height 26
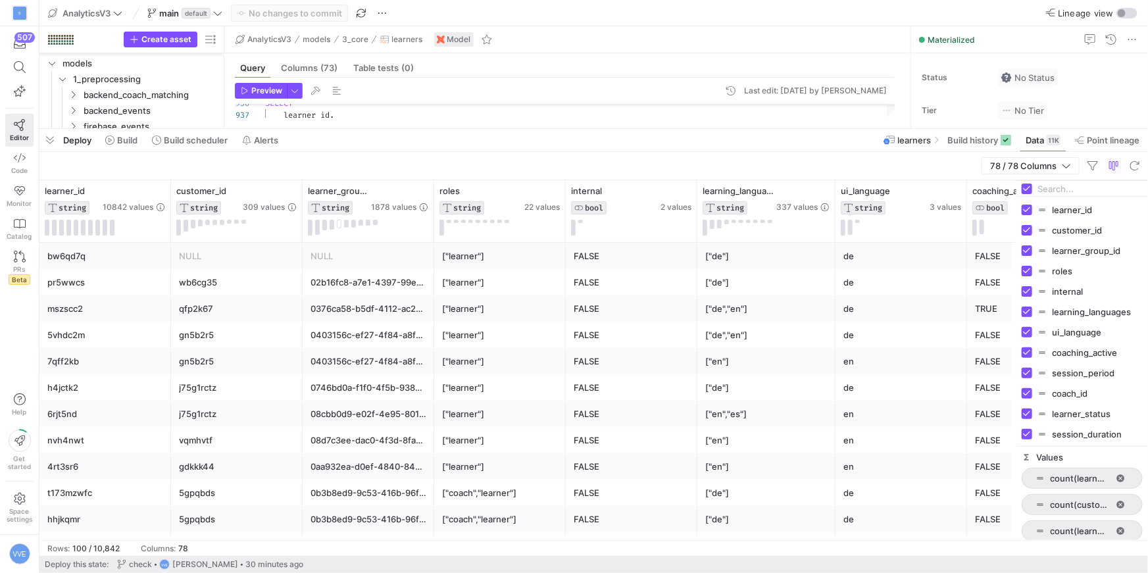
click at [1033, 187] on div at bounding box center [1083, 189] width 132 height 16
click at [1029, 188] on input "Toggle Select All Columns" at bounding box center [1027, 189] width 11 height 11
checkbox input "false"
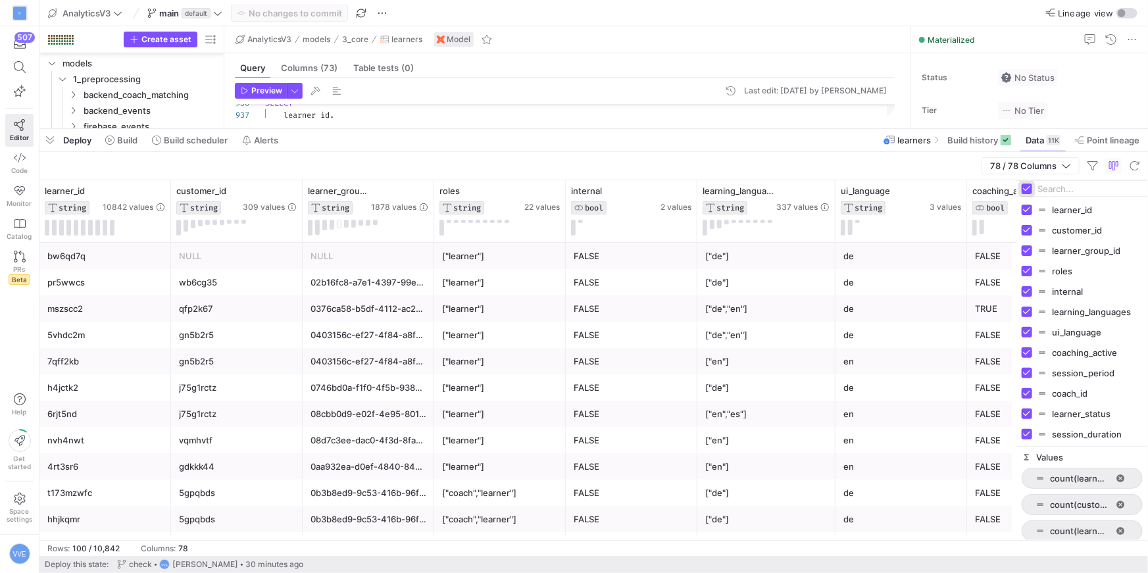
checkbox input "false"
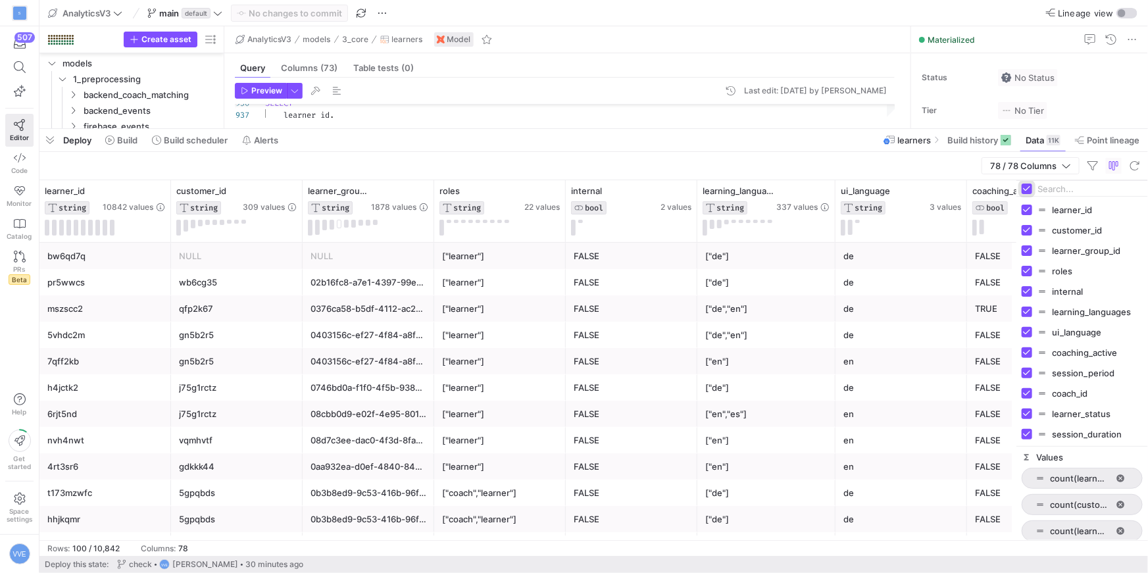
checkbox input "false"
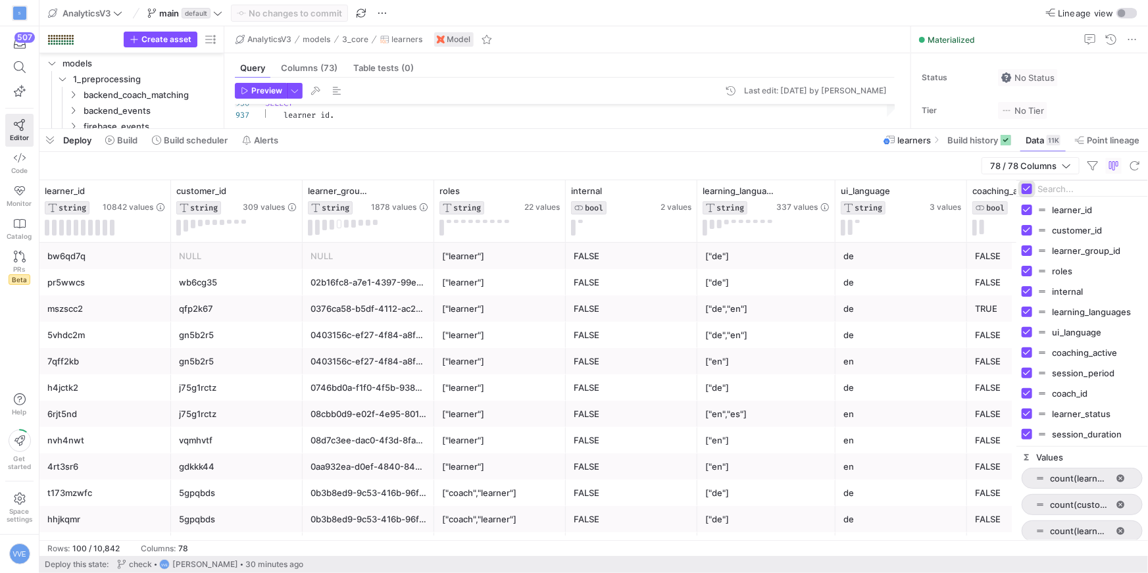
checkbox input "false"
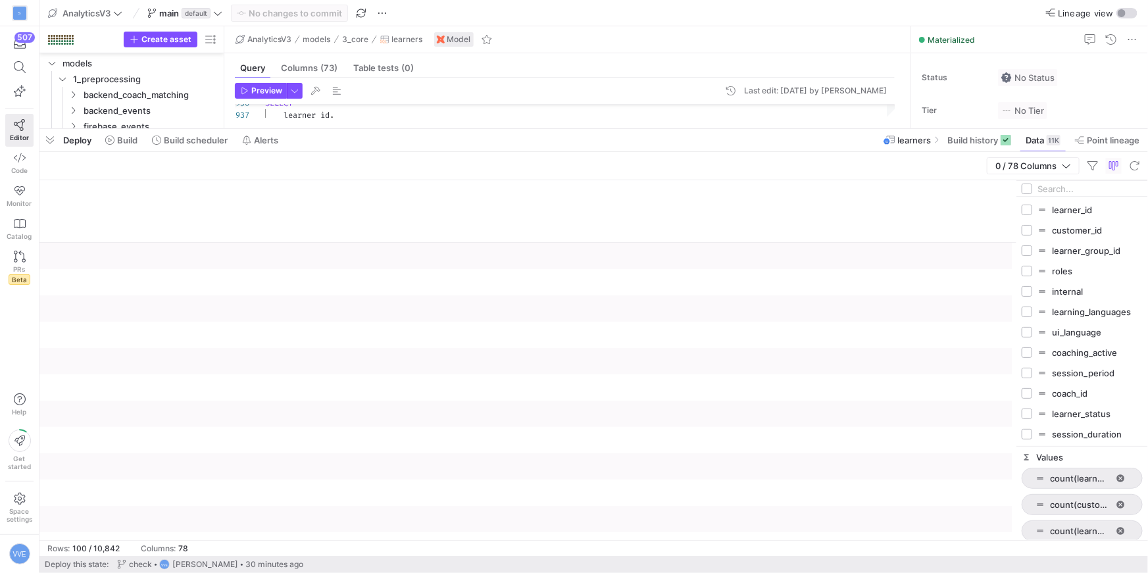
click at [1071, 190] on input "Filter Columns Input" at bounding box center [1090, 189] width 105 height 26
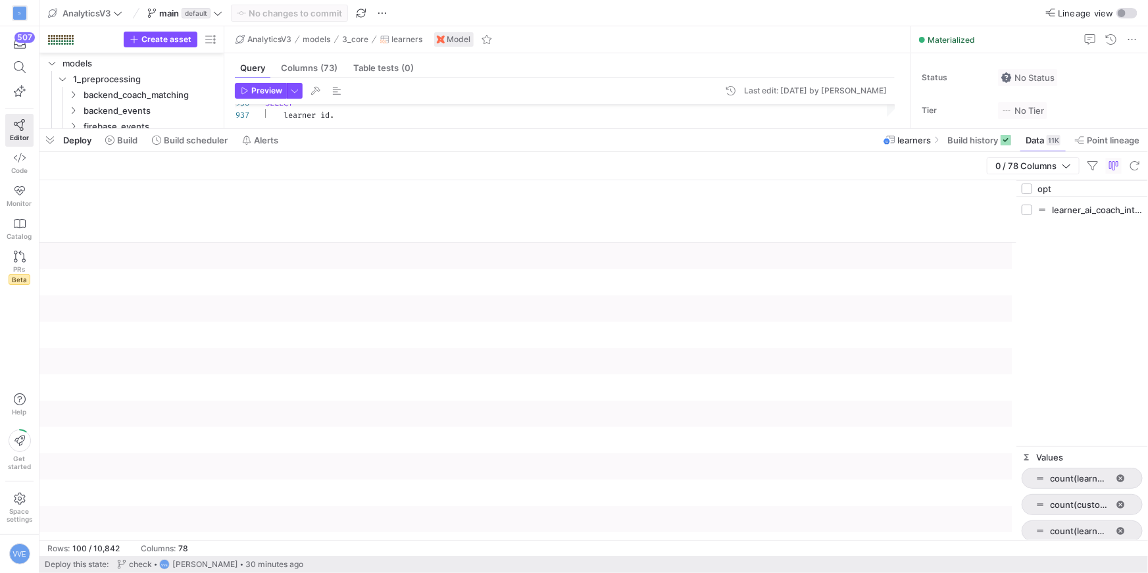
type input "opt"
click at [1025, 210] on input "Press SPACE to toggle visibility (hidden)" at bounding box center [1027, 210] width 11 height 11
checkbox input "true"
click at [55, 220] on button at bounding box center [54, 221] width 5 height 3
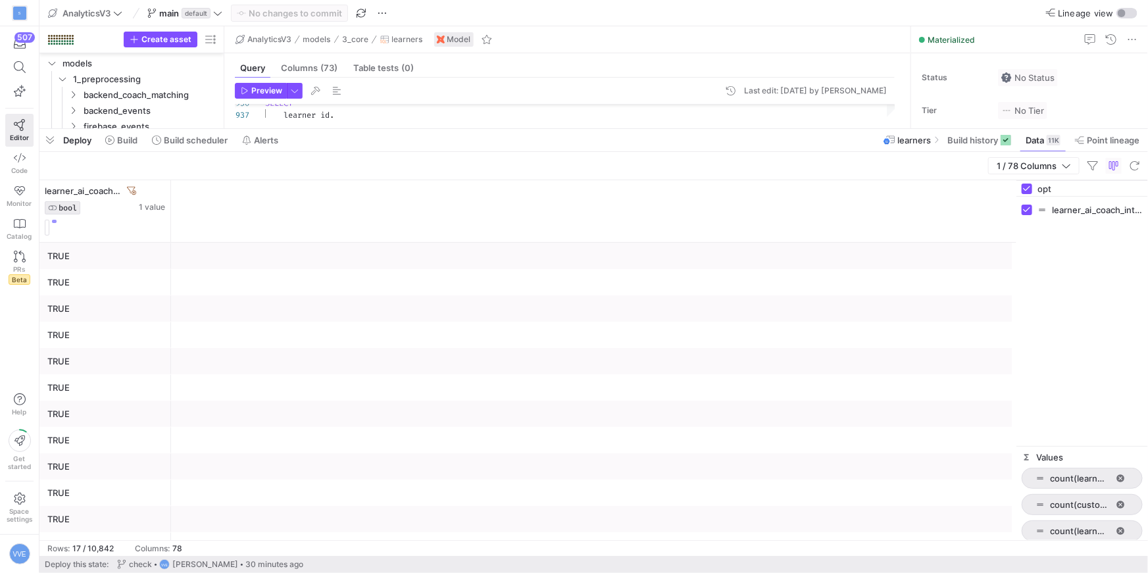
click at [1074, 184] on input "opt" at bounding box center [1090, 189] width 105 height 26
type input "user"
checkbox input "false"
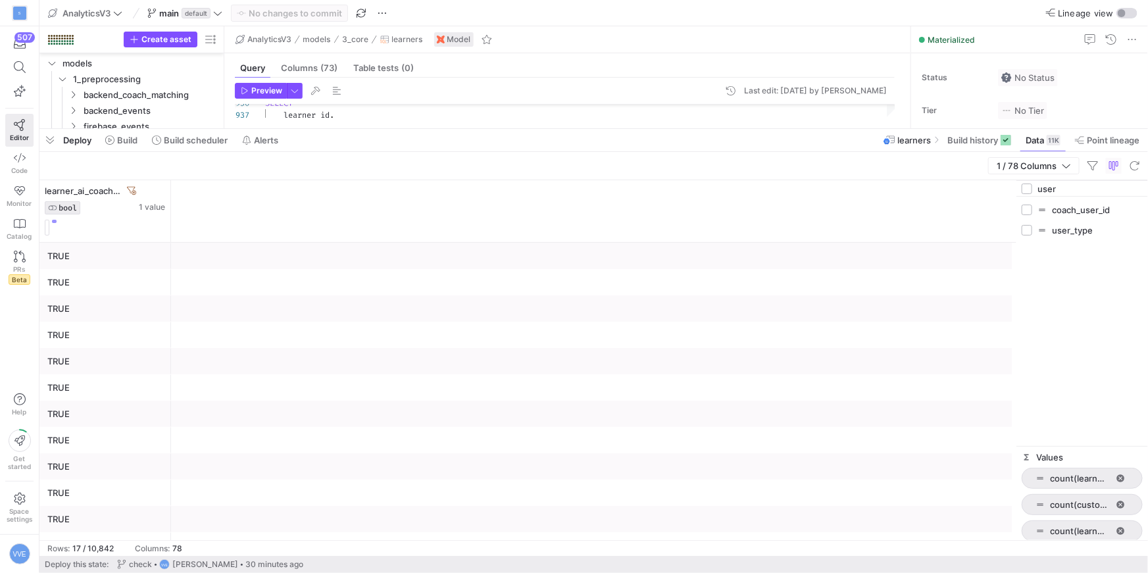
type input "user"
click at [1069, 226] on span "user_type" at bounding box center [1097, 230] width 91 height 11
checkbox input "false"
checkbox input "true"
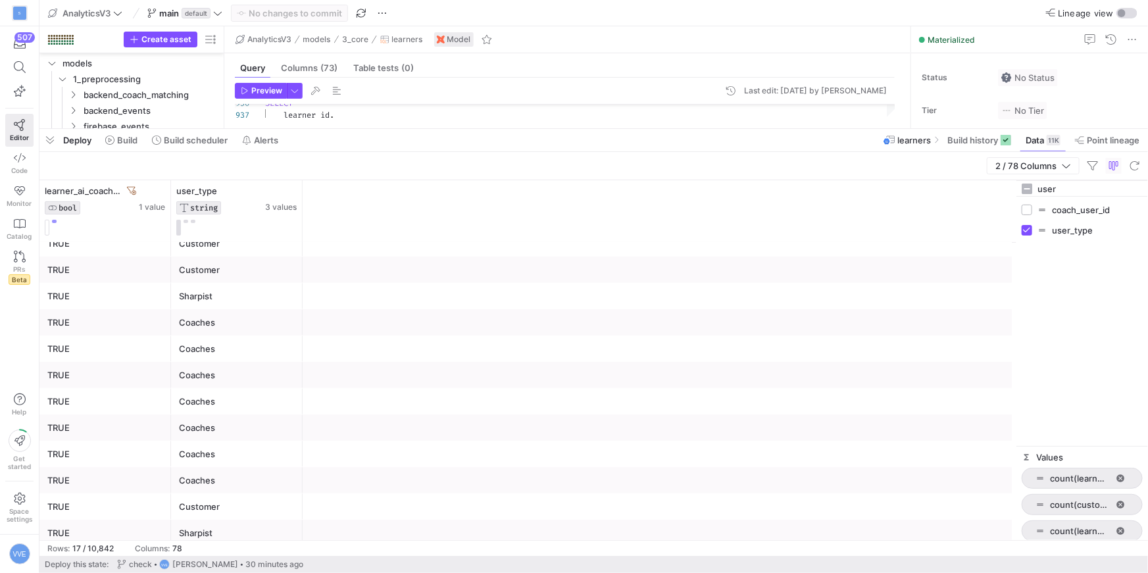
scroll to position [149, 0]
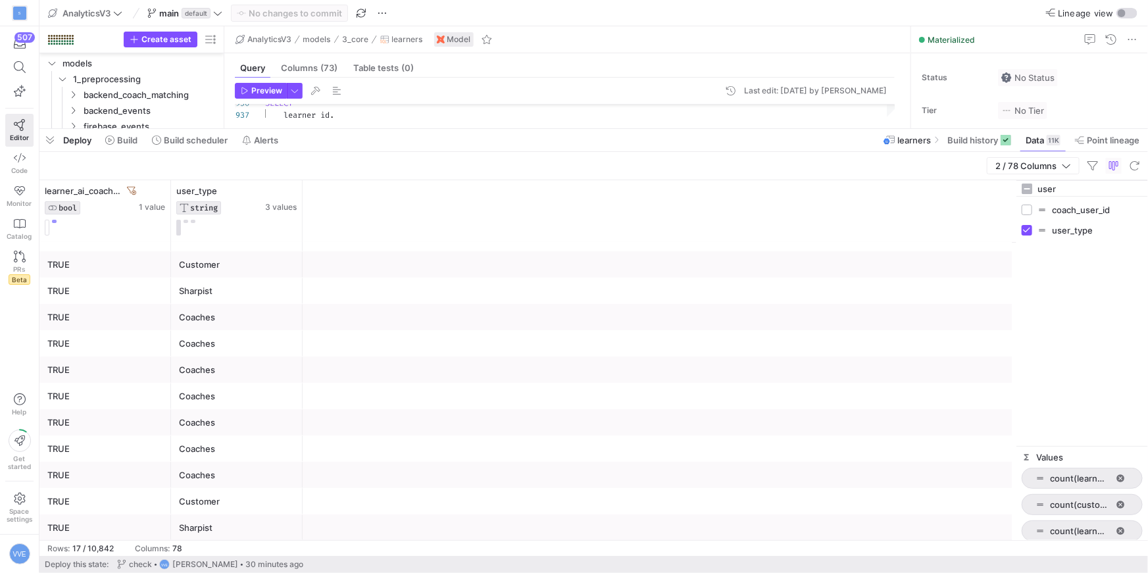
click at [203, 261] on div "Customer" at bounding box center [237, 265] width 116 height 26
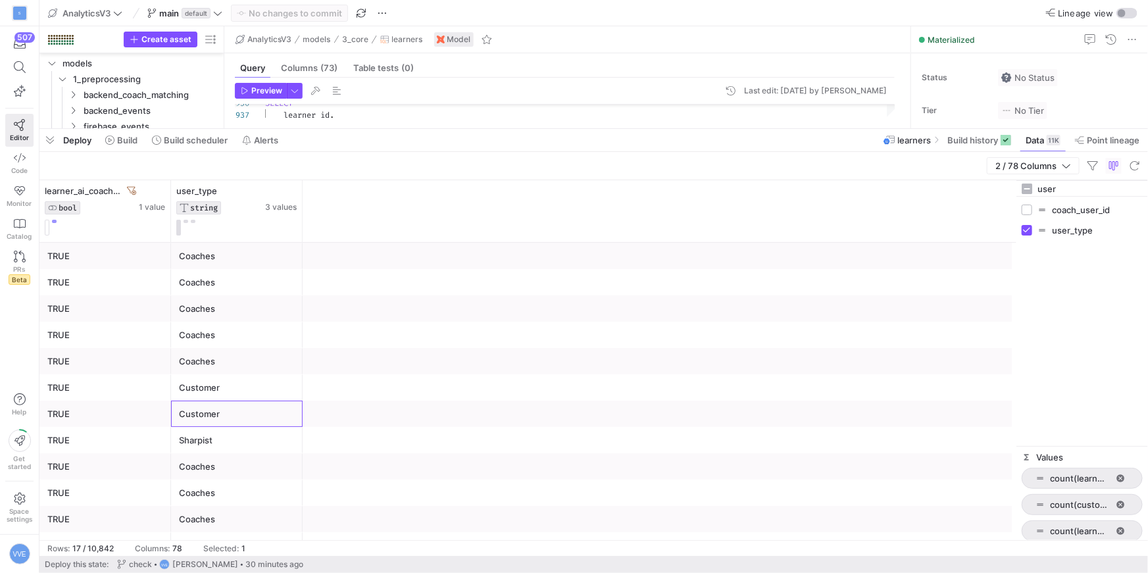
click at [203, 261] on div "Coaches" at bounding box center [237, 256] width 116 height 26
